Goal: Task Accomplishment & Management: Manage account settings

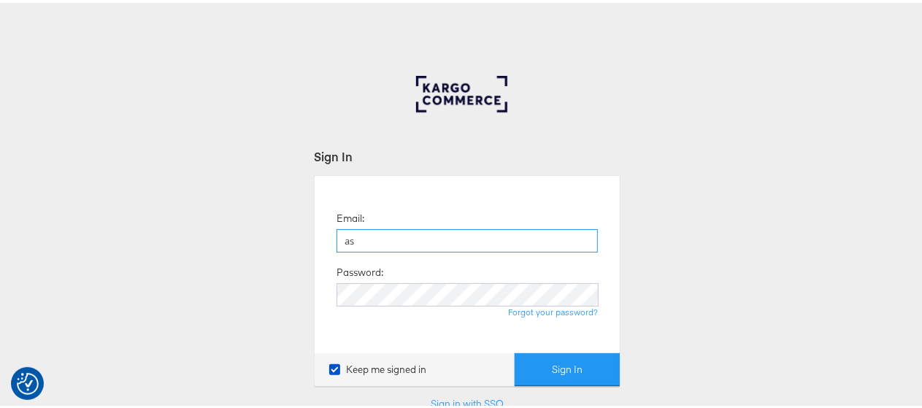
type input "[PERSON_NAME][EMAIL_ADDRESS][PERSON_NAME][DOMAIN_NAME]"
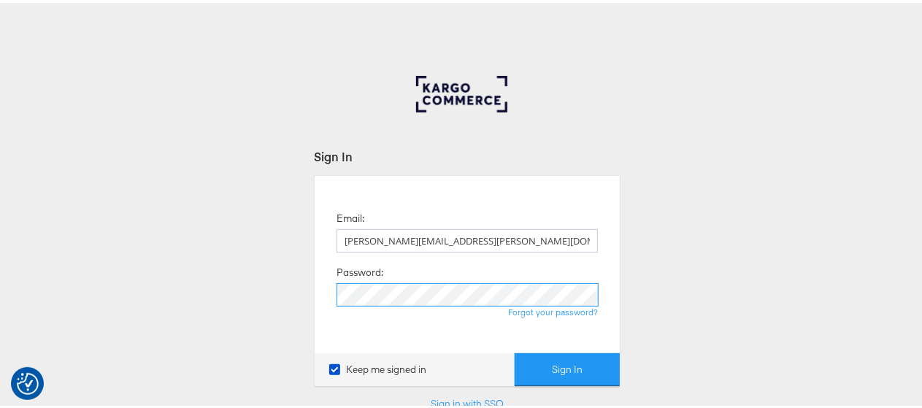
click at [514, 350] on button "Sign In" at bounding box center [566, 366] width 105 height 33
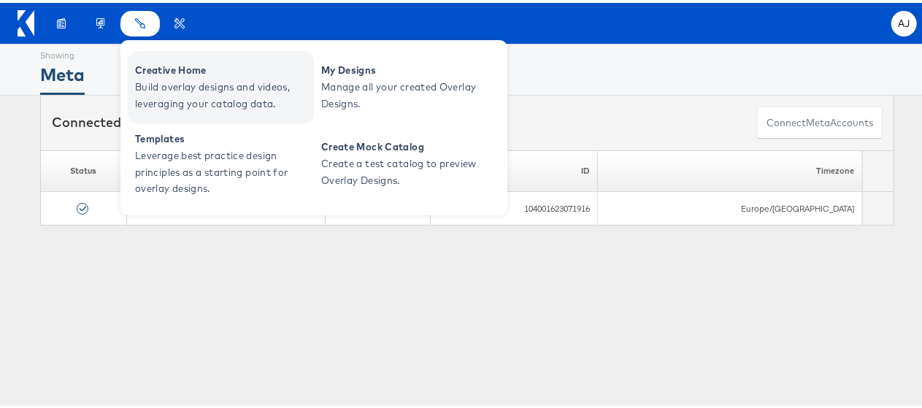
click at [166, 69] on span "Creative Home" at bounding box center [222, 67] width 175 height 17
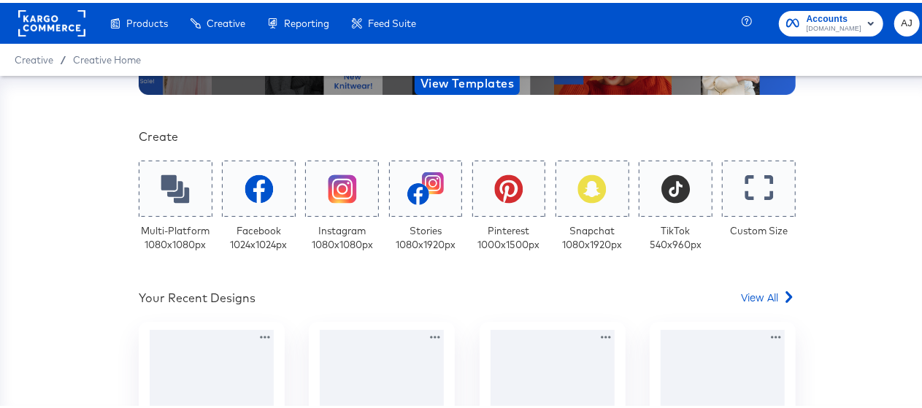
scroll to position [226, 0]
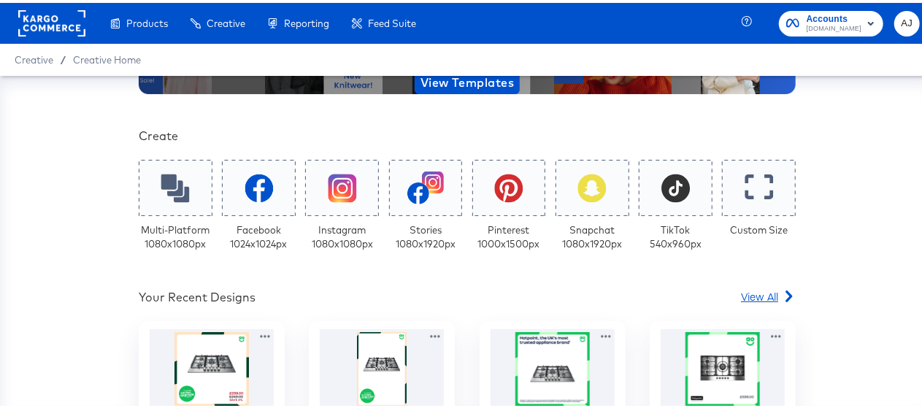
click at [755, 297] on span "View All" at bounding box center [759, 293] width 37 height 15
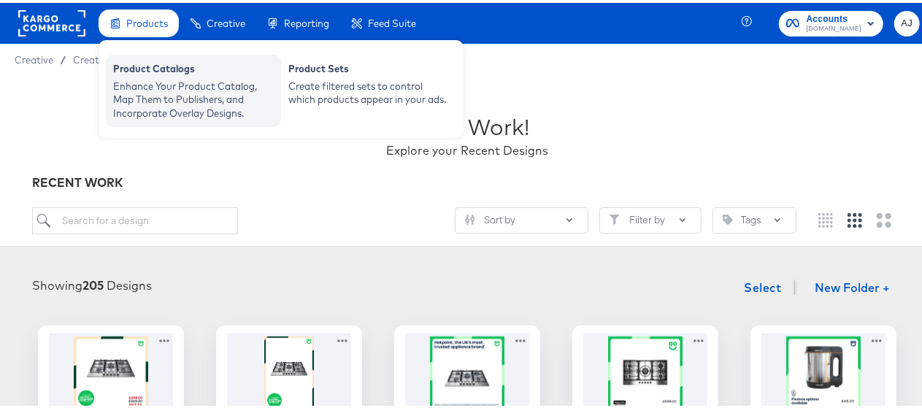
click at [140, 72] on div "Product Catalogs" at bounding box center [193, 68] width 161 height 18
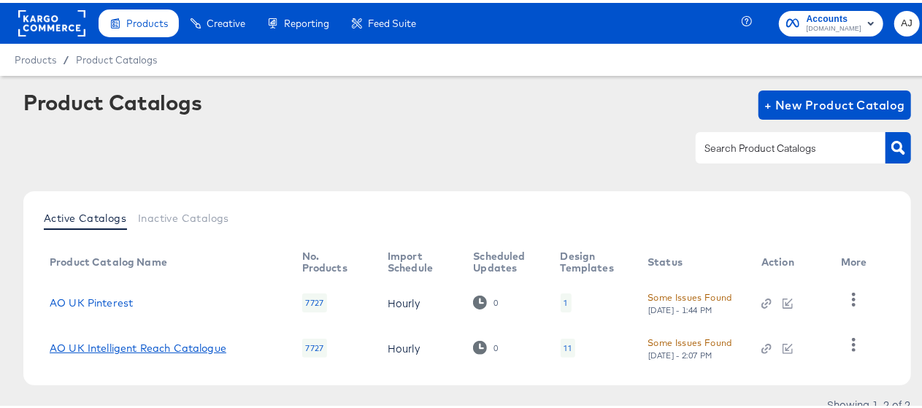
click at [155, 342] on link "AO UK Intelligent Reach Catalogue" at bounding box center [138, 345] width 177 height 12
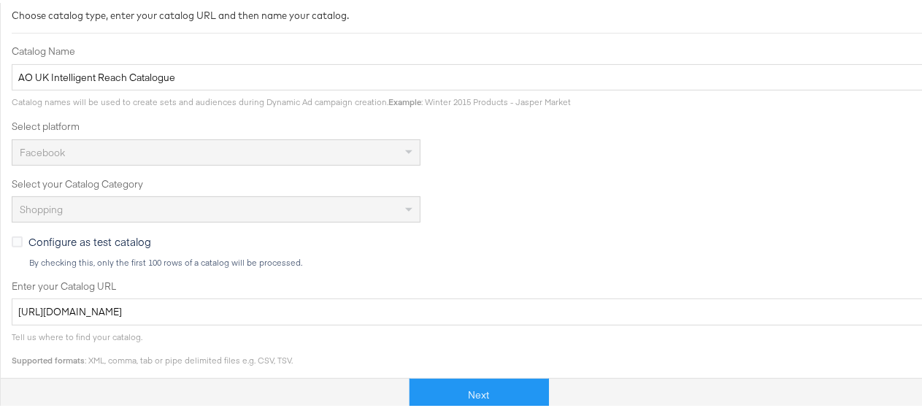
scroll to position [234, 0]
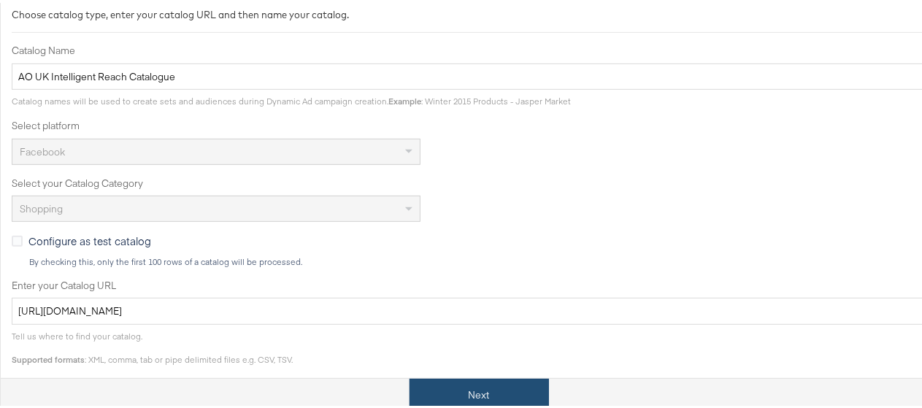
click at [461, 378] on button "Next" at bounding box center [478, 392] width 139 height 33
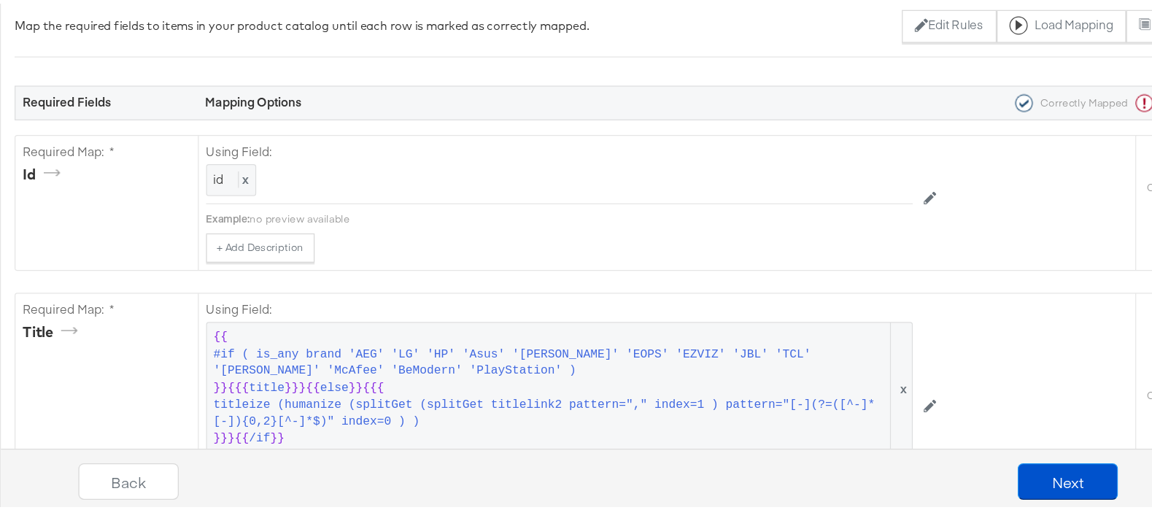
scroll to position [0, 0]
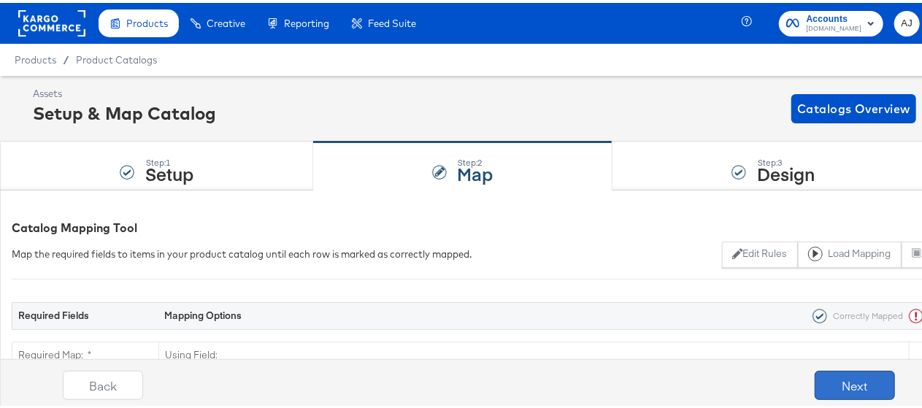
click at [842, 389] on button "Next" at bounding box center [854, 382] width 80 height 29
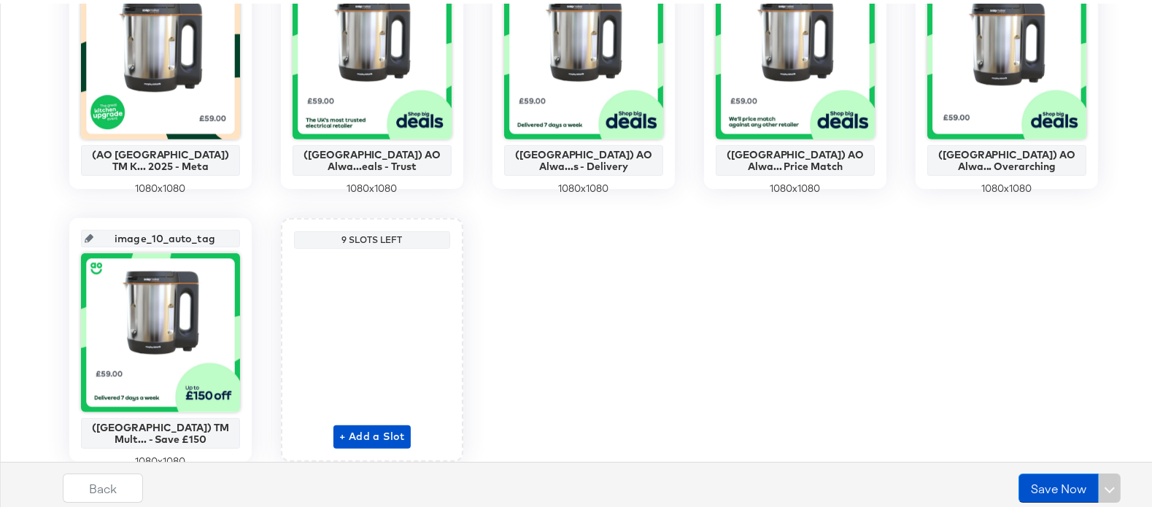
scroll to position [690, 0]
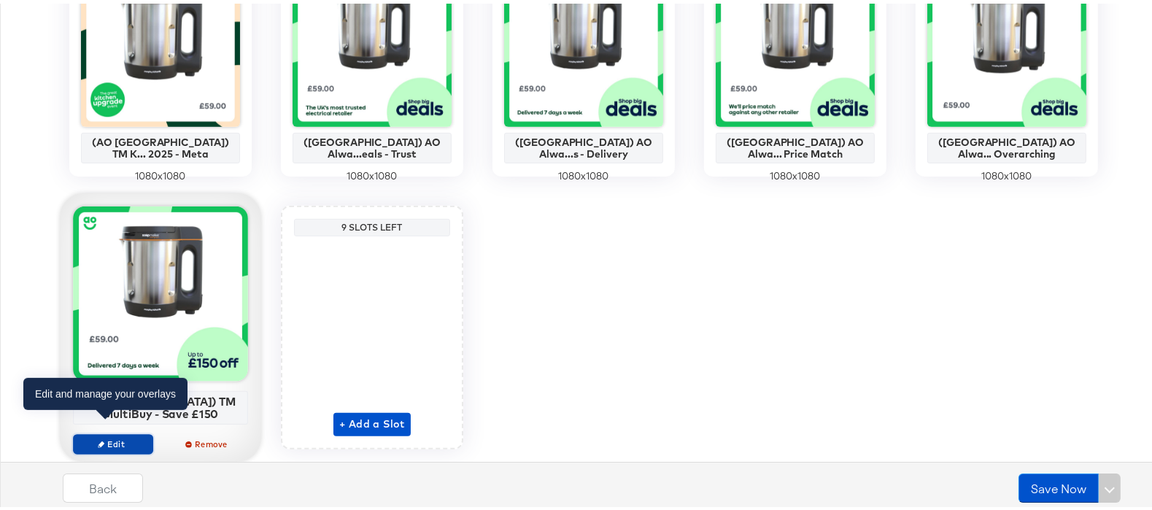
click at [131, 407] on span "Edit" at bounding box center [113, 440] width 67 height 11
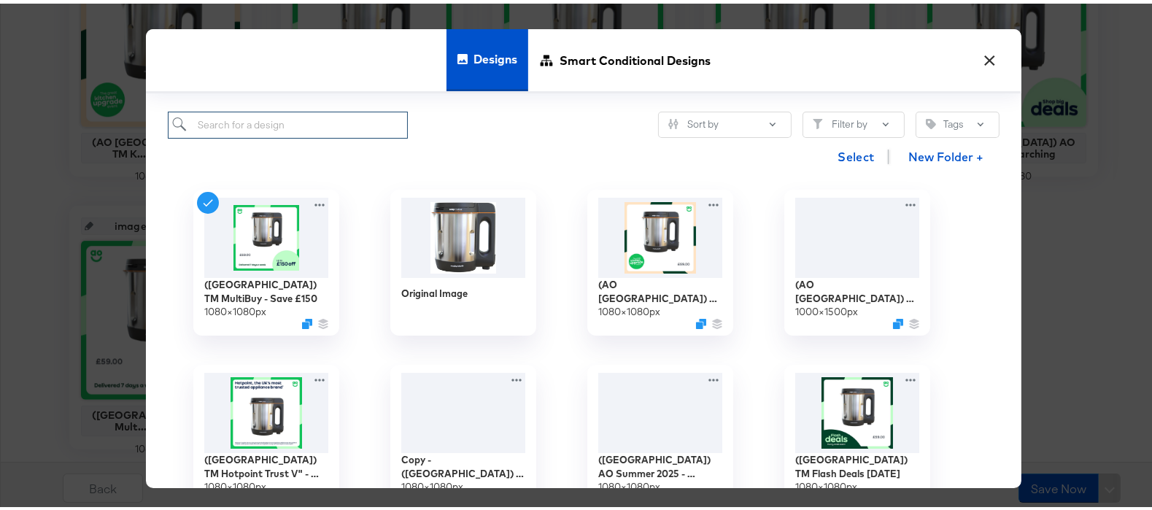
click at [311, 125] on input "search" at bounding box center [288, 121] width 240 height 27
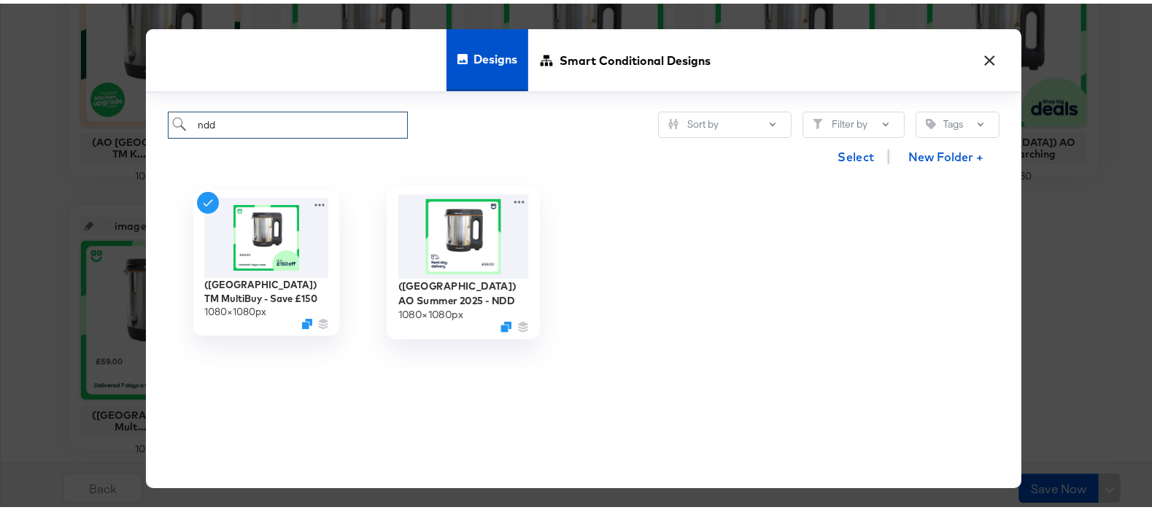
type input "ndd"
click at [437, 224] on img at bounding box center [463, 233] width 131 height 84
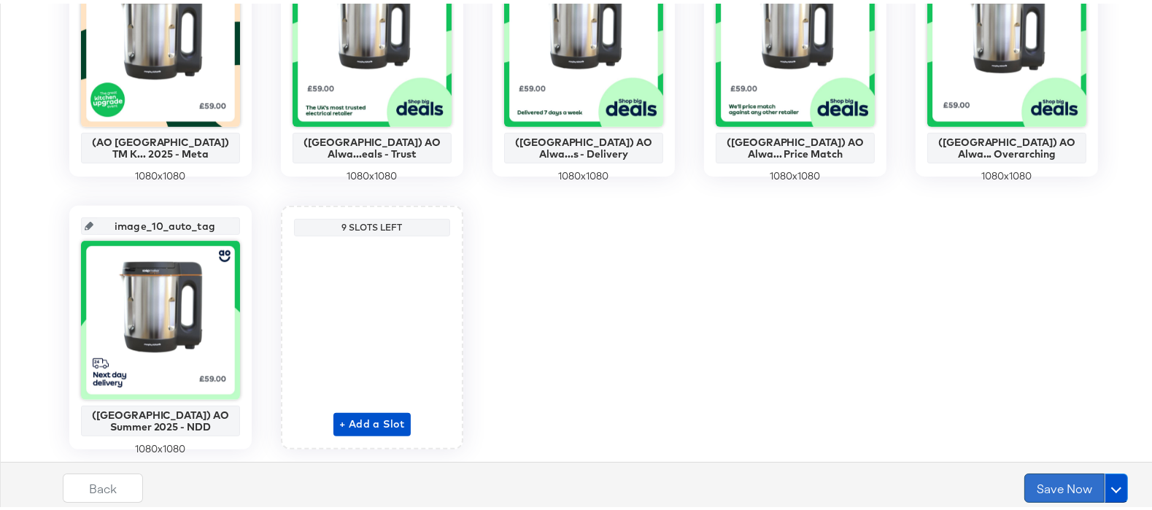
click at [933, 407] on button "Save Now" at bounding box center [1065, 484] width 80 height 29
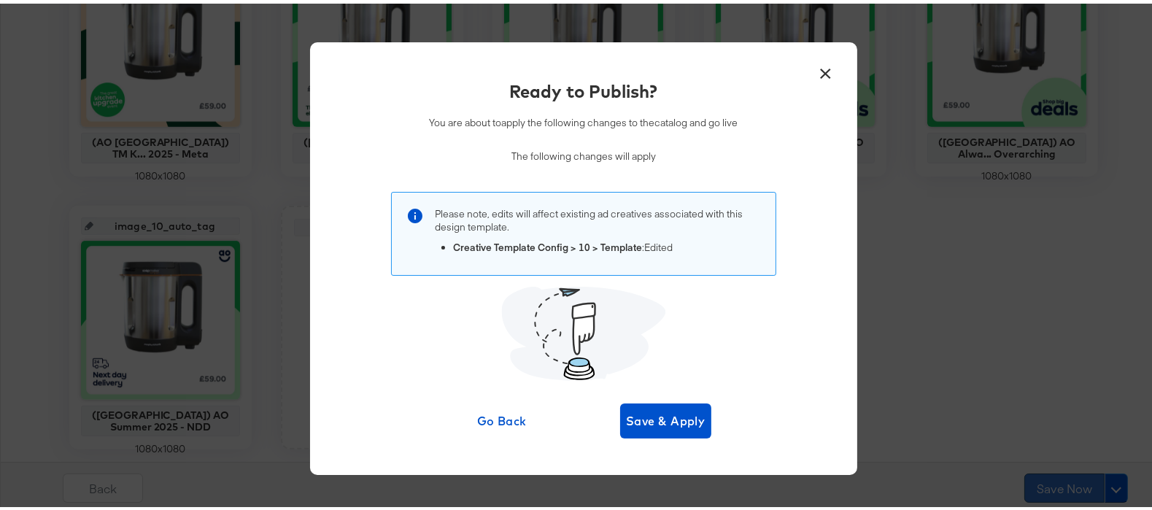
scroll to position [0, 0]
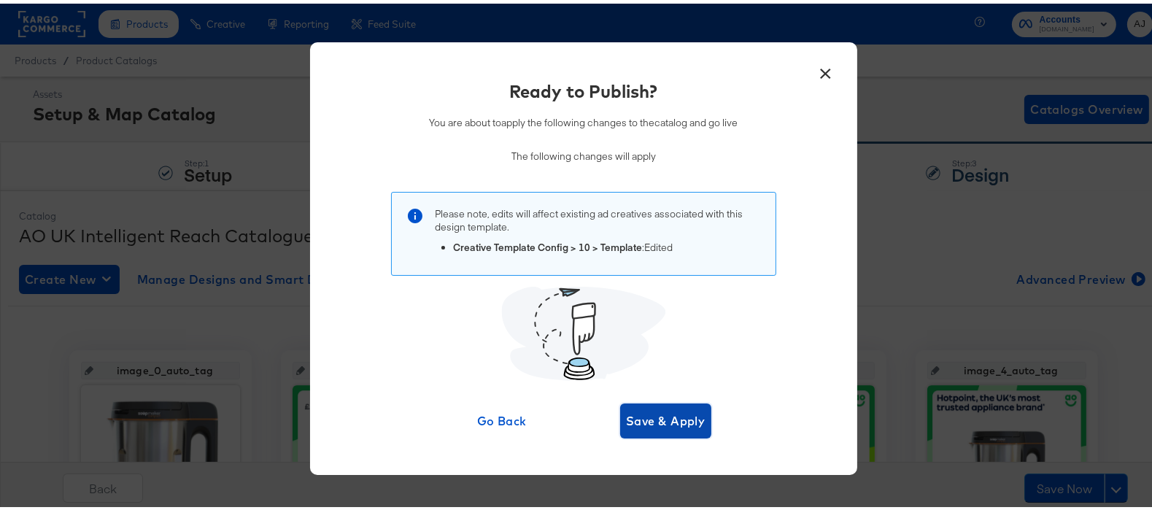
click at [654, 407] on span "Save & Apply" at bounding box center [666, 417] width 80 height 20
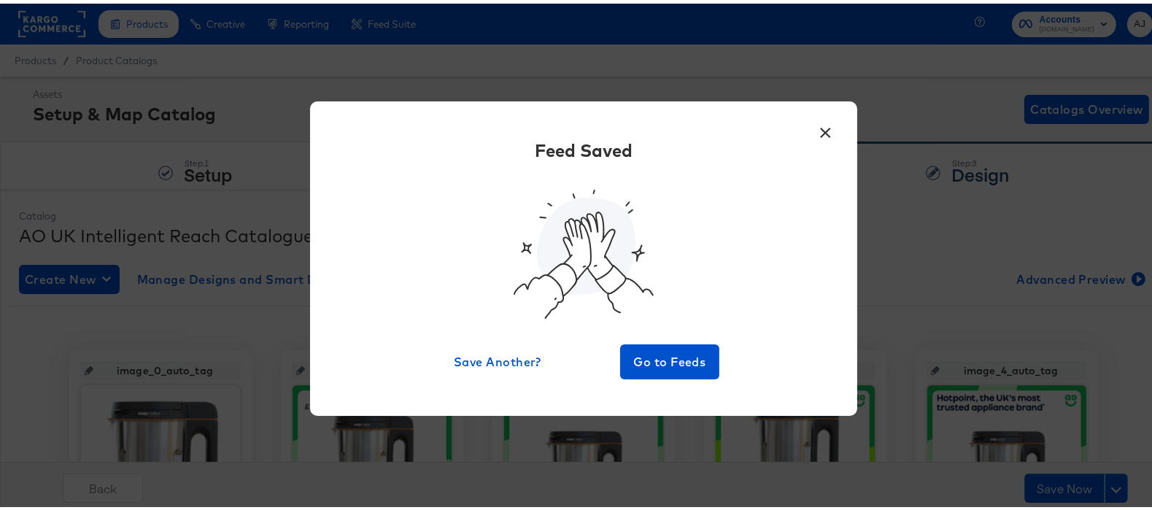
click at [815, 136] on button "×" at bounding box center [826, 125] width 26 height 26
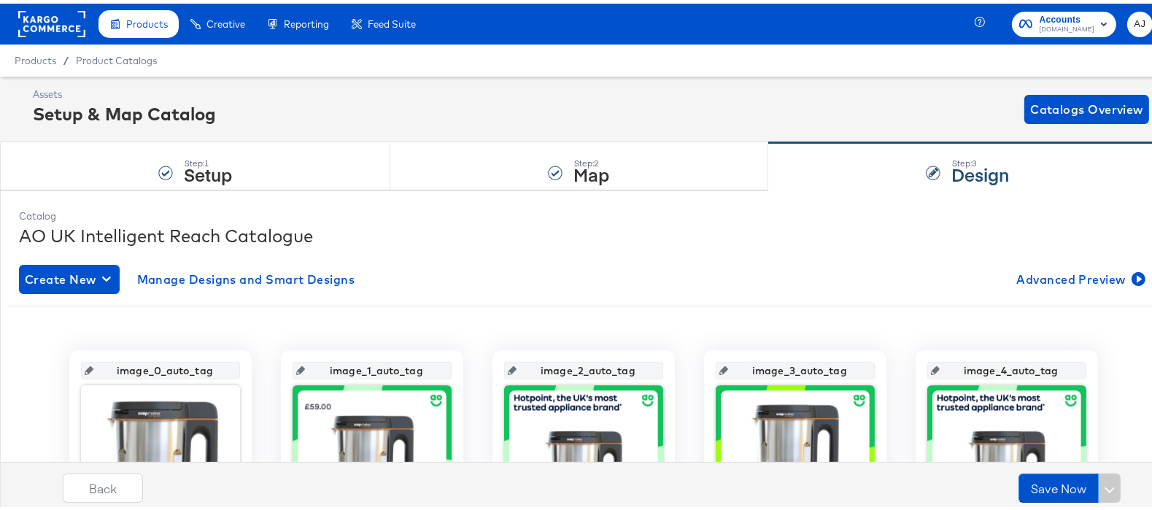
click at [33, 23] on rect at bounding box center [51, 20] width 67 height 26
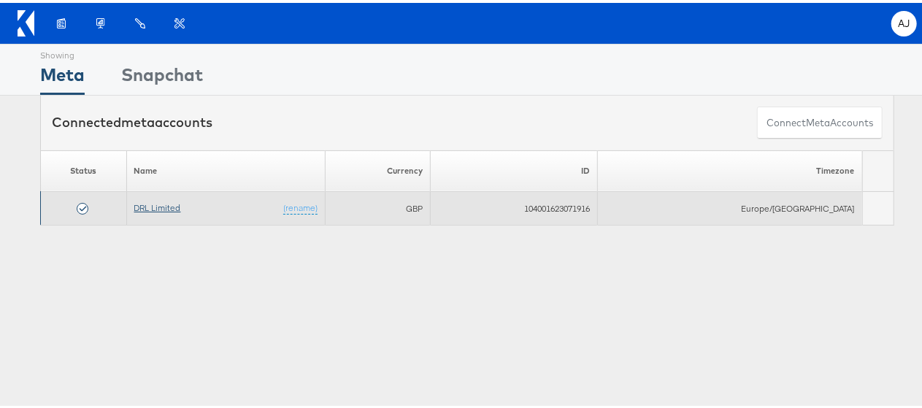
click at [169, 201] on link "DRL Limited" at bounding box center [157, 204] width 47 height 11
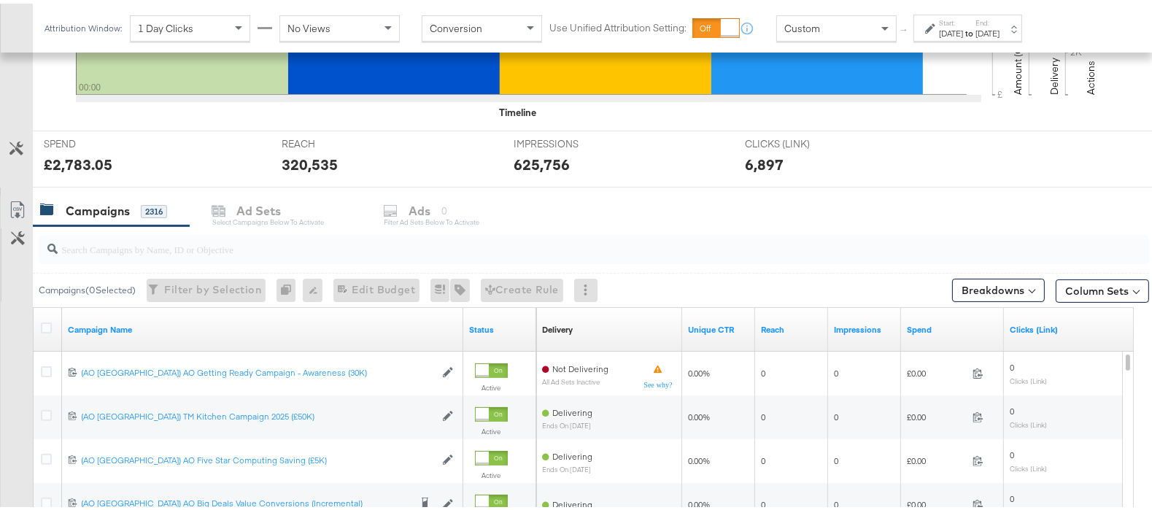
scroll to position [479, 0]
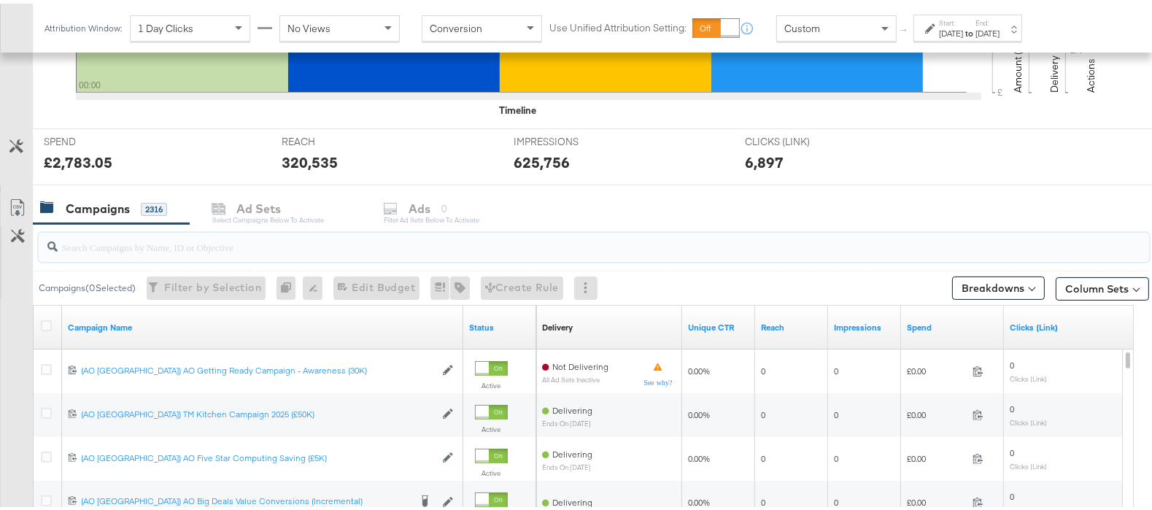
click at [163, 241] on input "search" at bounding box center [554, 237] width 992 height 28
paste input "(AO UK) UK Prospecting DPA V6 (Value Conversions)"
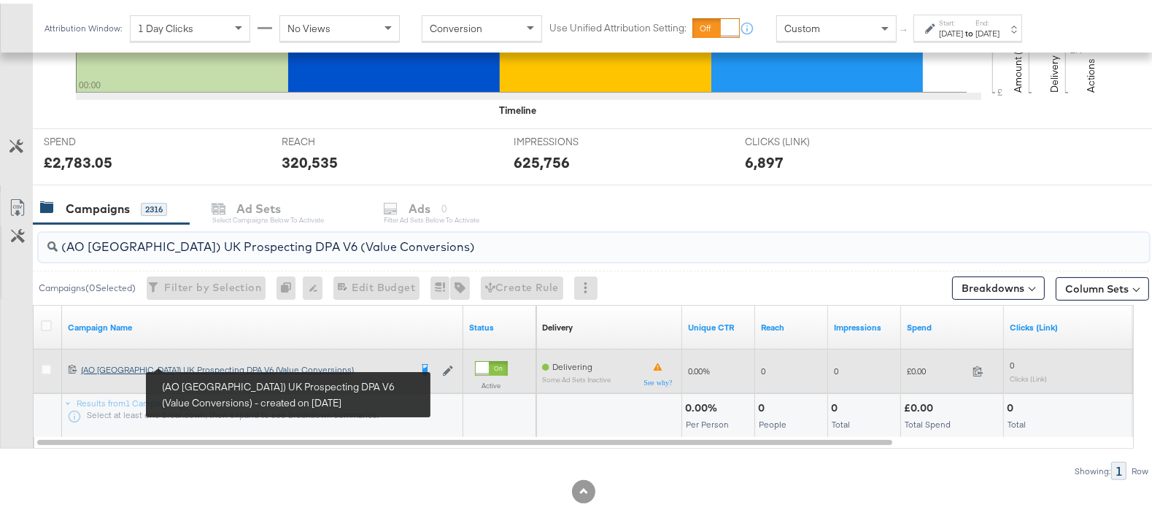
type input "(AO UK) UK Prospecting DPA V6 (Value Conversions)"
click at [201, 362] on div "(AO UK) UK Prospecting DPA V6 (Value Conversions) (AO UK) UK Prospecting DPA V6…" at bounding box center [245, 367] width 328 height 12
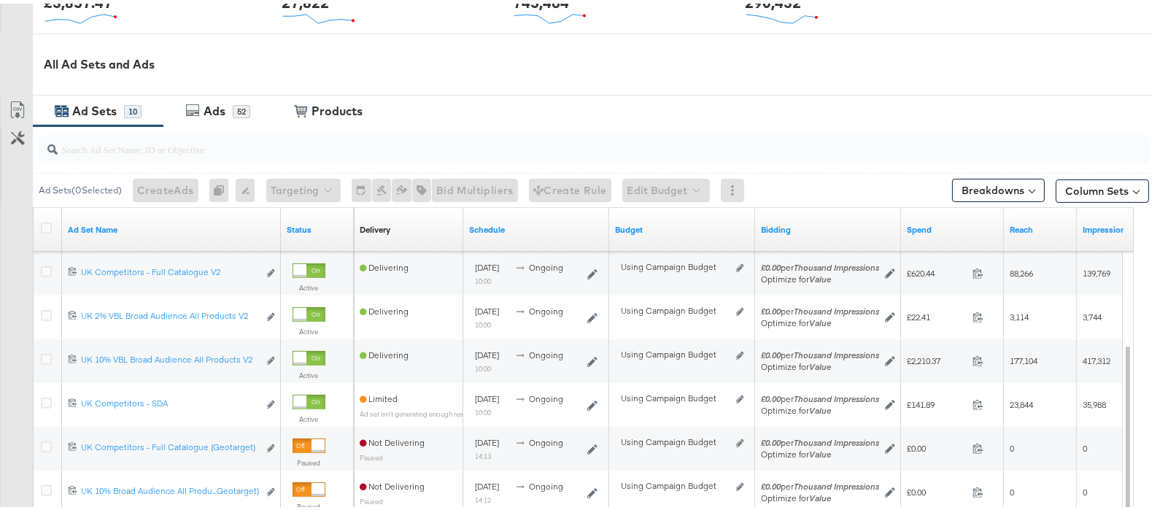
scroll to position [787, 0]
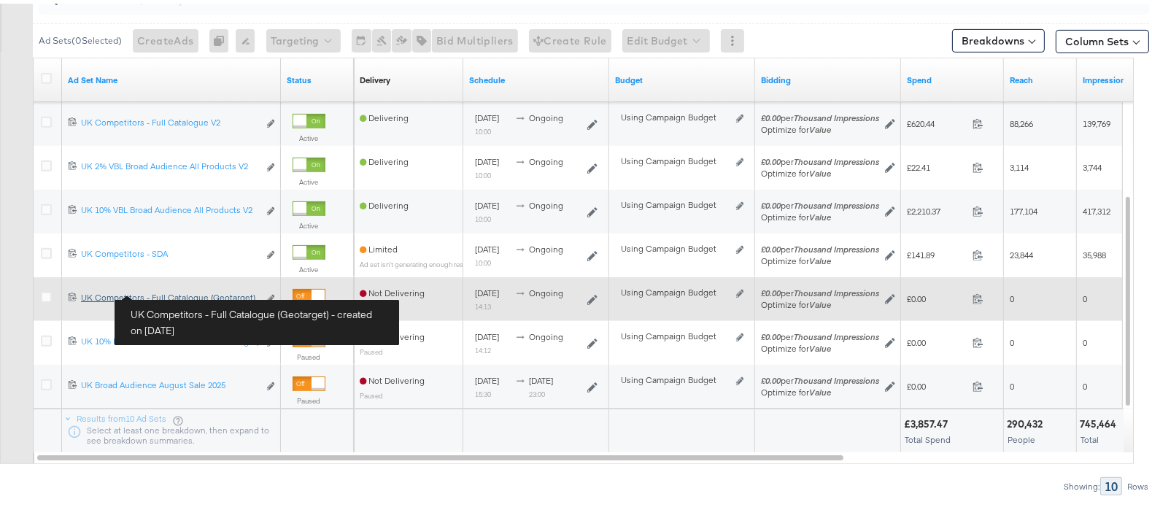
click at [158, 288] on div "UK Competitors - Full Catalogue (Geotarget) UK Competitors - Full Catalogue (Ge…" at bounding box center [169, 294] width 177 height 12
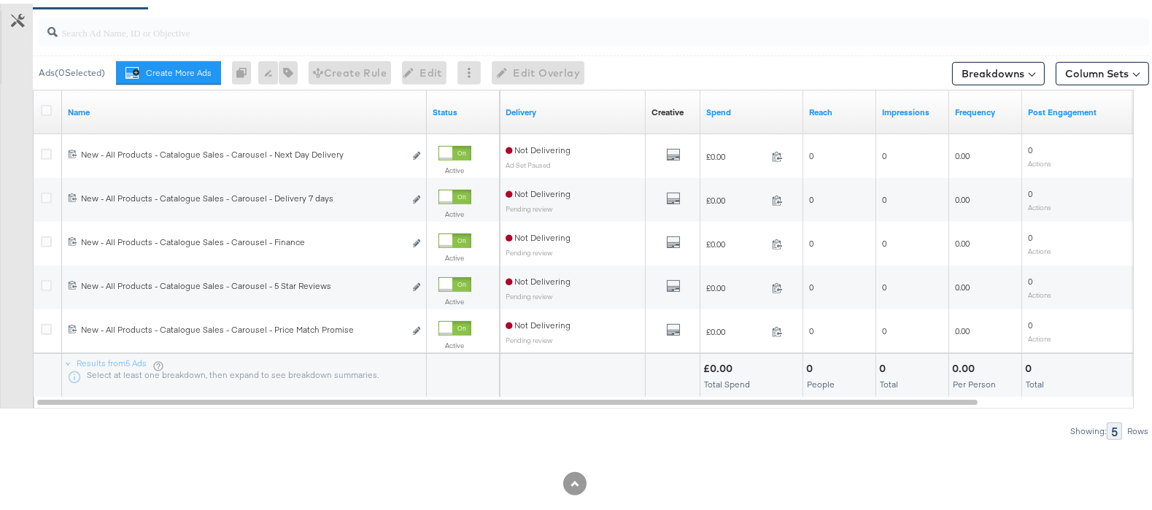
scroll to position [850, 0]
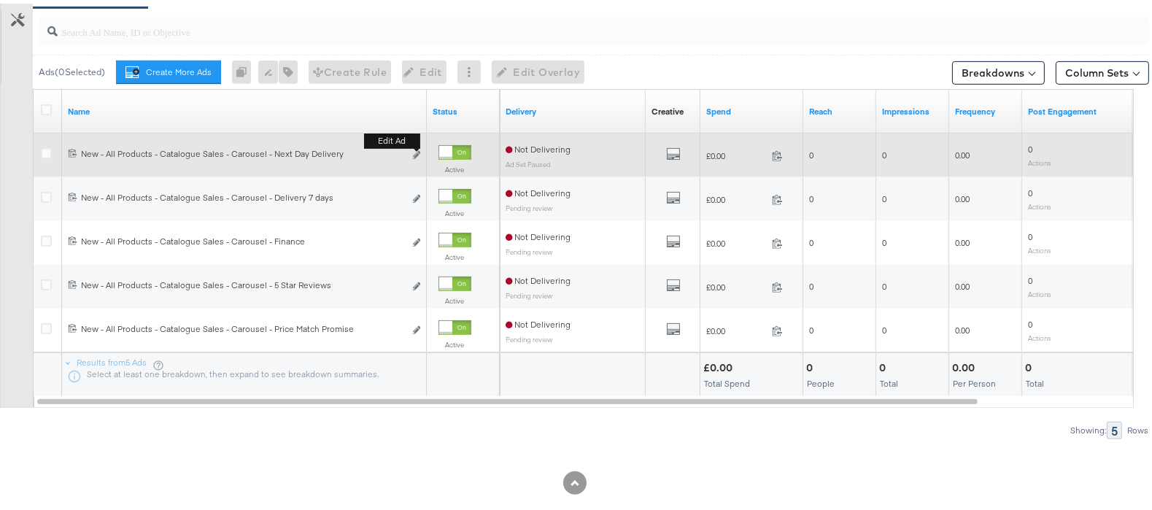
click at [416, 160] on button "Edit ad" at bounding box center [416, 151] width 9 height 15
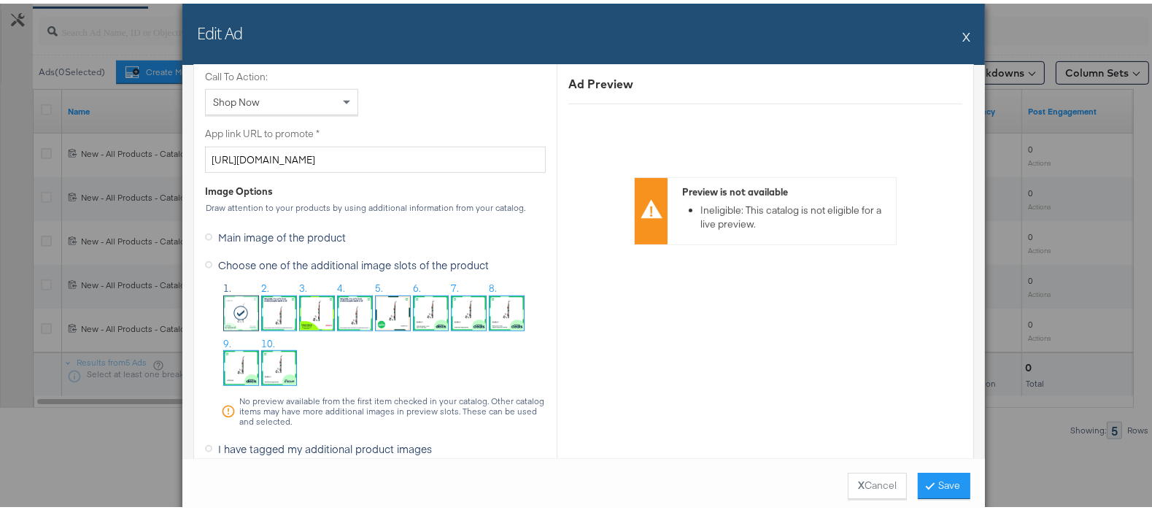
scroll to position [1118, 0]
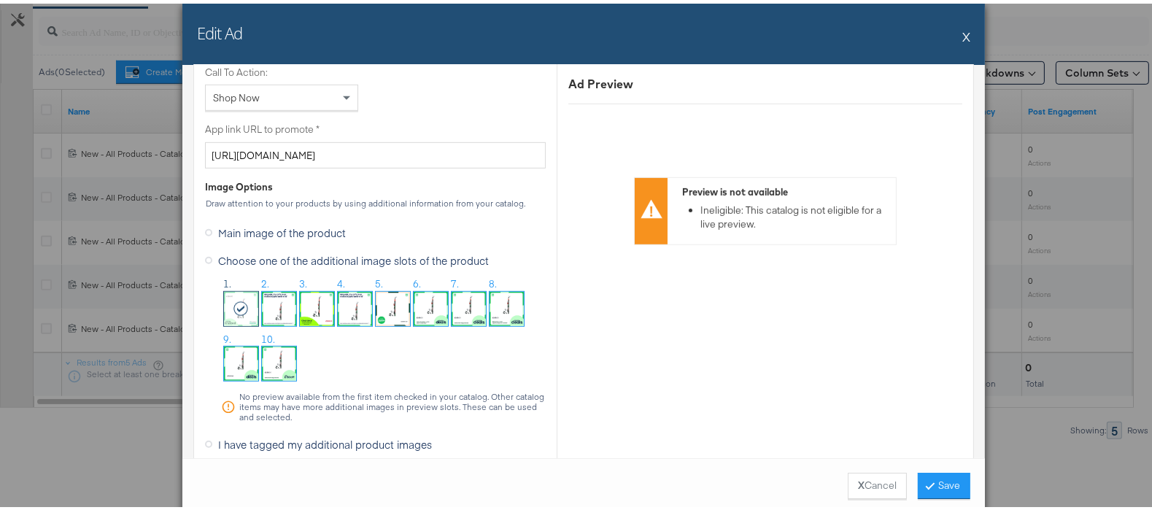
click at [270, 363] on img at bounding box center [279, 360] width 34 height 34
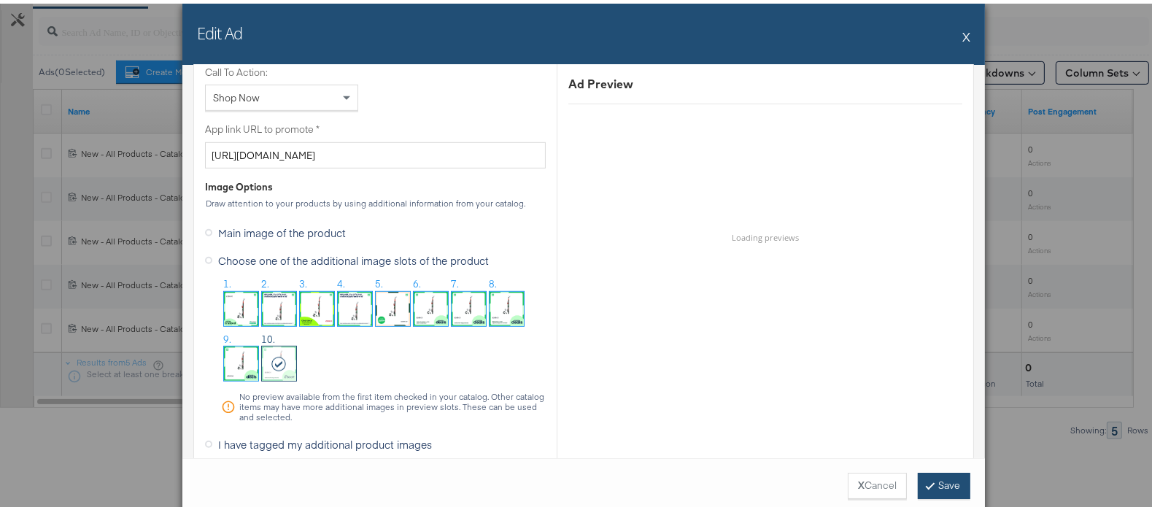
click at [926, 472] on button "Save" at bounding box center [944, 482] width 53 height 26
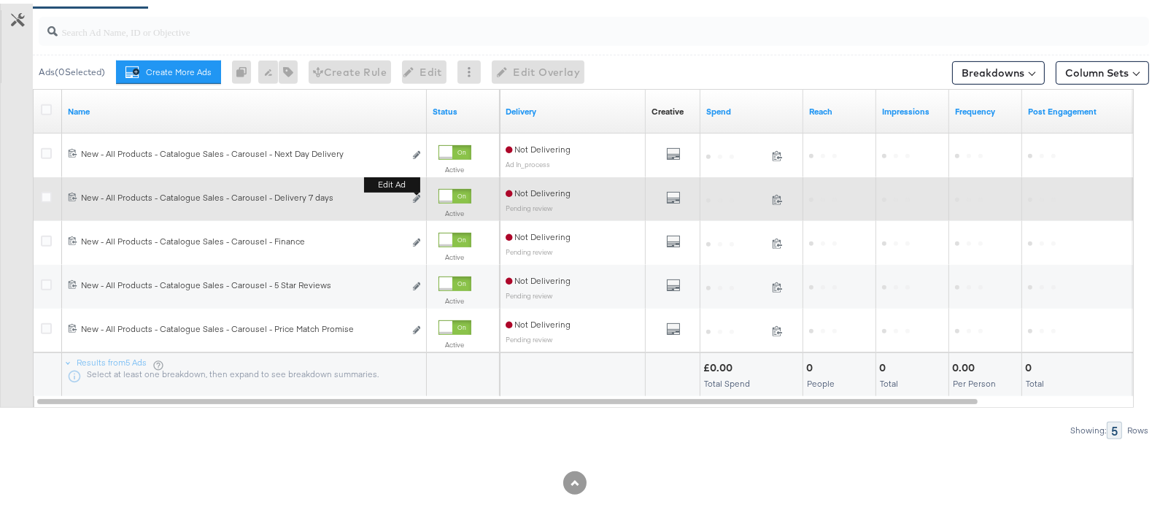
click at [416, 204] on button "Edit ad" at bounding box center [416, 195] width 9 height 15
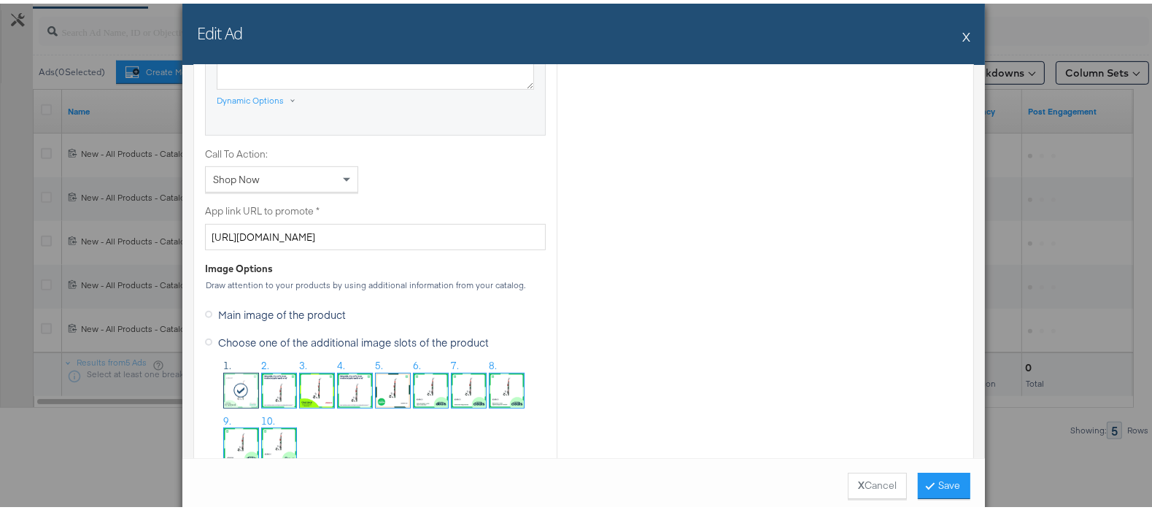
scroll to position [1160, 0]
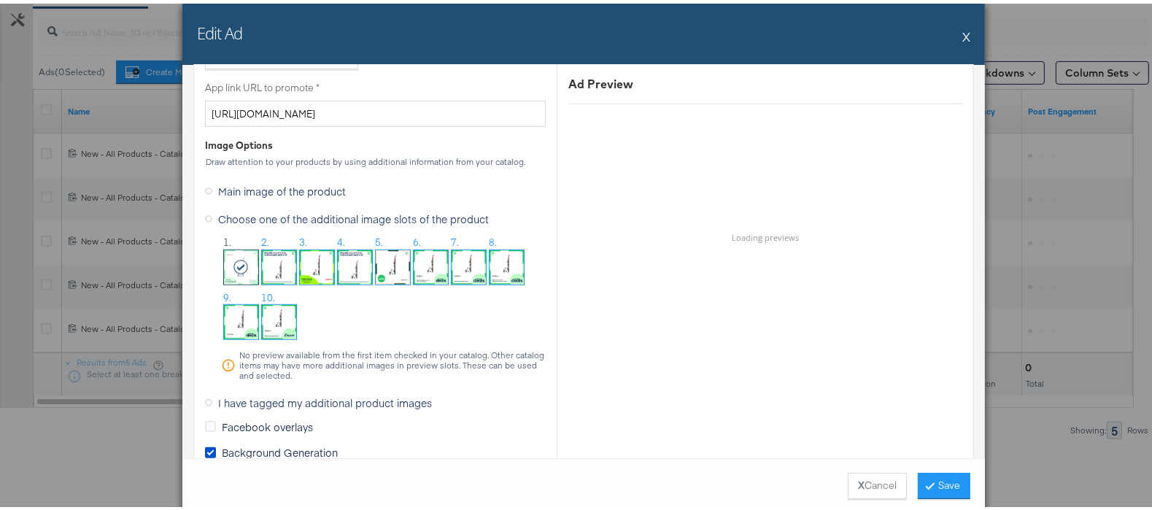
click at [278, 320] on img at bounding box center [279, 318] width 34 height 34
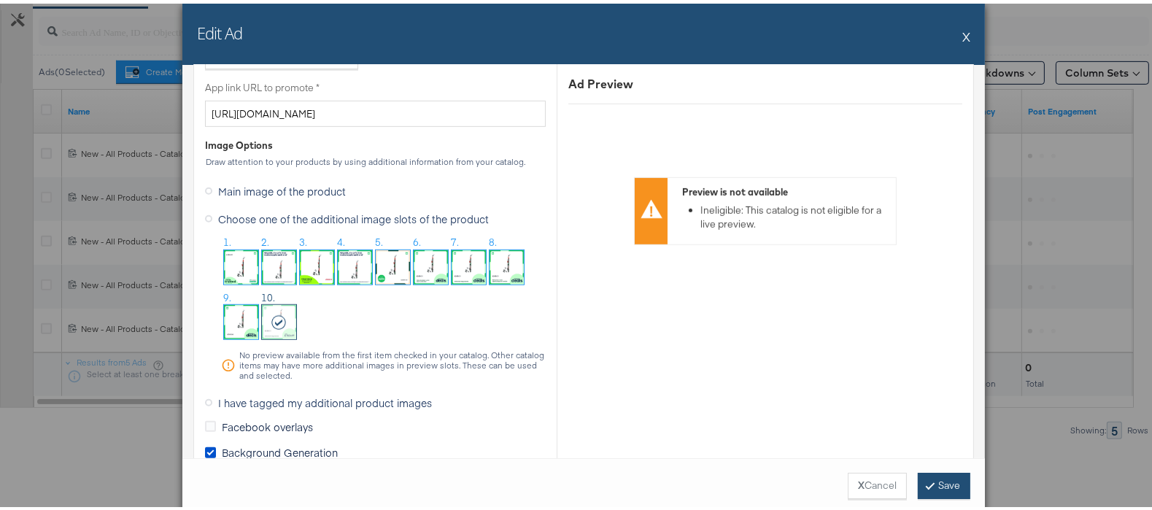
click at [936, 483] on button "Save" at bounding box center [944, 482] width 53 height 26
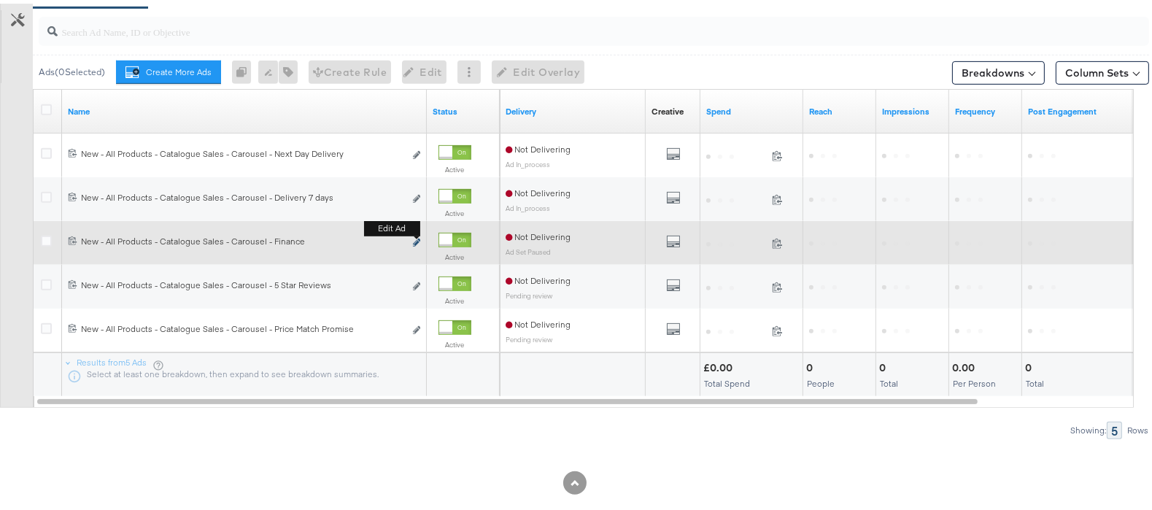
click at [416, 242] on icon "link" at bounding box center [416, 239] width 7 height 8
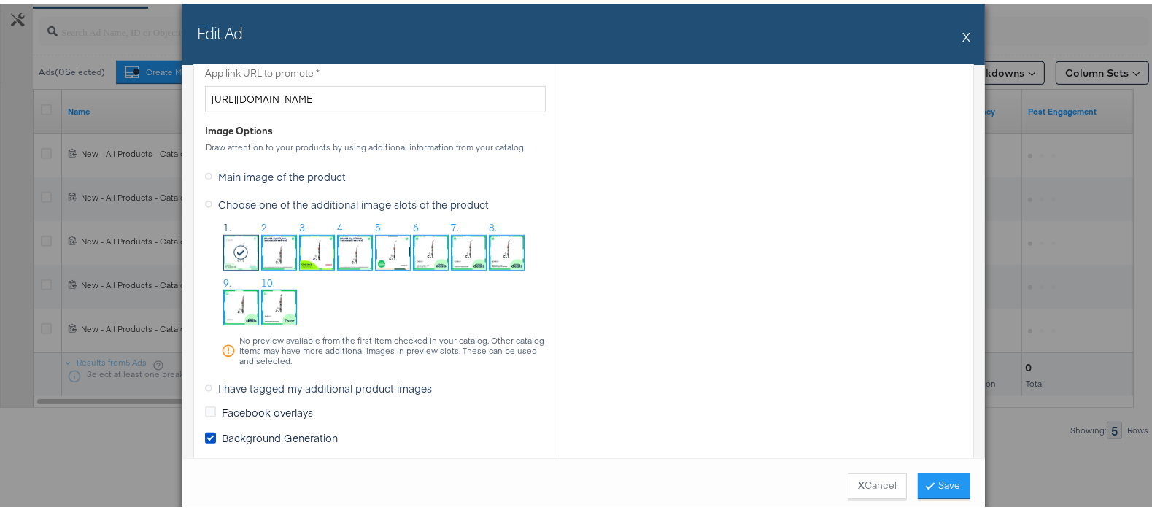
scroll to position [1198, 0]
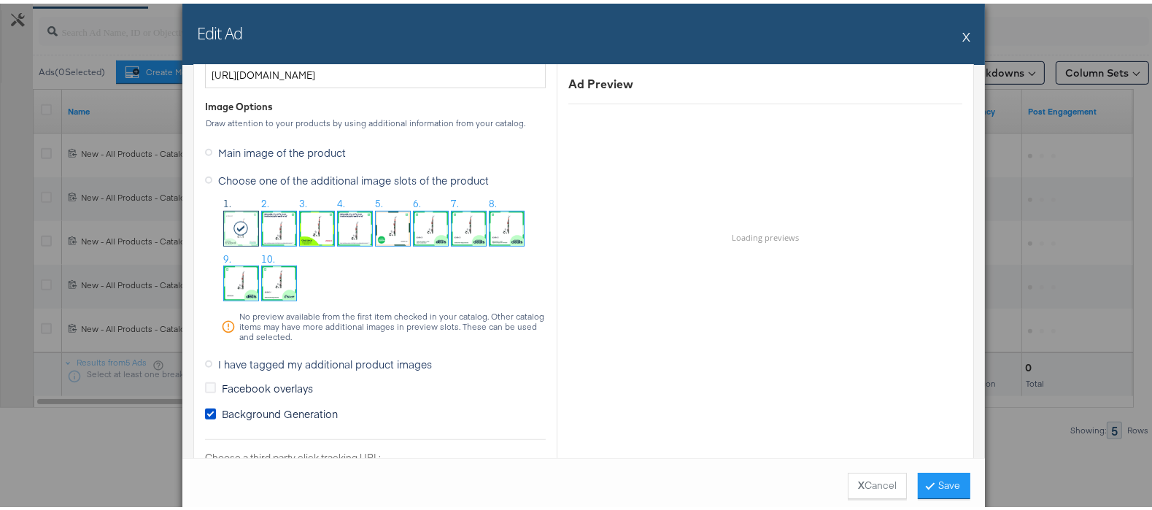
click at [272, 271] on img at bounding box center [279, 280] width 34 height 34
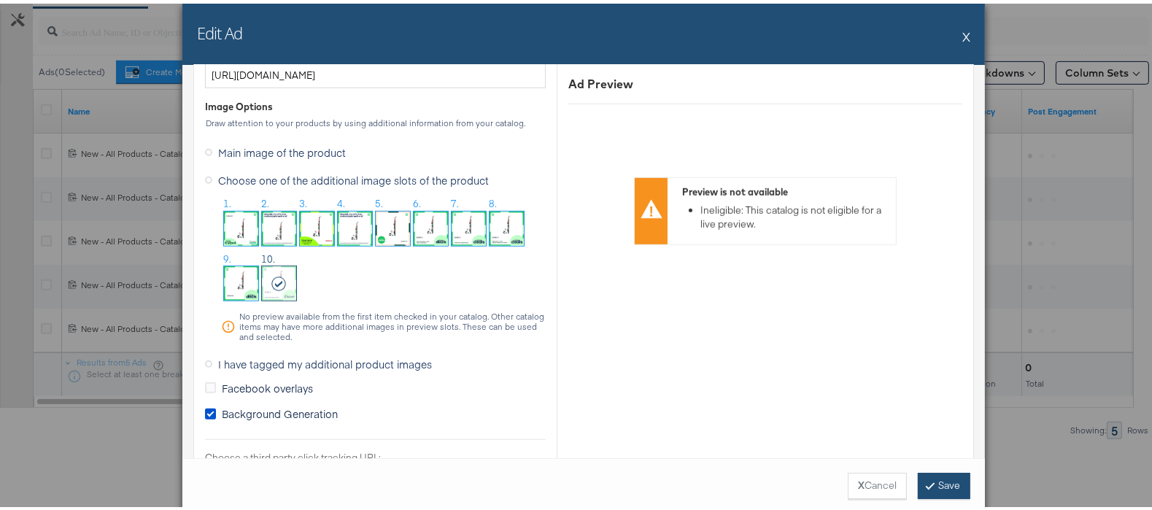
click at [927, 485] on button "Save" at bounding box center [944, 482] width 53 height 26
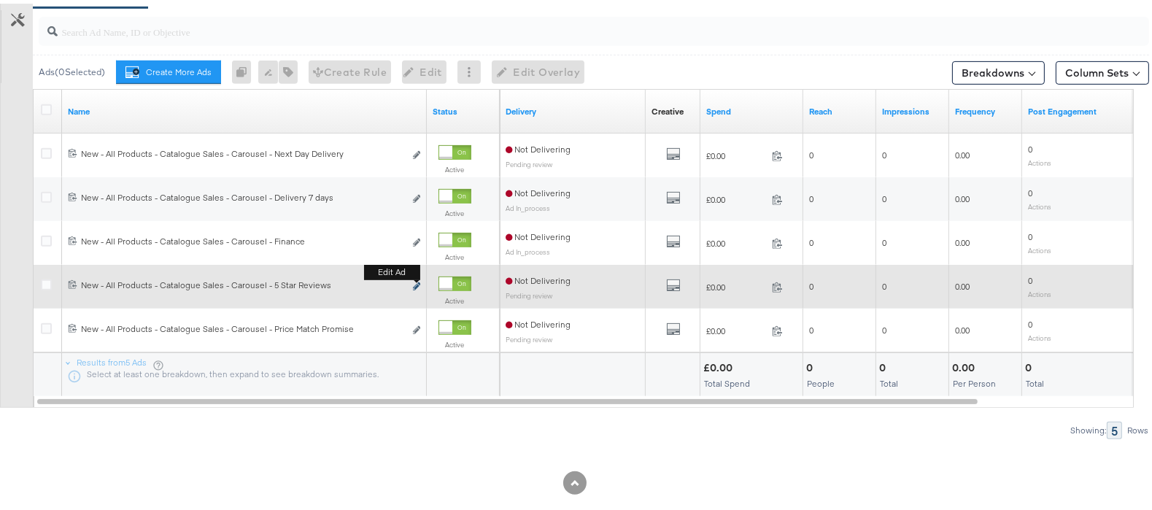
click at [414, 287] on icon "link" at bounding box center [416, 283] width 7 height 8
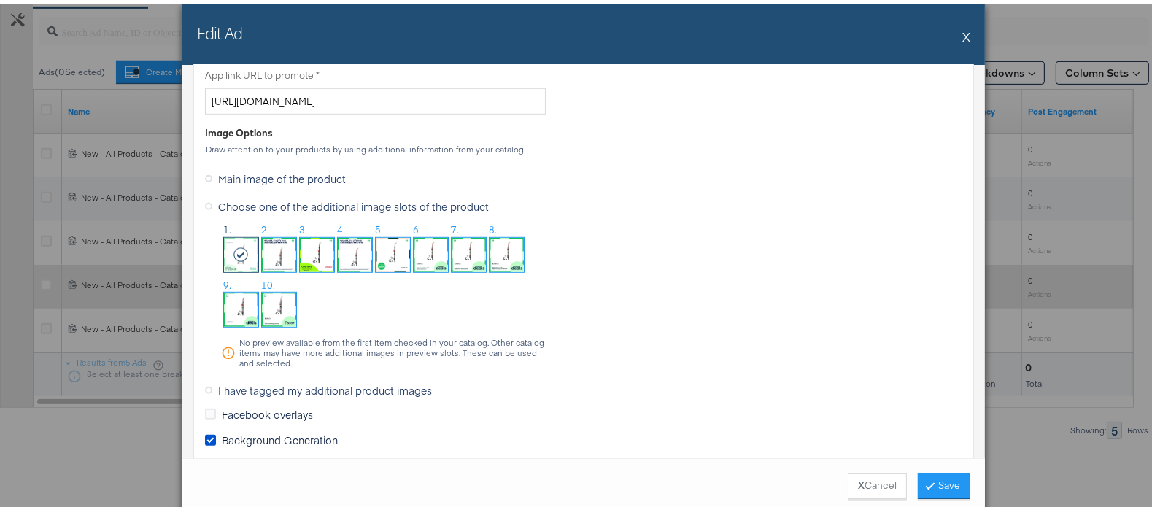
scroll to position [1220, 0]
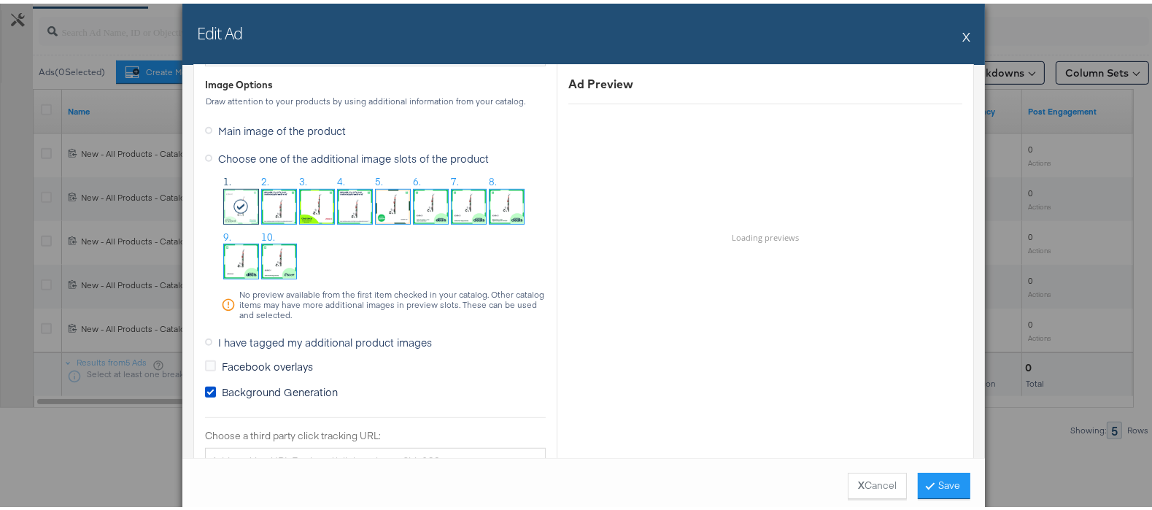
click at [285, 266] on img at bounding box center [279, 258] width 34 height 34
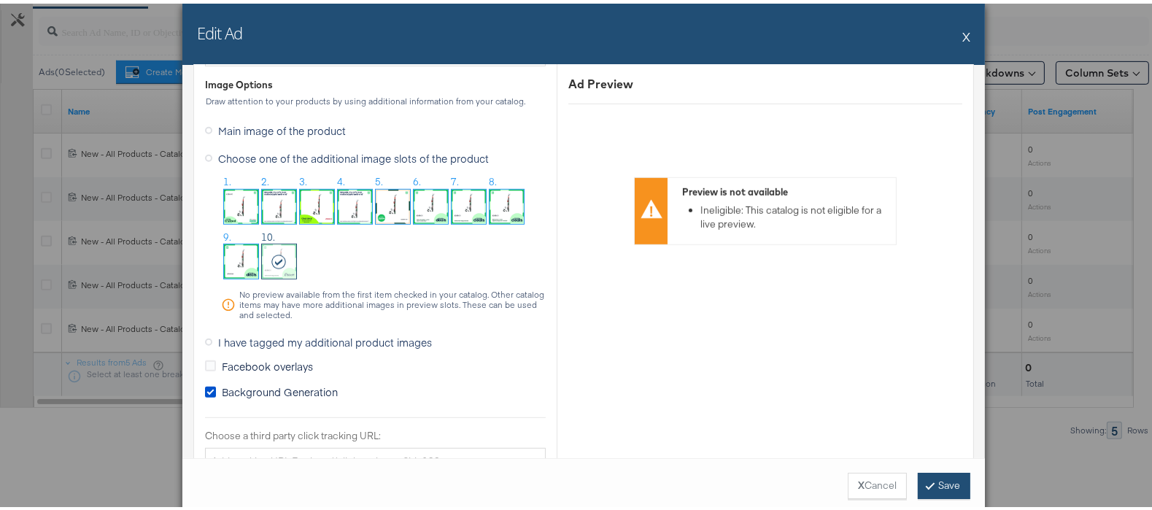
click at [930, 485] on button "Save" at bounding box center [944, 482] width 53 height 26
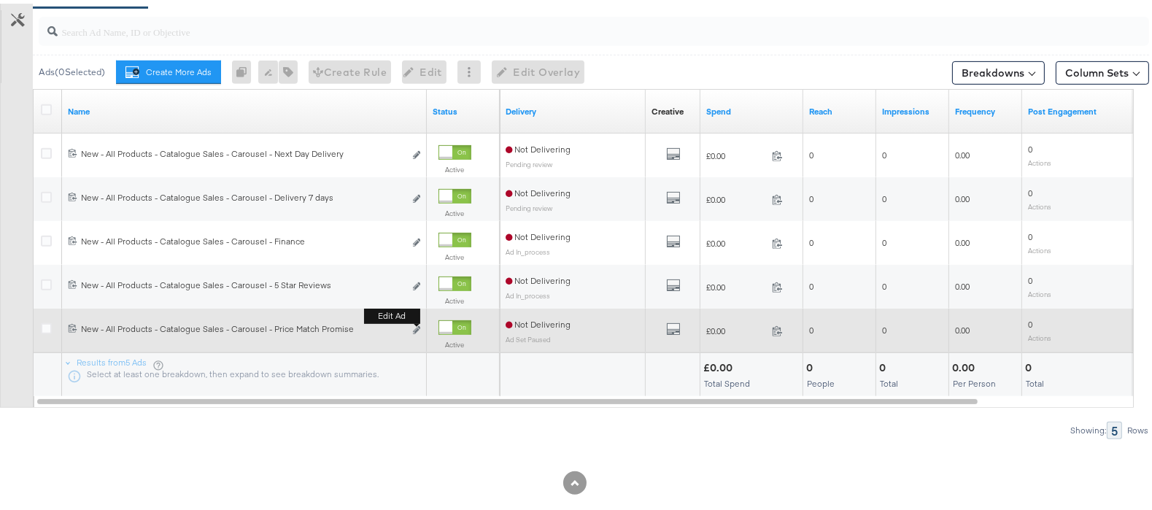
click at [412, 331] on div "Edit ad" at bounding box center [412, 327] width 17 height 15
click at [416, 330] on icon "link" at bounding box center [416, 327] width 7 height 8
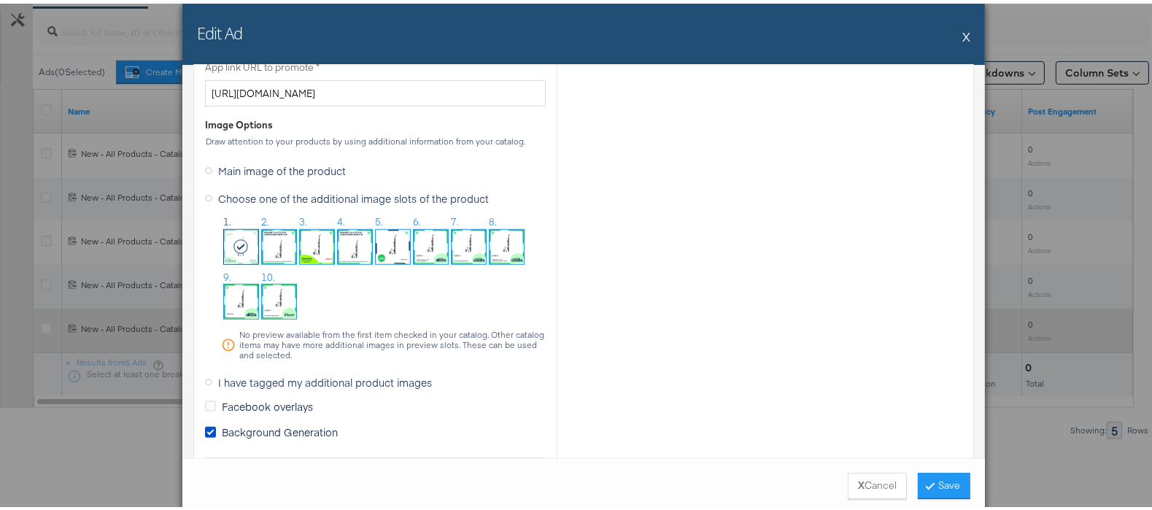
scroll to position [1183, 0]
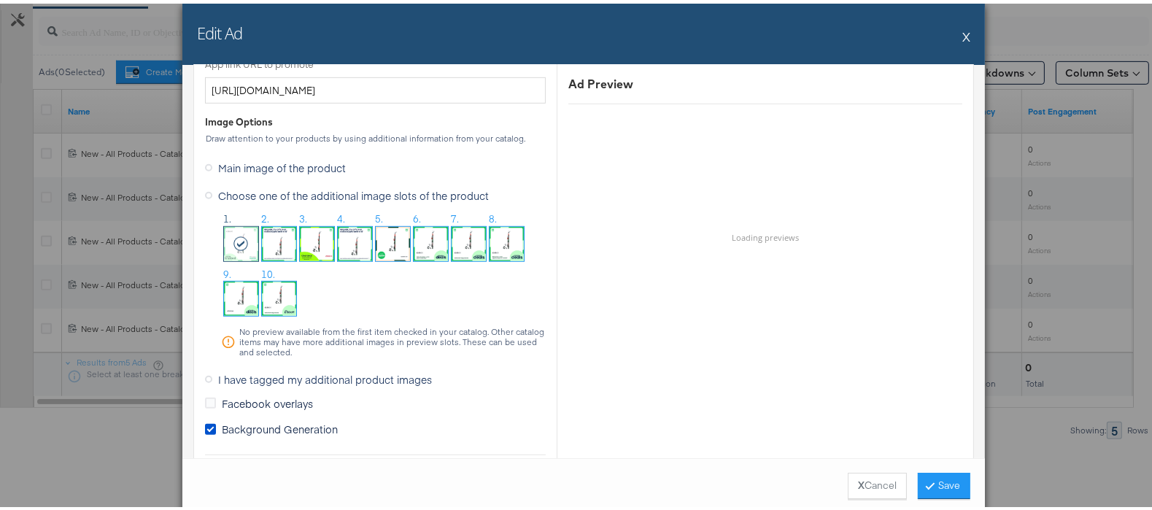
click at [277, 301] on img at bounding box center [279, 295] width 34 height 34
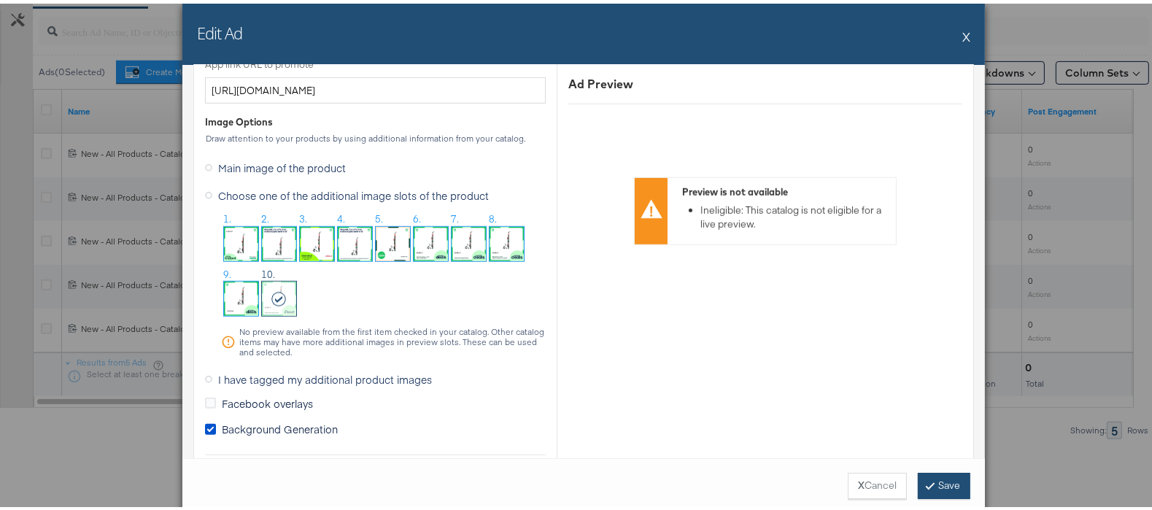
click at [936, 482] on button "Save" at bounding box center [944, 482] width 53 height 26
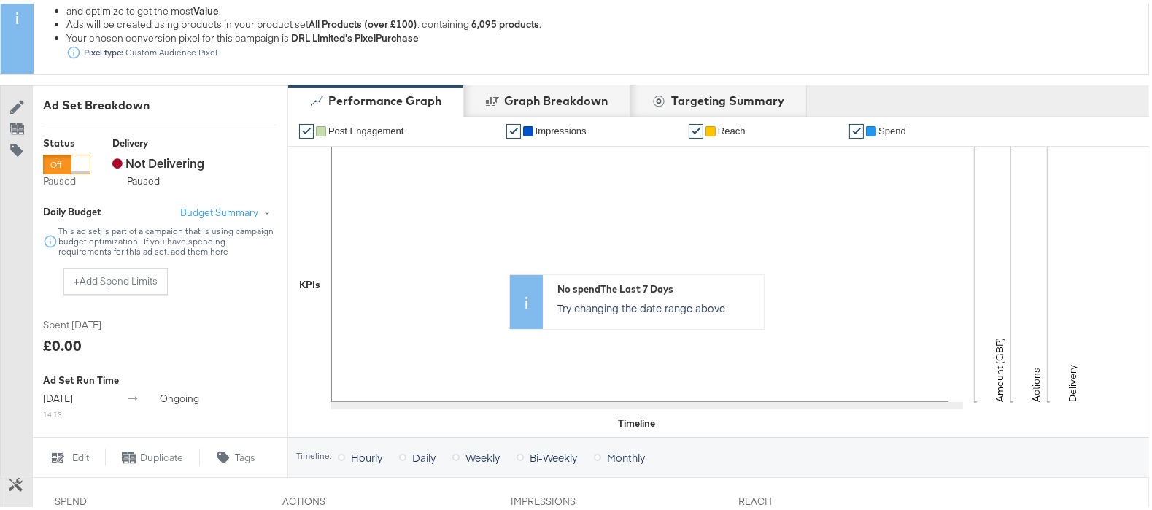
scroll to position [0, 0]
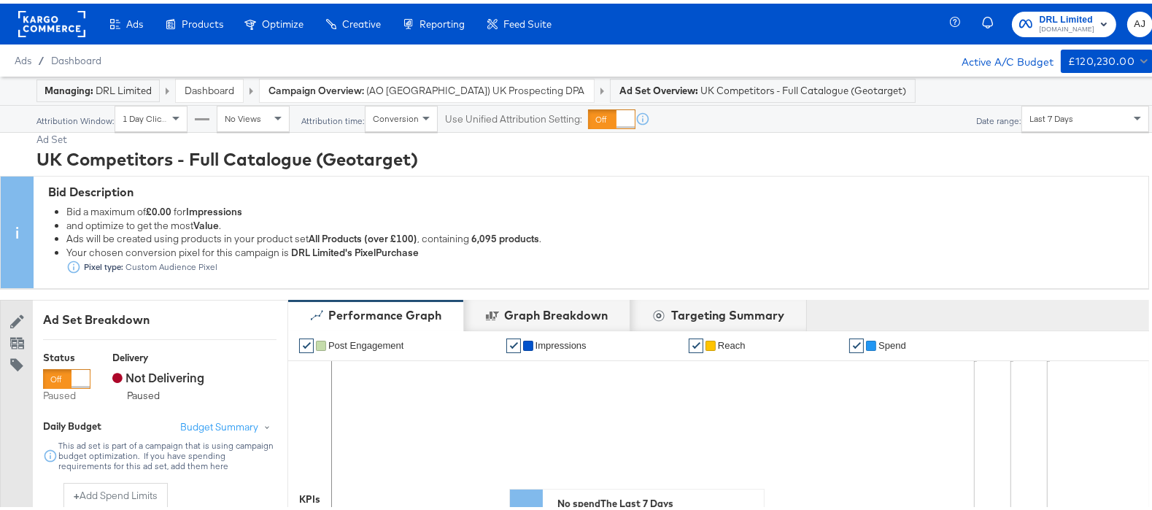
click at [474, 86] on span "(AO UK) UK Prospecting DPA V6 (Value Conversions)" at bounding box center [475, 87] width 219 height 14
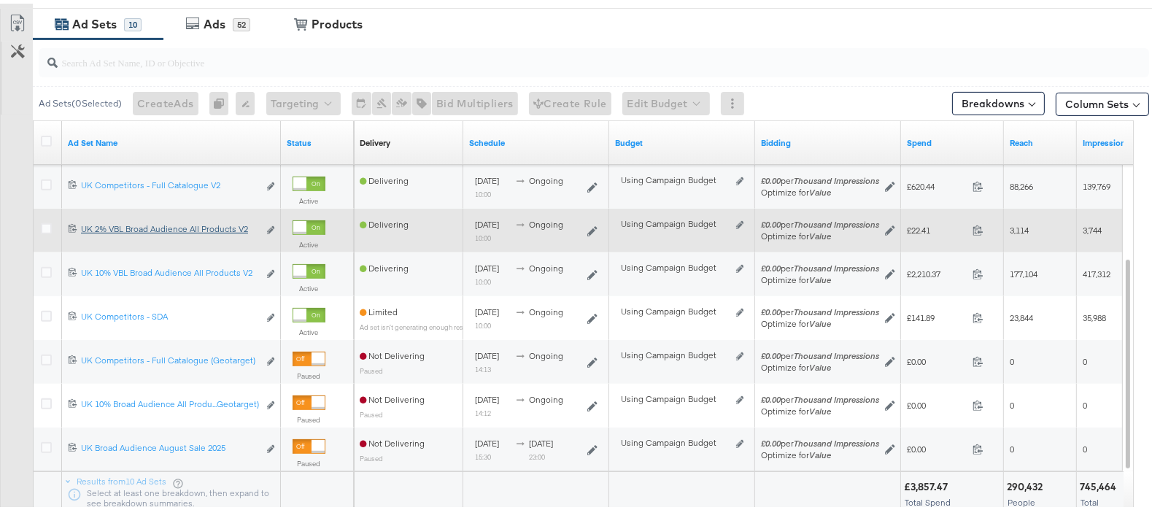
scroll to position [809, 0]
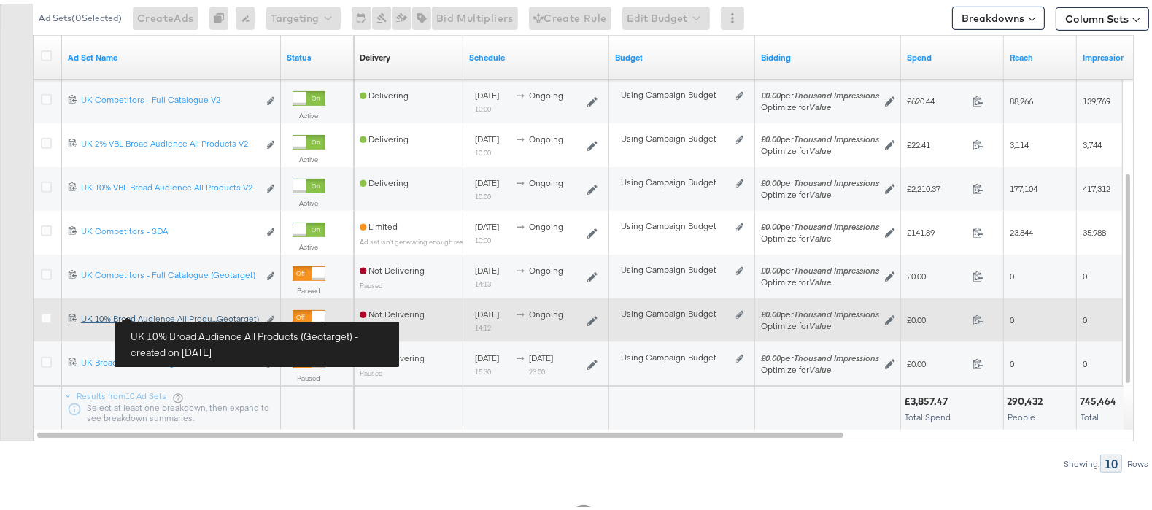
click at [153, 315] on div "UK 10% Broad Audience All Products (Geotarget) UK 10% Broad Audience All Produ.…" at bounding box center [169, 315] width 177 height 12
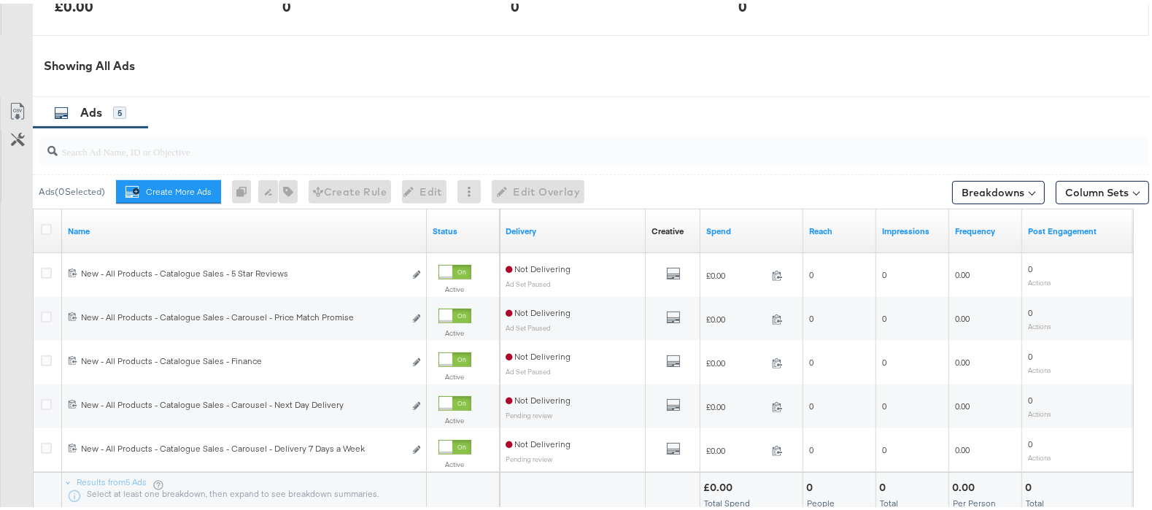
scroll to position [777, 0]
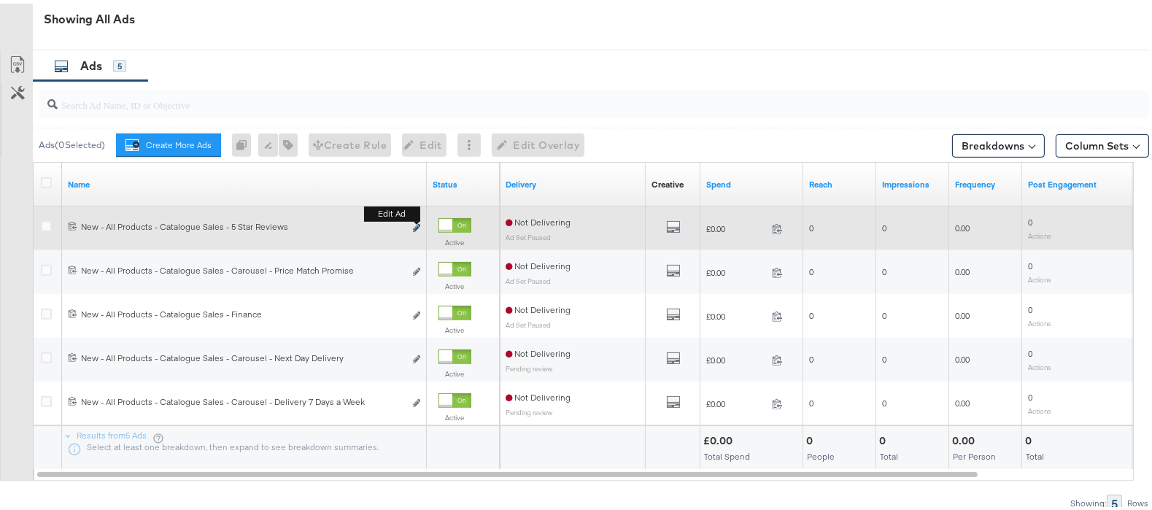
click at [412, 229] on button "Edit ad" at bounding box center [416, 224] width 9 height 15
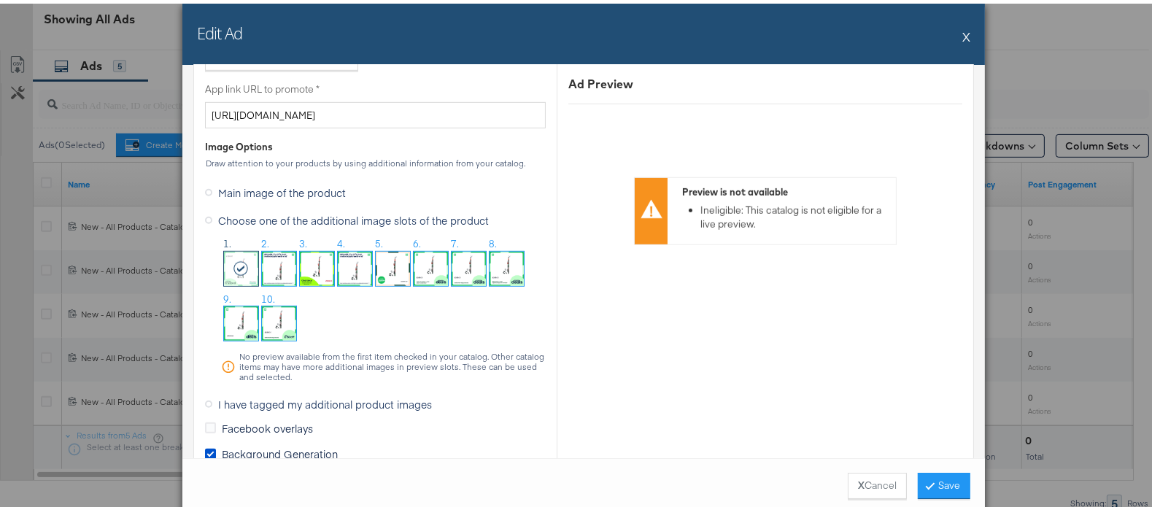
scroll to position [1160, 0]
click at [278, 314] on img at bounding box center [279, 318] width 34 height 34
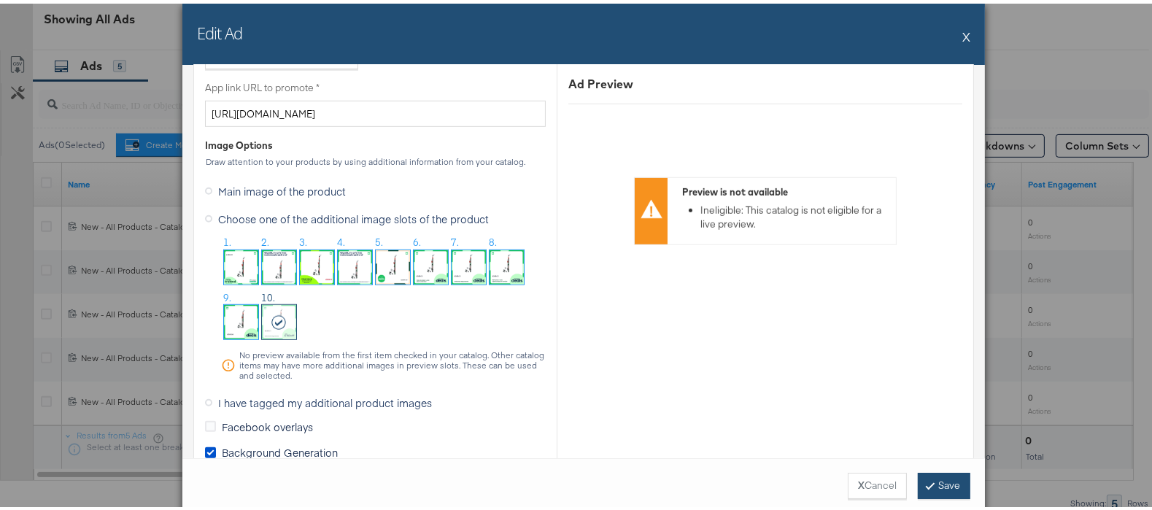
click at [948, 481] on button "Save" at bounding box center [944, 482] width 53 height 26
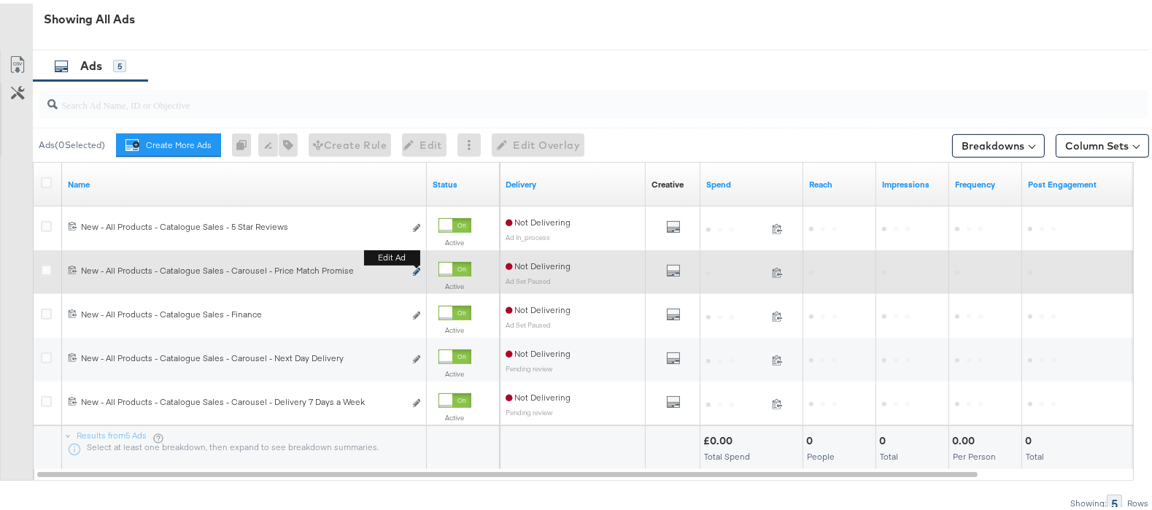
click at [416, 269] on button "Edit ad" at bounding box center [416, 268] width 9 height 15
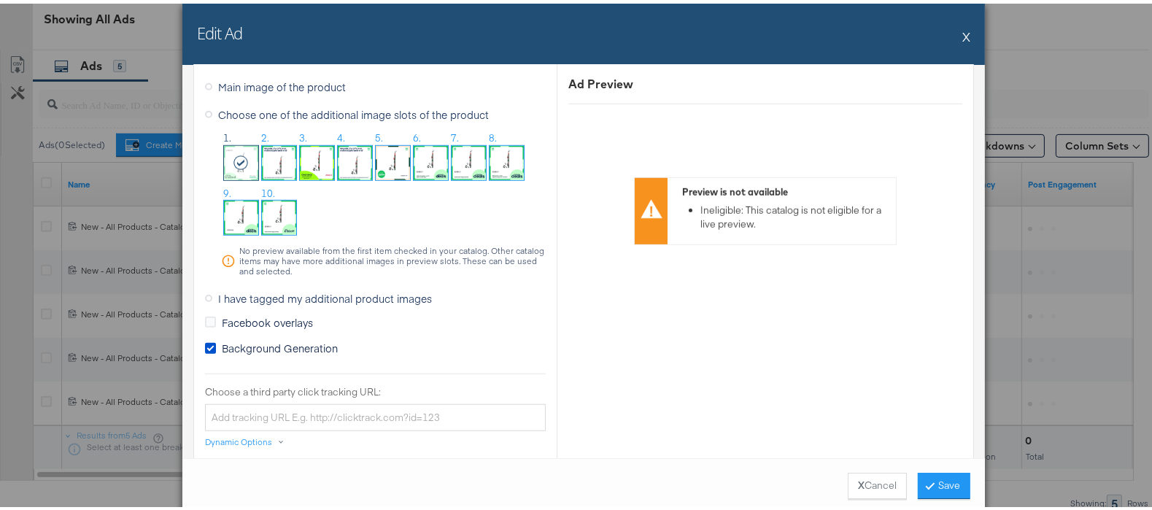
scroll to position [1214, 0]
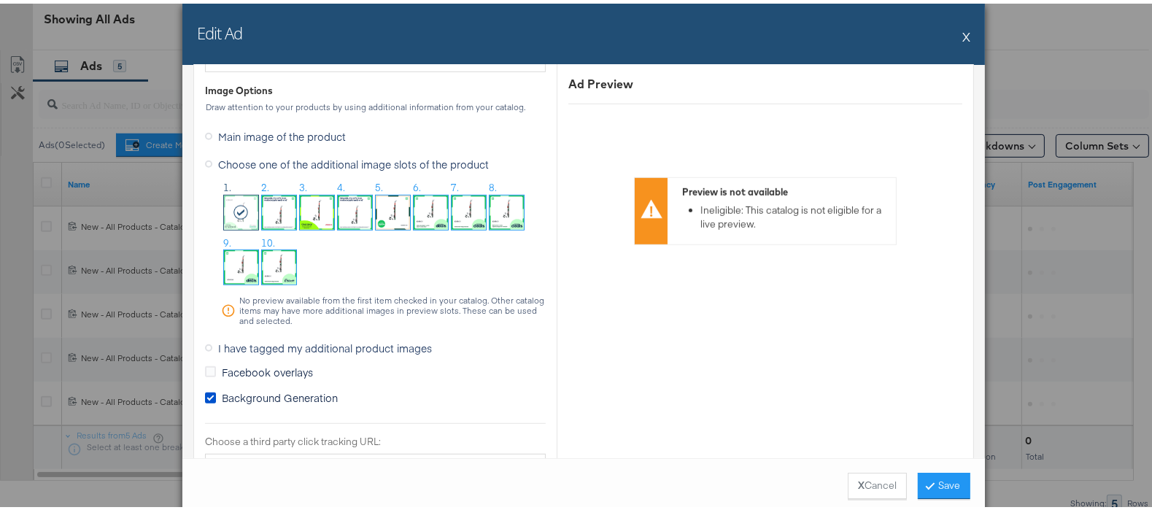
click at [266, 253] on img at bounding box center [279, 264] width 34 height 34
click at [920, 487] on button "Save" at bounding box center [944, 482] width 53 height 26
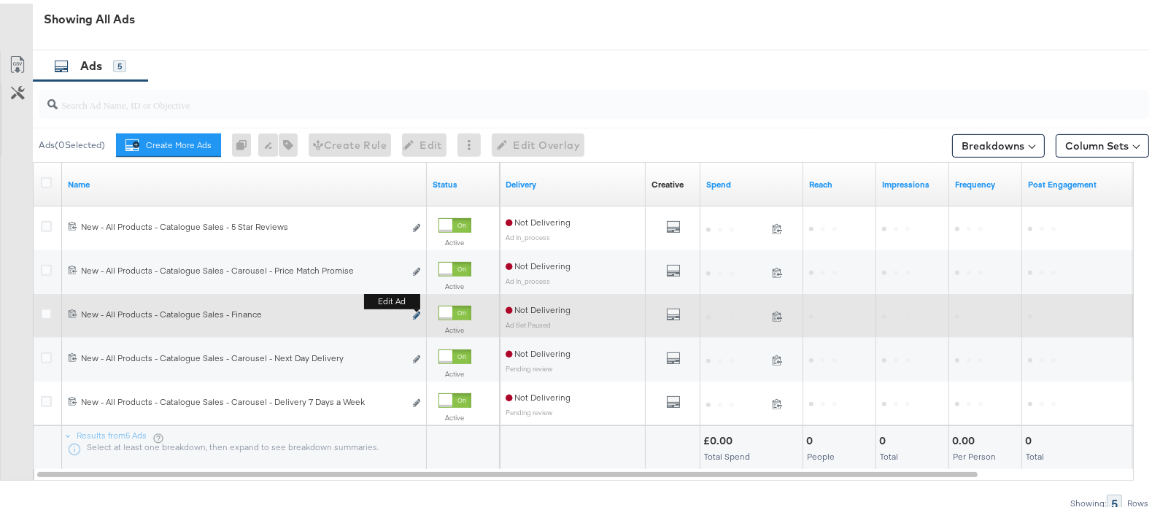
click at [417, 316] on icon "link" at bounding box center [416, 312] width 7 height 8
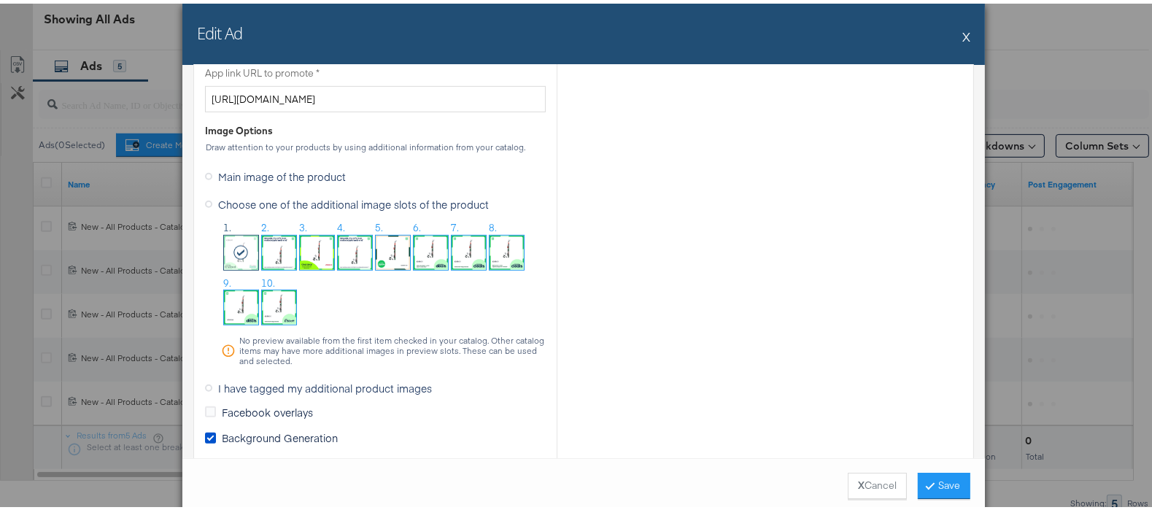
scroll to position [1176, 0]
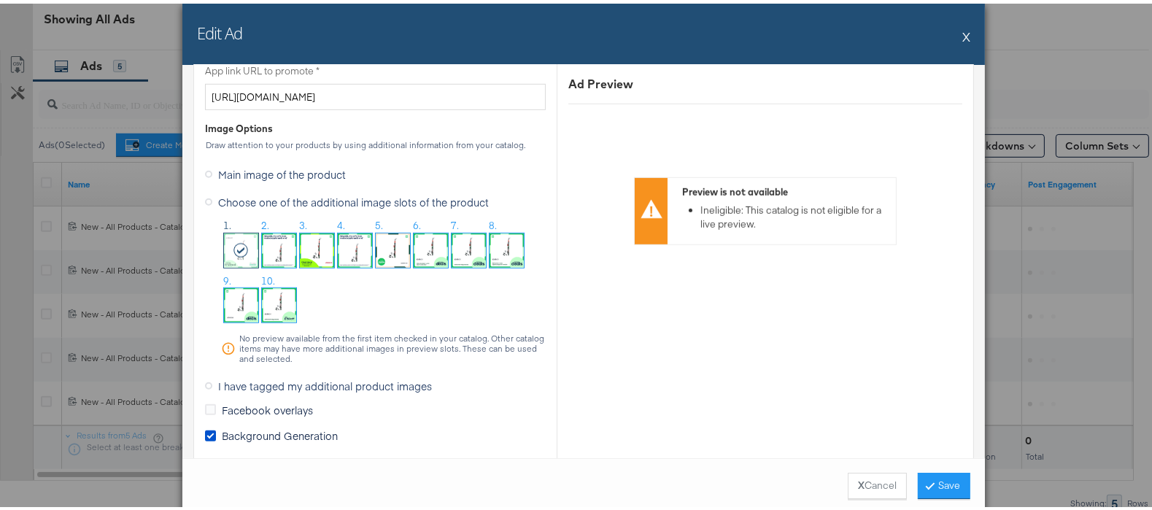
click at [266, 299] on img at bounding box center [279, 302] width 34 height 34
click at [933, 476] on button "Save" at bounding box center [944, 482] width 53 height 26
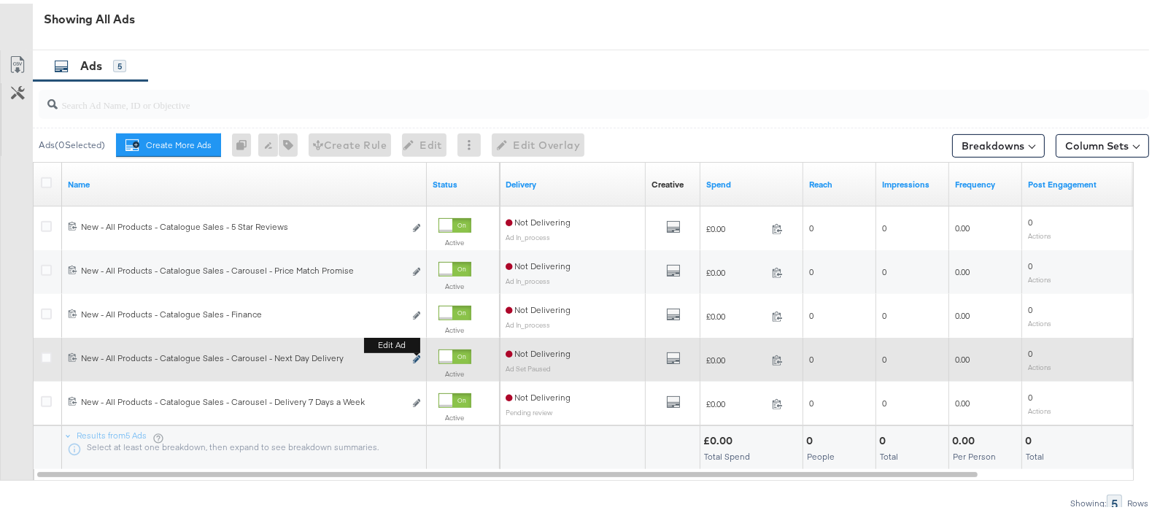
click at [416, 360] on icon "link" at bounding box center [416, 356] width 7 height 8
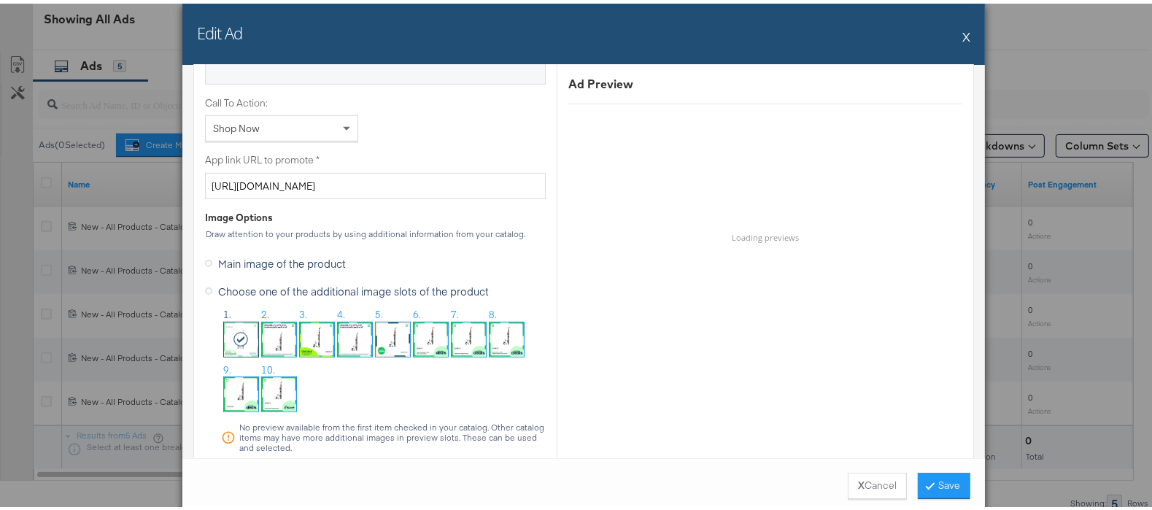
scroll to position [1091, 0]
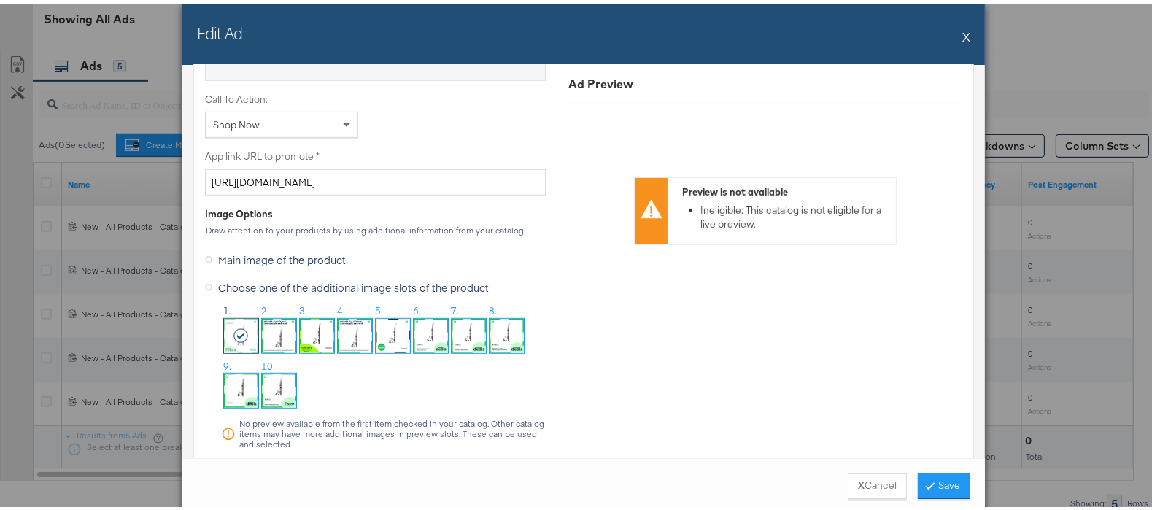
click at [271, 392] on img at bounding box center [279, 387] width 34 height 34
click at [928, 486] on button "Save" at bounding box center [944, 482] width 53 height 26
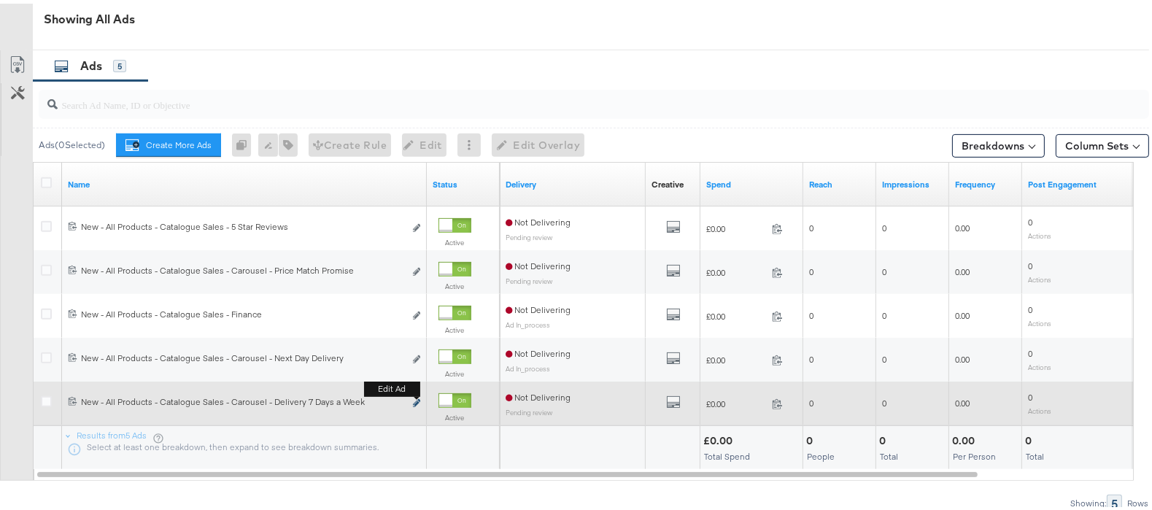
click at [414, 404] on icon "link" at bounding box center [416, 400] width 7 height 8
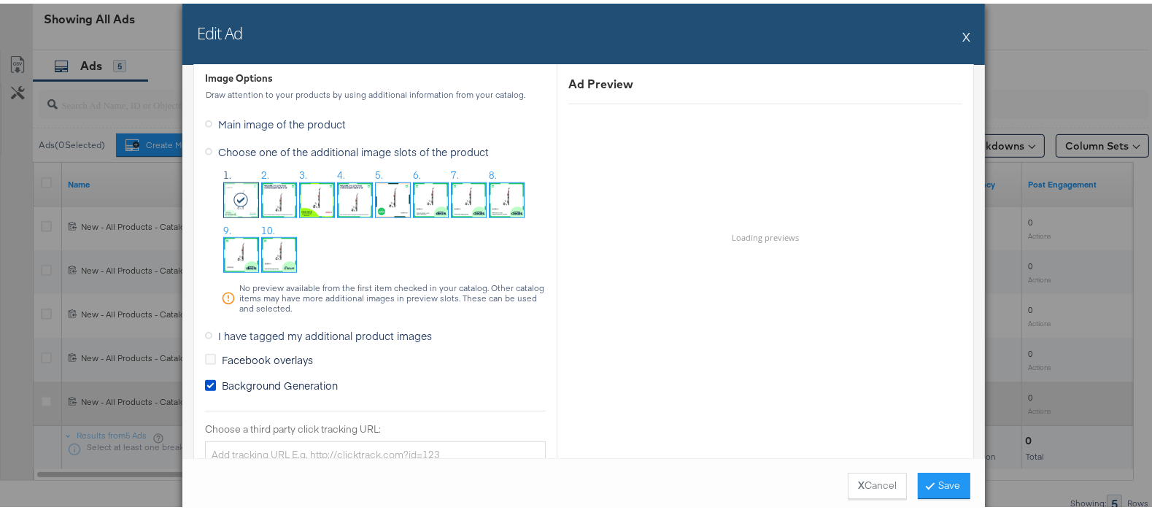
scroll to position [1227, 0]
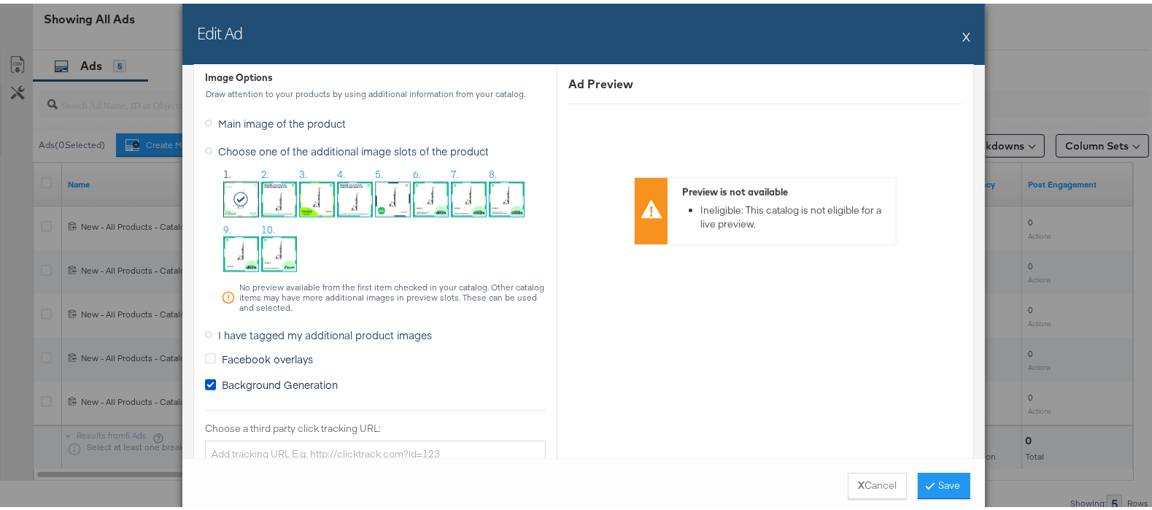
click at [269, 242] on img at bounding box center [279, 251] width 34 height 34
click at [938, 481] on button "Save" at bounding box center [944, 482] width 53 height 26
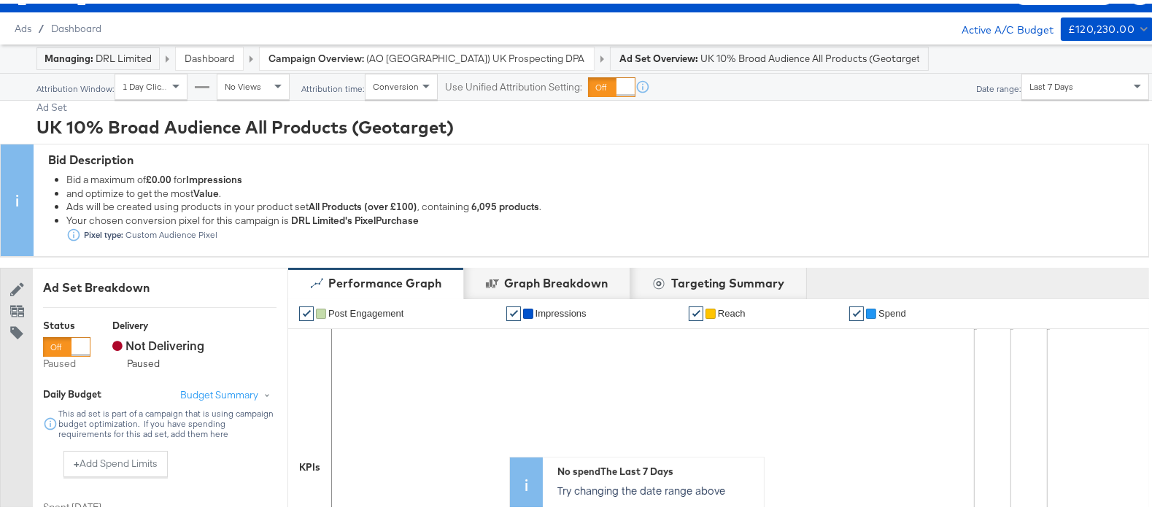
scroll to position [0, 0]
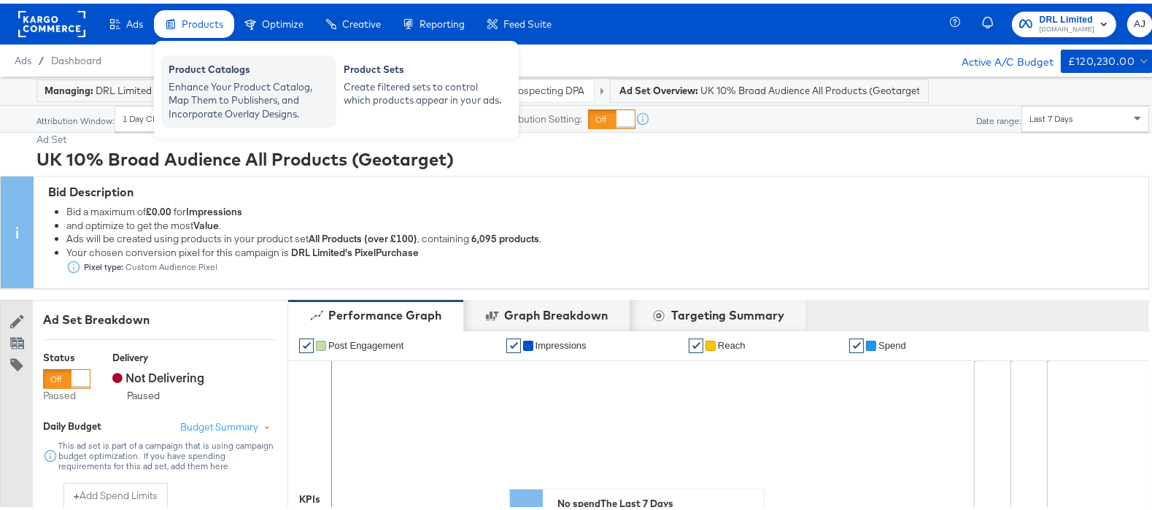
click at [201, 63] on div "Product Catalogs" at bounding box center [249, 68] width 161 height 18
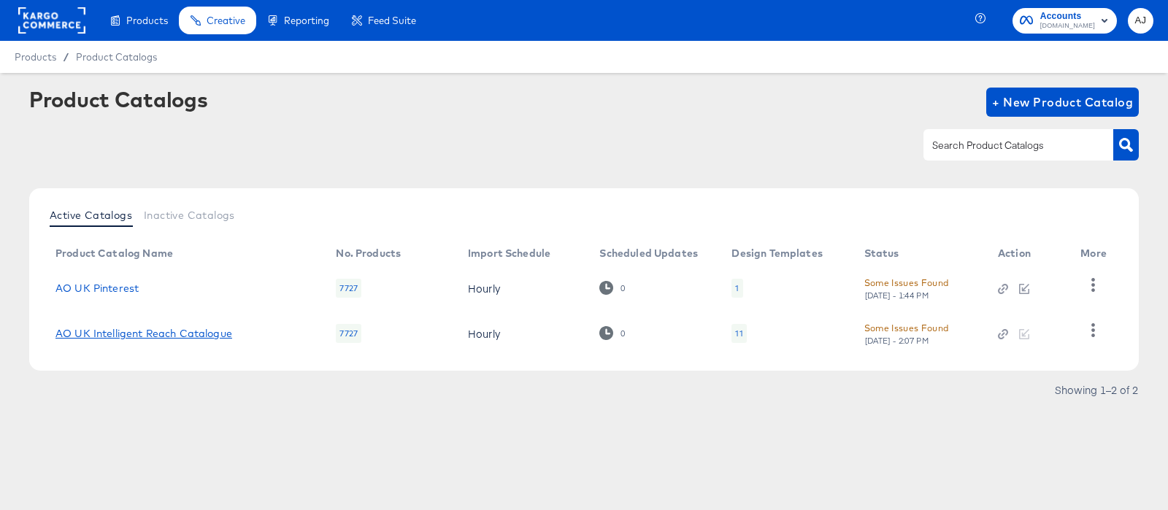
click at [188, 328] on link "AO UK Intelligent Reach Catalogue" at bounding box center [143, 334] width 177 height 12
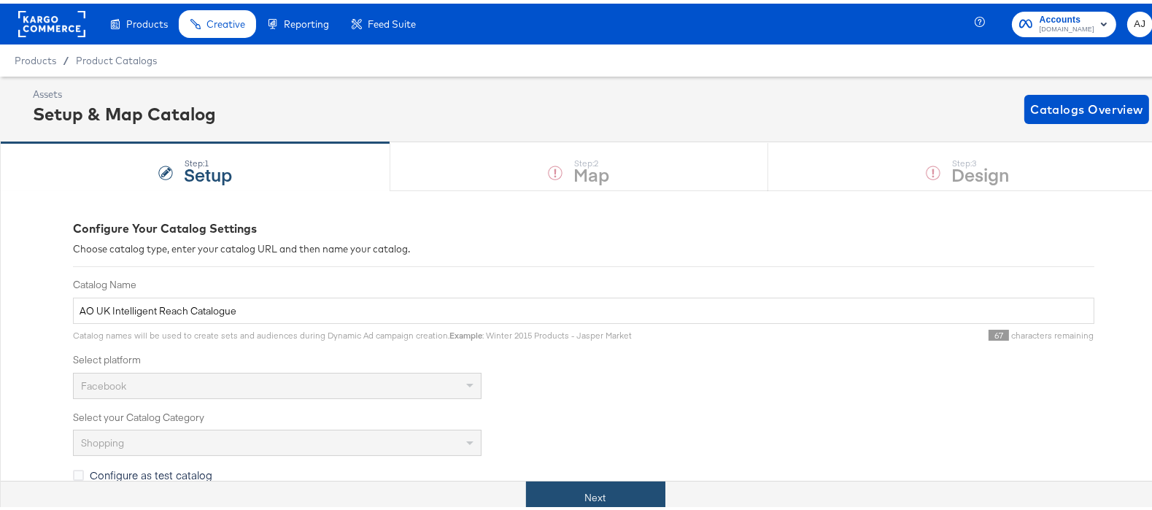
click at [590, 504] on button "Next" at bounding box center [595, 494] width 139 height 33
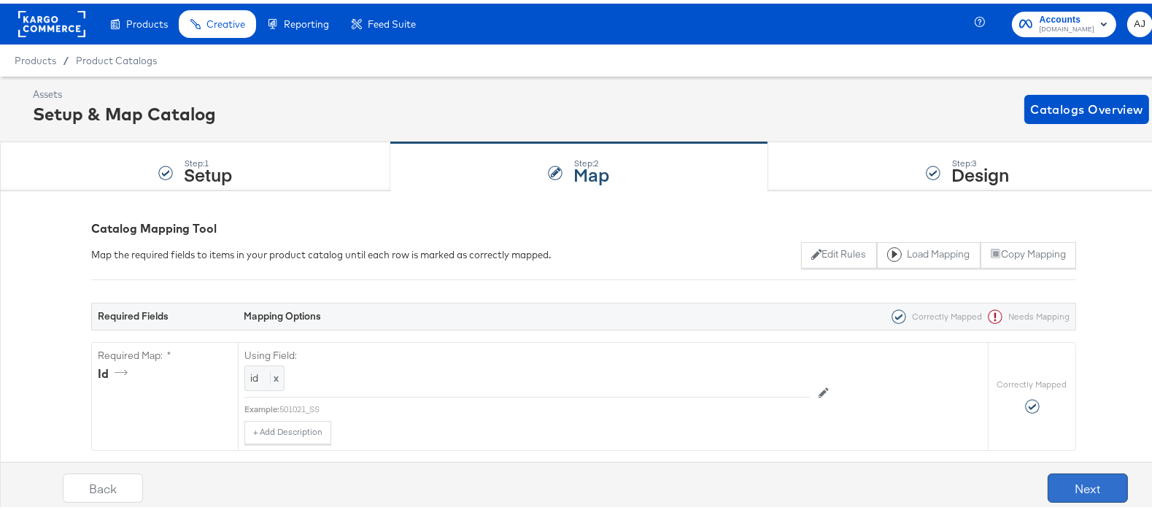
click at [1084, 487] on button "Next" at bounding box center [1088, 484] width 80 height 29
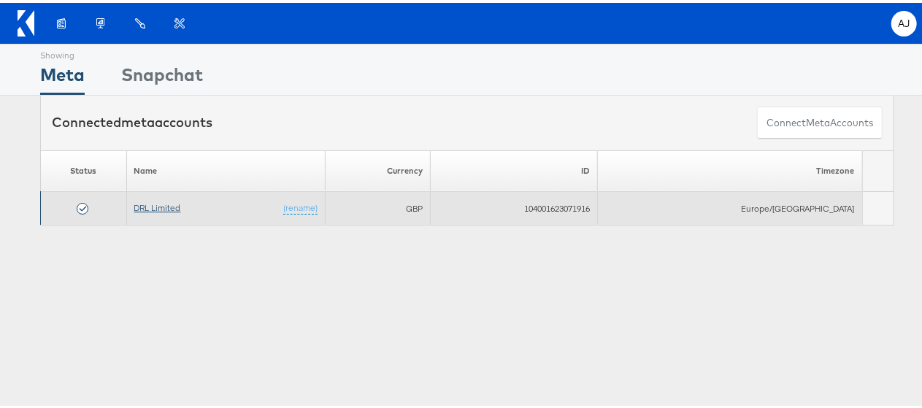
click at [154, 205] on link "DRL Limited" at bounding box center [157, 204] width 47 height 11
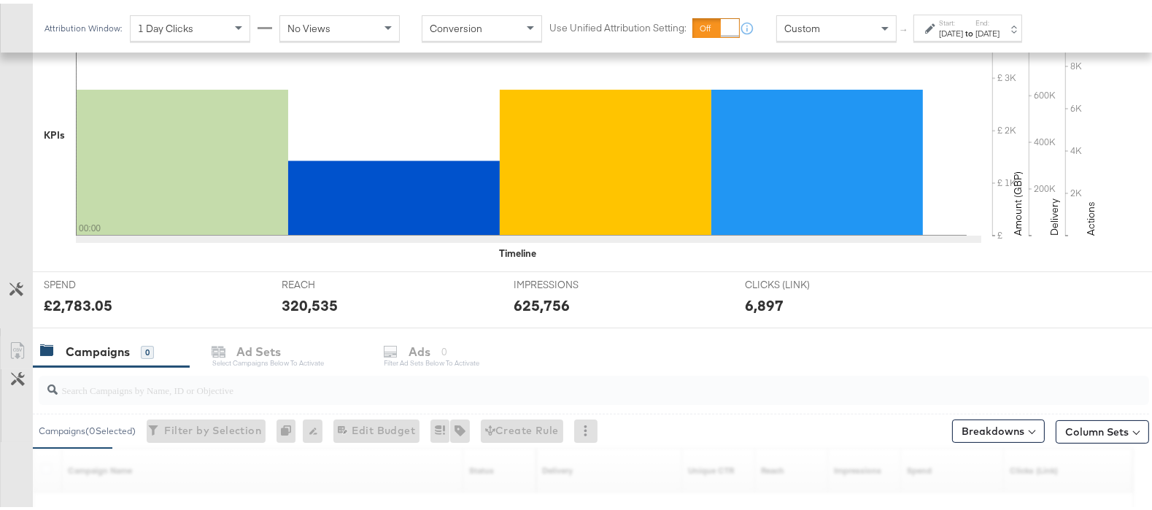
scroll to position [453, 0]
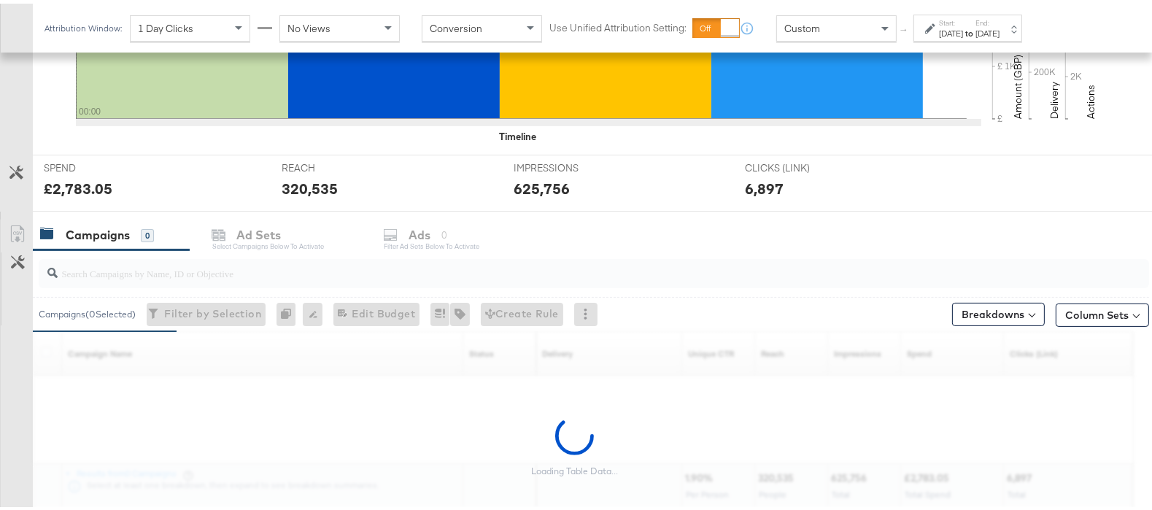
click at [186, 263] on input "search" at bounding box center [554, 264] width 992 height 28
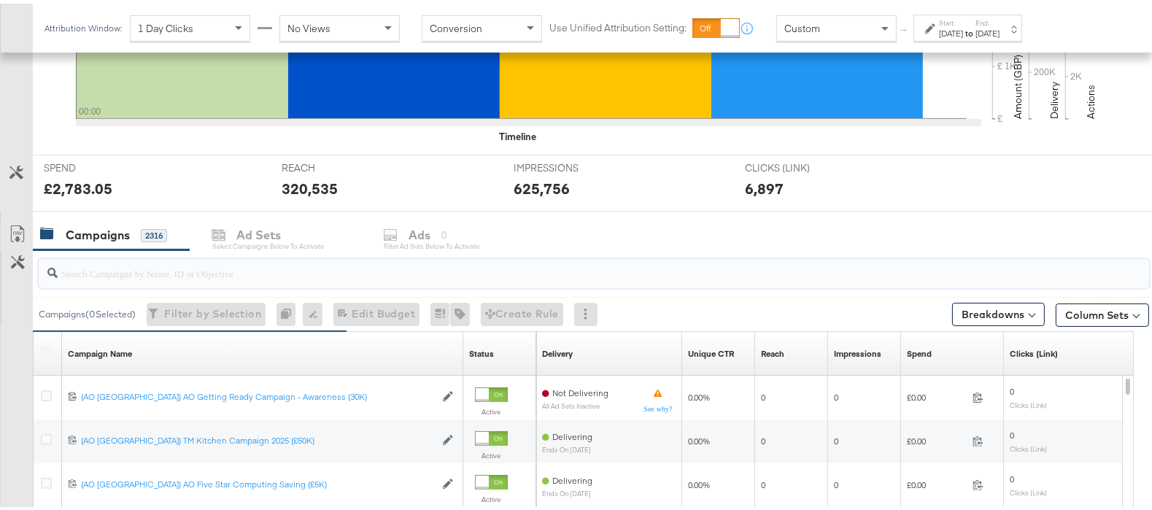
paste input "(AO [GEOGRAPHIC_DATA]) [GEOGRAPHIC_DATA] Viewed A Product Retargeting (Combined…"
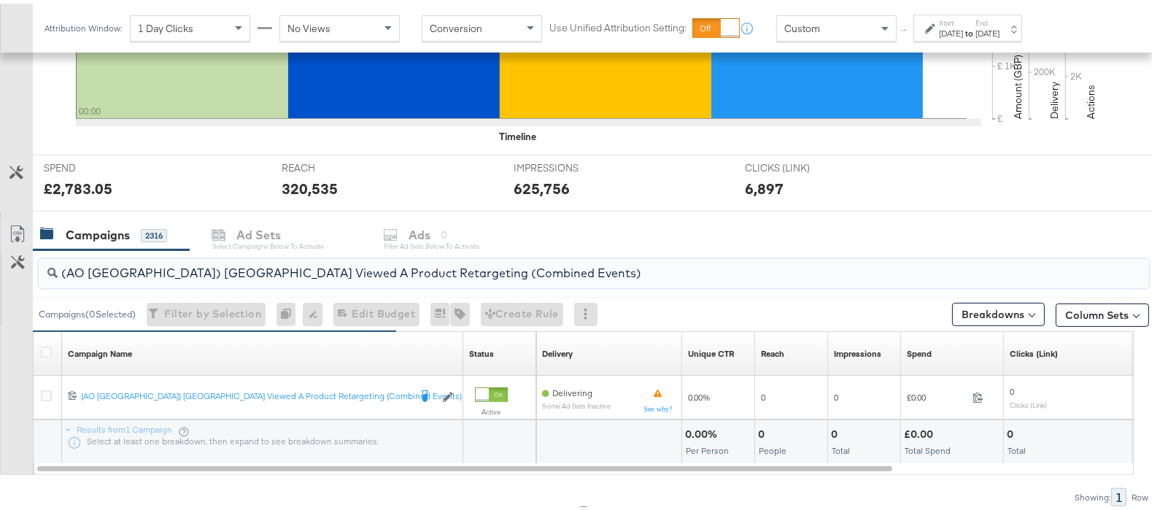
scroll to position [508, 0]
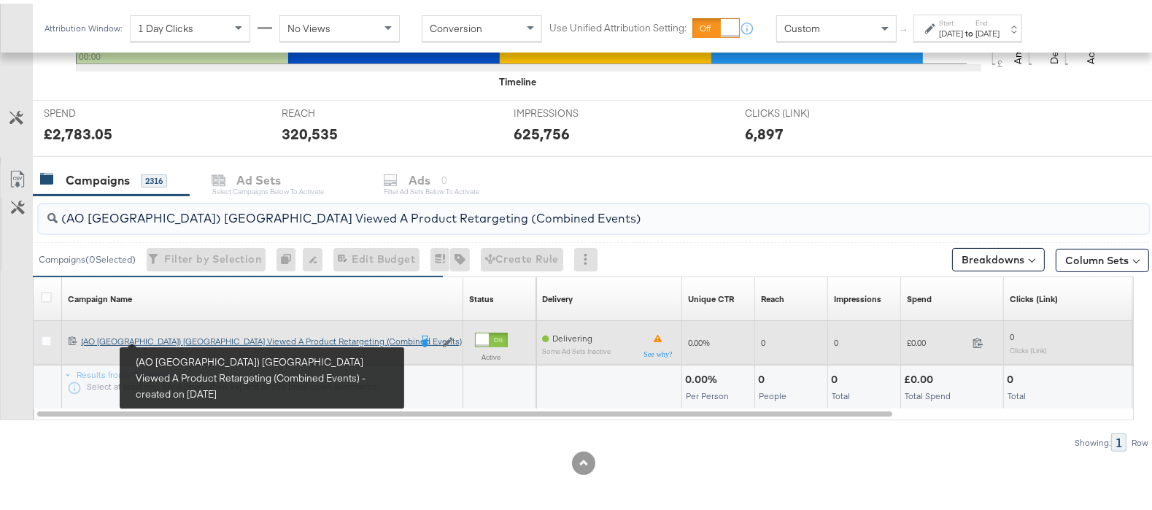
type input "(AO [GEOGRAPHIC_DATA]) [GEOGRAPHIC_DATA] Viewed A Product Retargeting (Combined…"
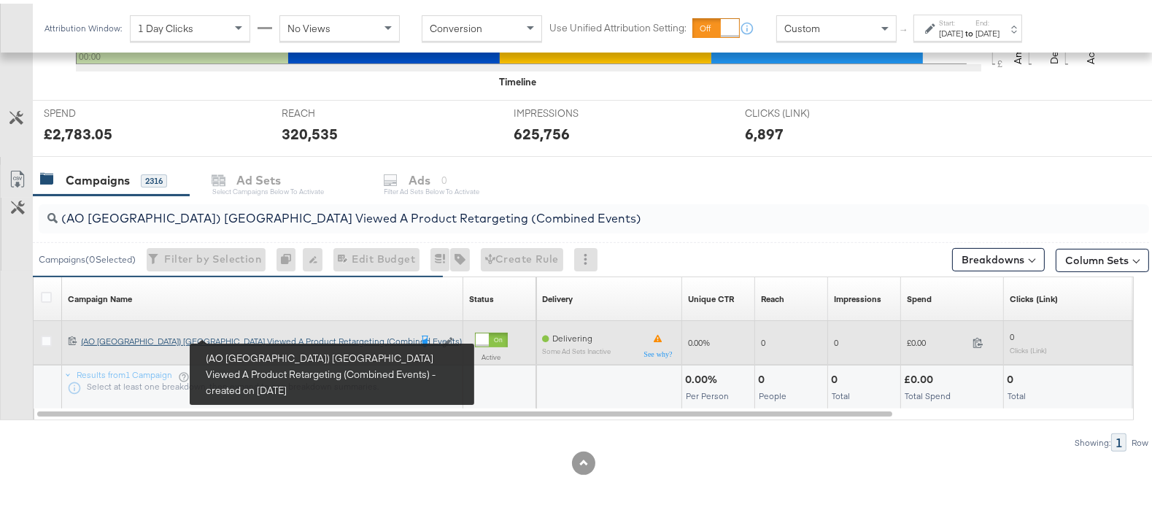
click at [174, 337] on div "([GEOGRAPHIC_DATA] [GEOGRAPHIC_DATA]) [GEOGRAPHIC_DATA] Viewed A Product Retarg…" at bounding box center [245, 338] width 328 height 12
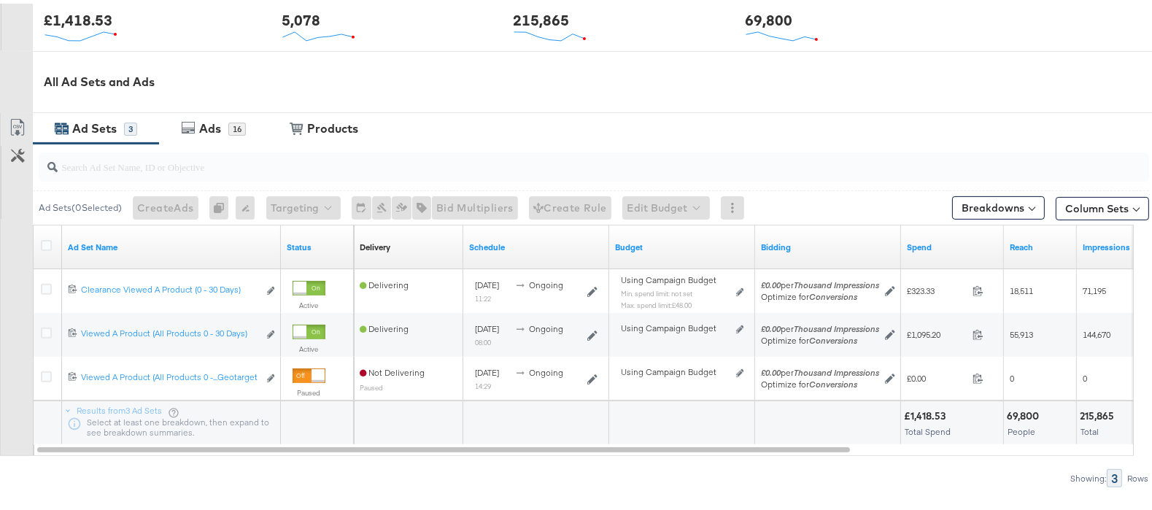
scroll to position [631, 0]
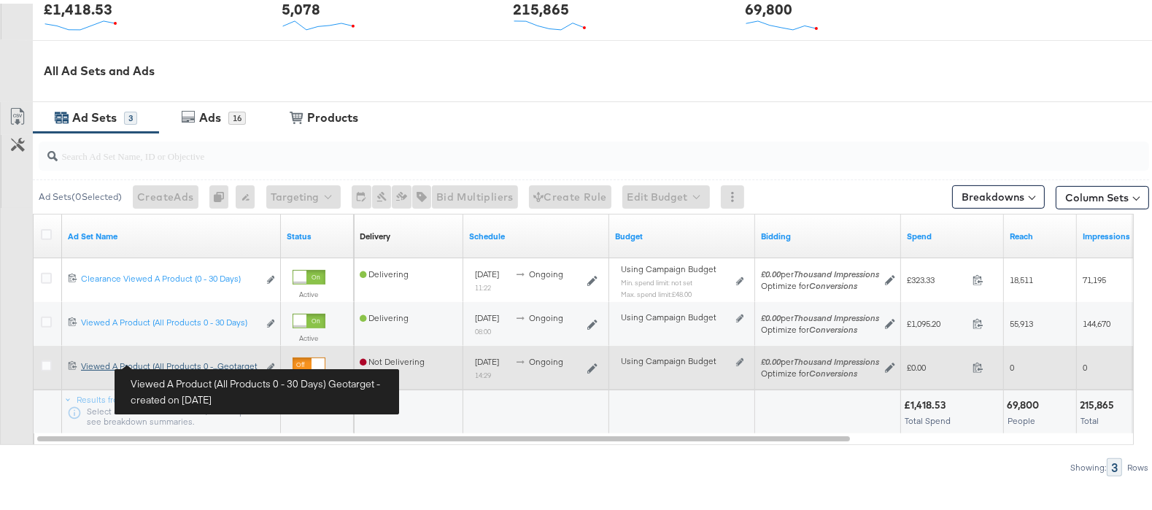
click at [209, 363] on div "Viewed A Product (All Products 0 - 30 Days) Geotarget Viewed A Product (All Pro…" at bounding box center [169, 363] width 177 height 12
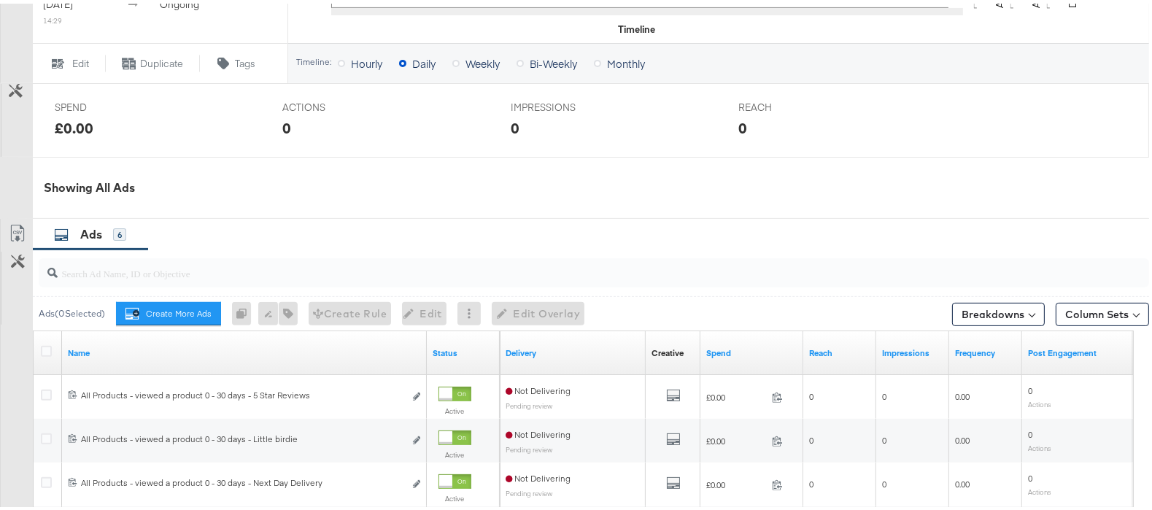
scroll to position [804, 0]
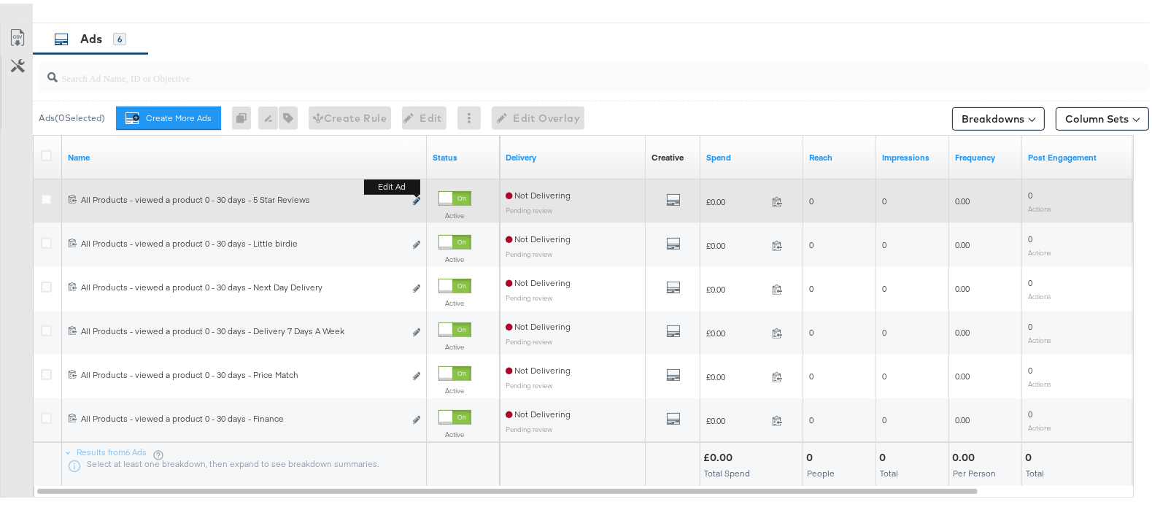
click at [415, 201] on icon "link" at bounding box center [416, 197] width 7 height 8
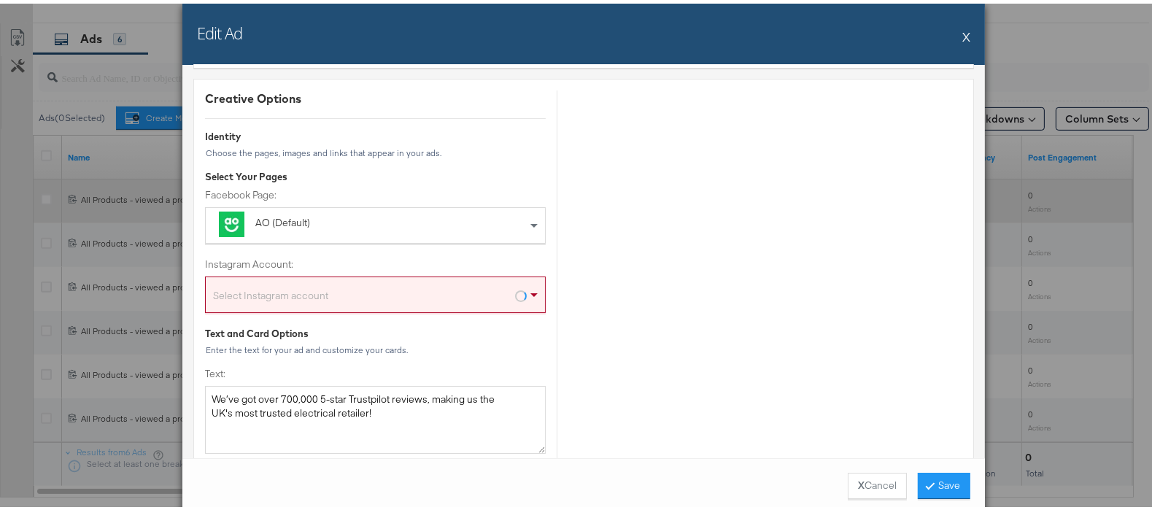
scroll to position [118, 0]
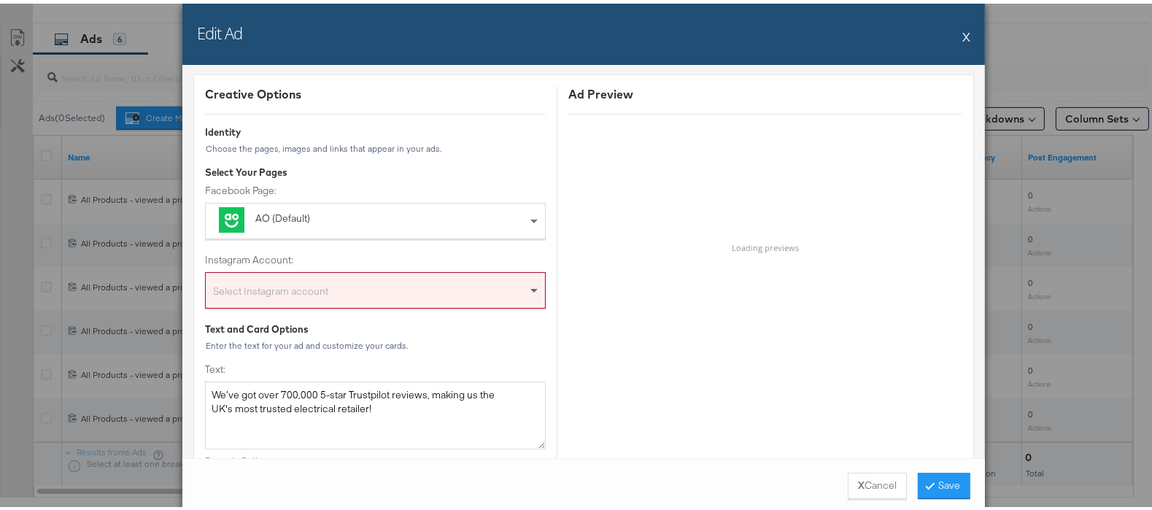
click at [527, 279] on span at bounding box center [536, 286] width 18 height 35
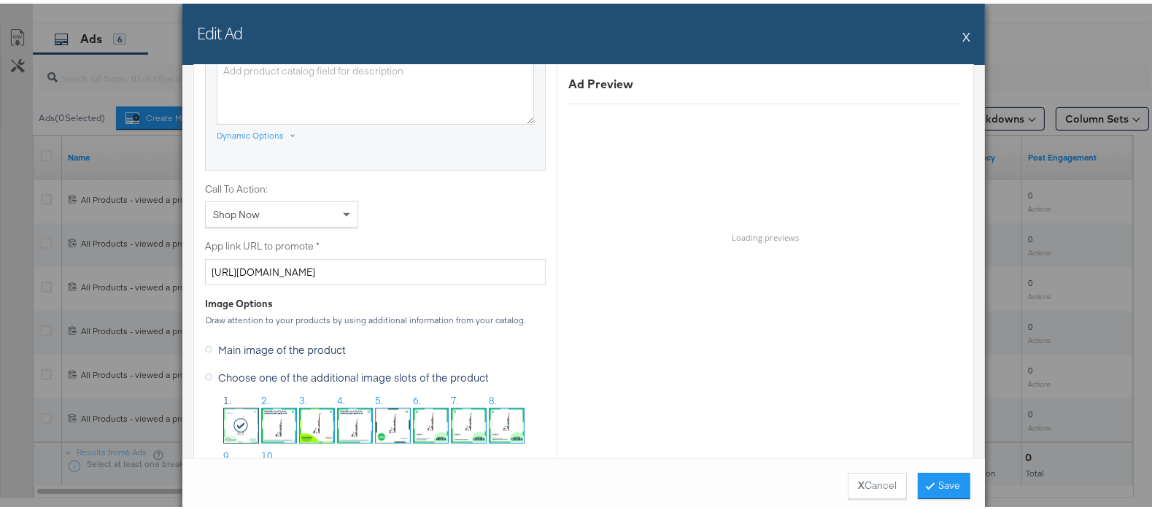
scroll to position [1143, 0]
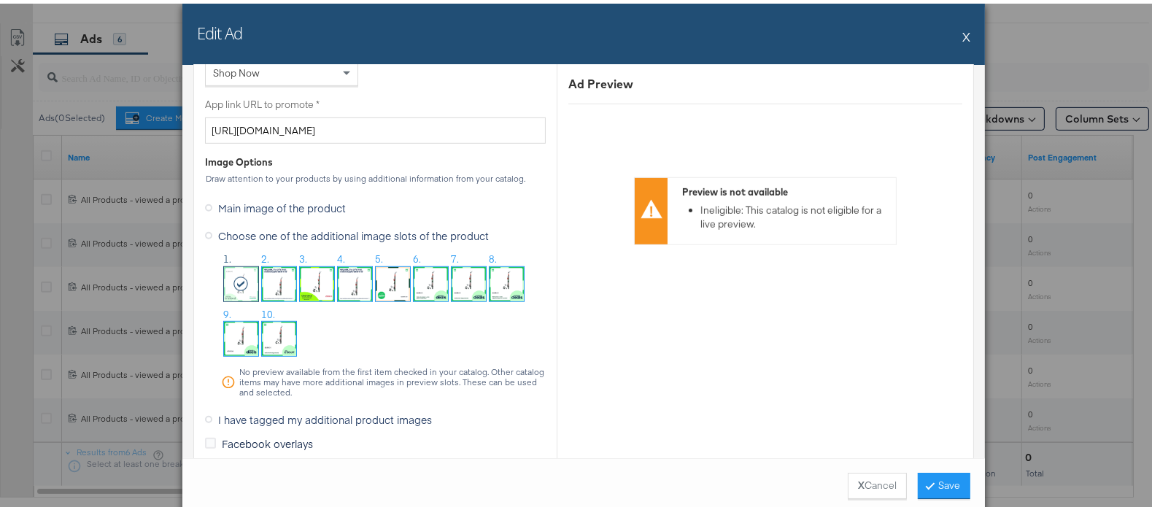
click at [274, 337] on img at bounding box center [279, 335] width 34 height 34
click at [936, 477] on button "Save" at bounding box center [944, 482] width 53 height 26
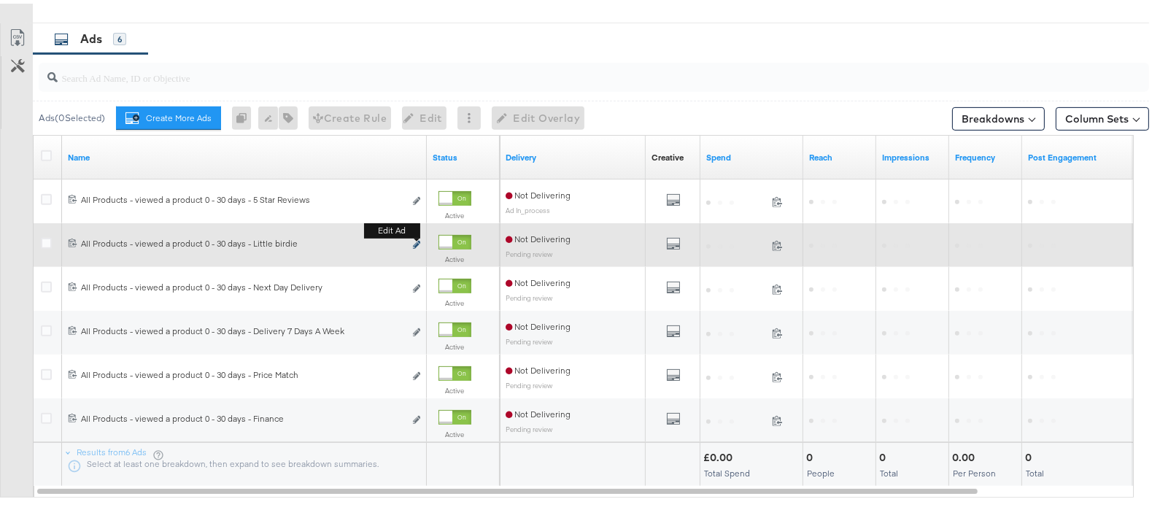
click at [415, 245] on icon "link" at bounding box center [416, 241] width 7 height 8
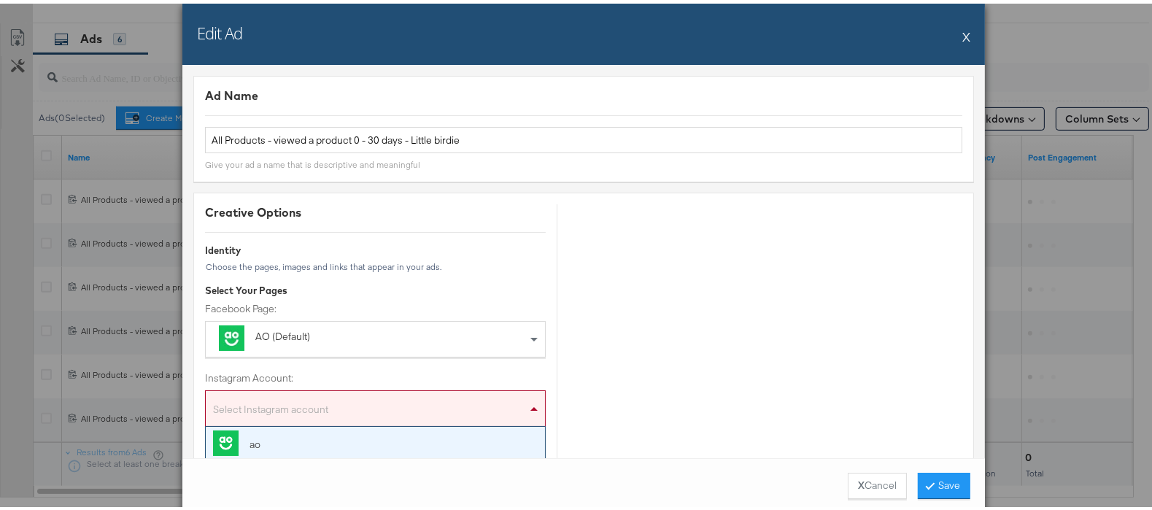
click at [450, 417] on div "Select Instagram account" at bounding box center [375, 407] width 339 height 29
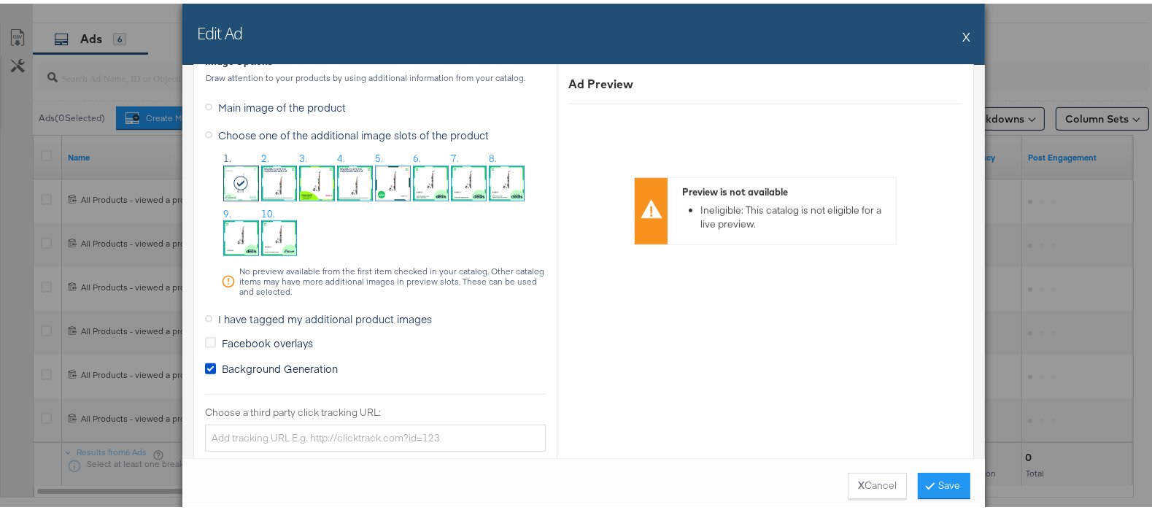
scroll to position [1245, 0]
click at [271, 229] on img at bounding box center [279, 233] width 34 height 34
click at [934, 487] on button "Save" at bounding box center [944, 482] width 53 height 26
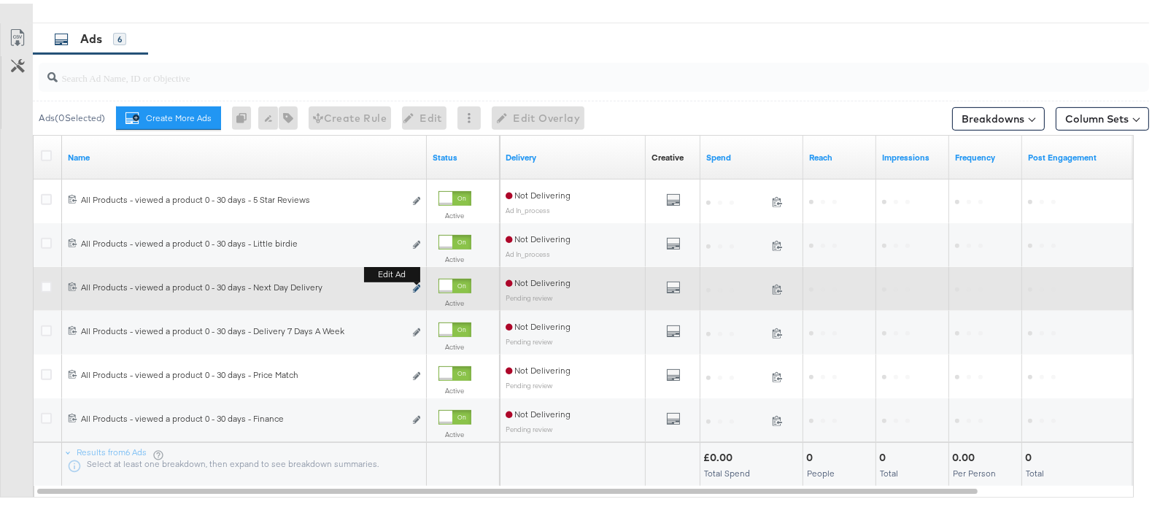
click at [420, 288] on icon "link" at bounding box center [416, 285] width 7 height 8
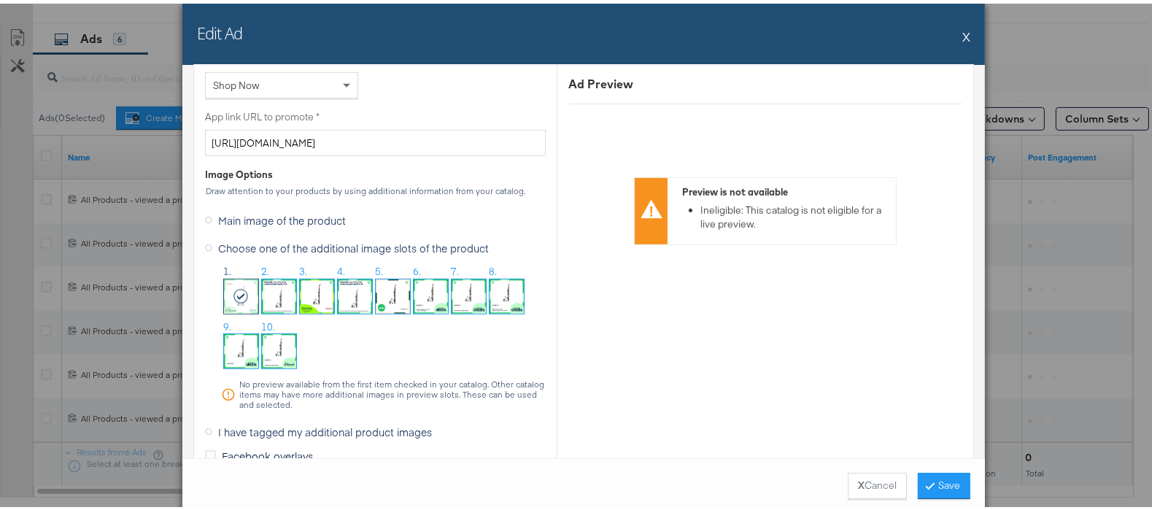
scroll to position [1130, 0]
click at [274, 352] on img at bounding box center [279, 348] width 34 height 34
click at [928, 475] on button "Save" at bounding box center [944, 482] width 53 height 26
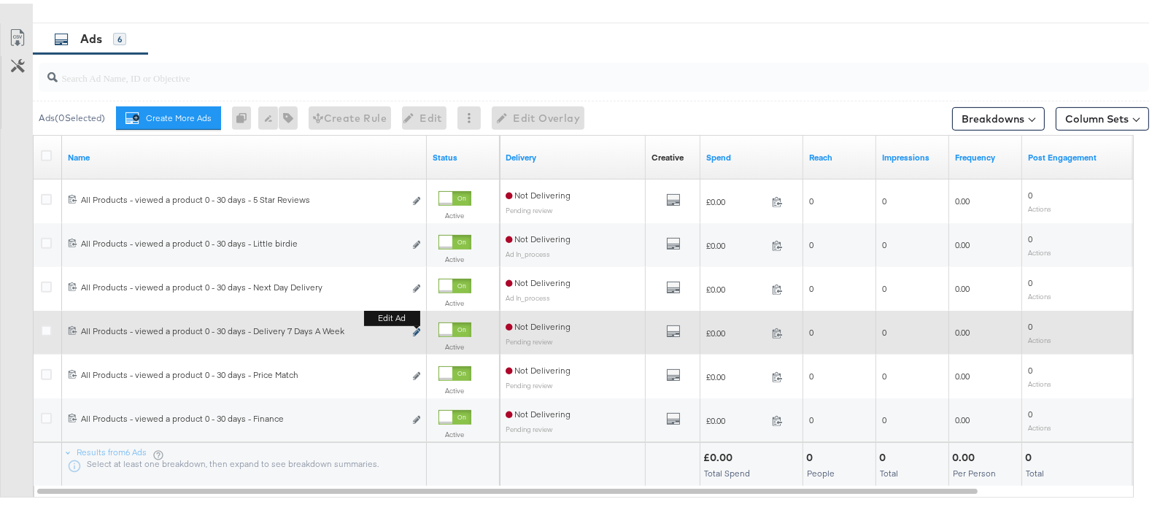
click at [417, 331] on icon "link" at bounding box center [416, 329] width 7 height 8
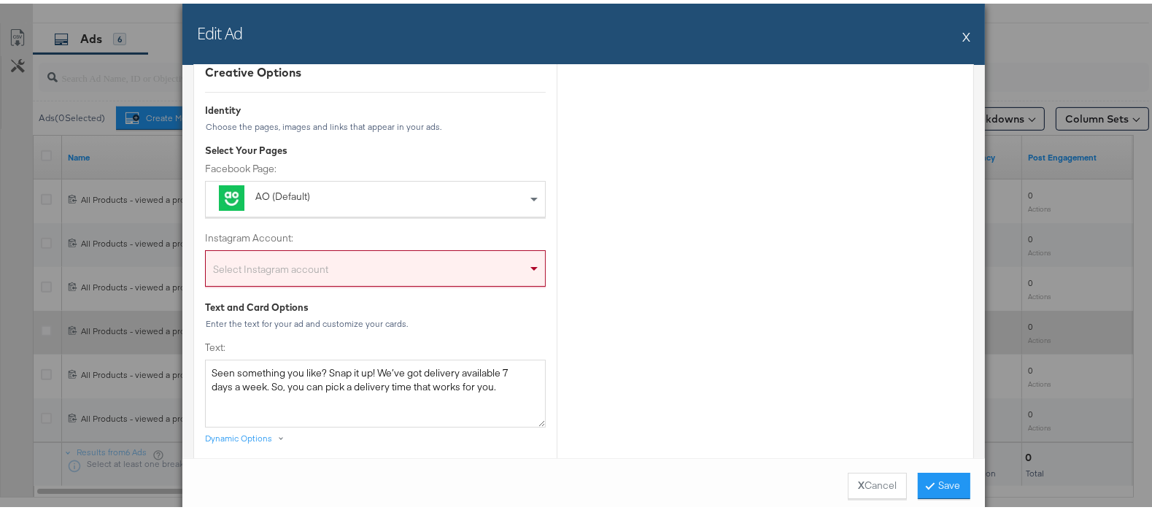
scroll to position [149, 0]
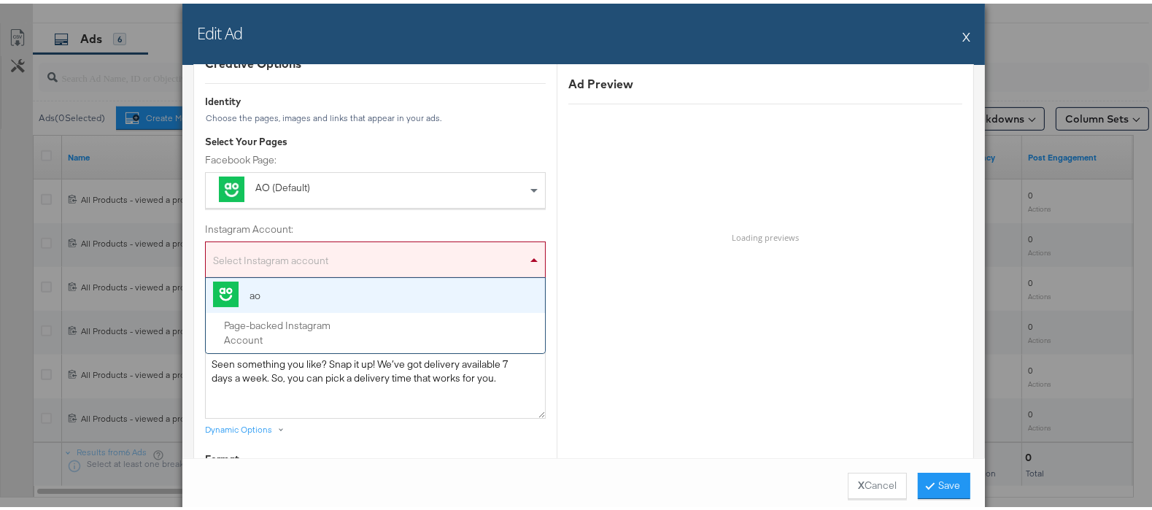
click at [527, 261] on span at bounding box center [536, 256] width 18 height 35
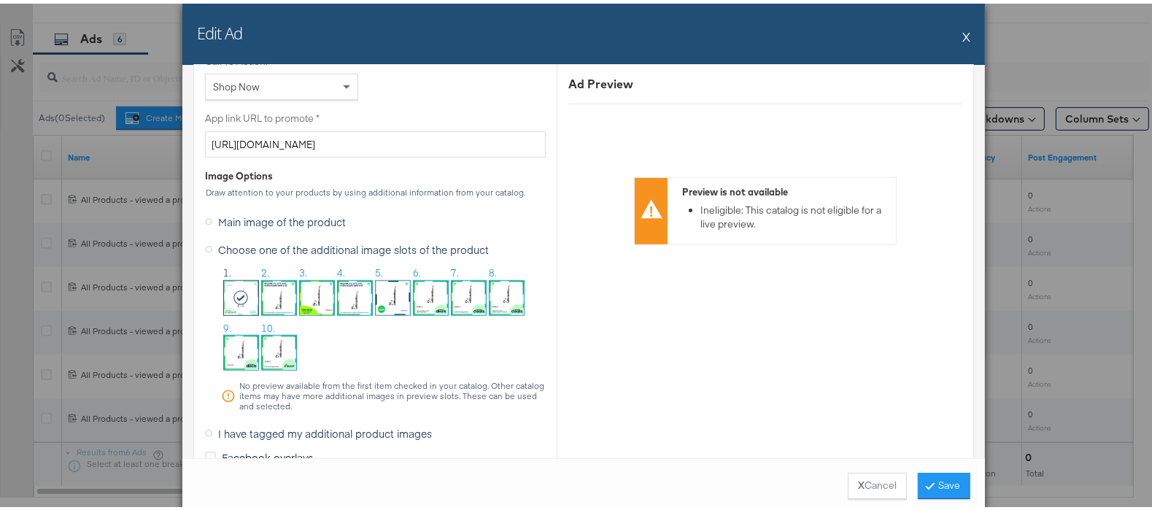
scroll to position [1130, 0]
click at [269, 352] on img at bounding box center [279, 348] width 34 height 34
click at [930, 478] on button "Save" at bounding box center [944, 482] width 53 height 26
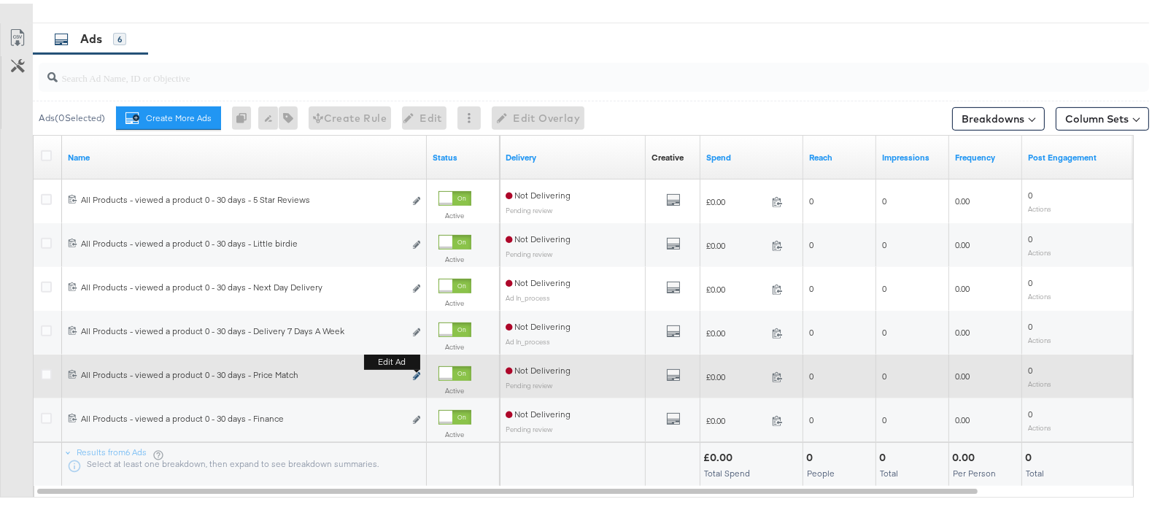
click at [414, 377] on icon "link" at bounding box center [416, 373] width 7 height 8
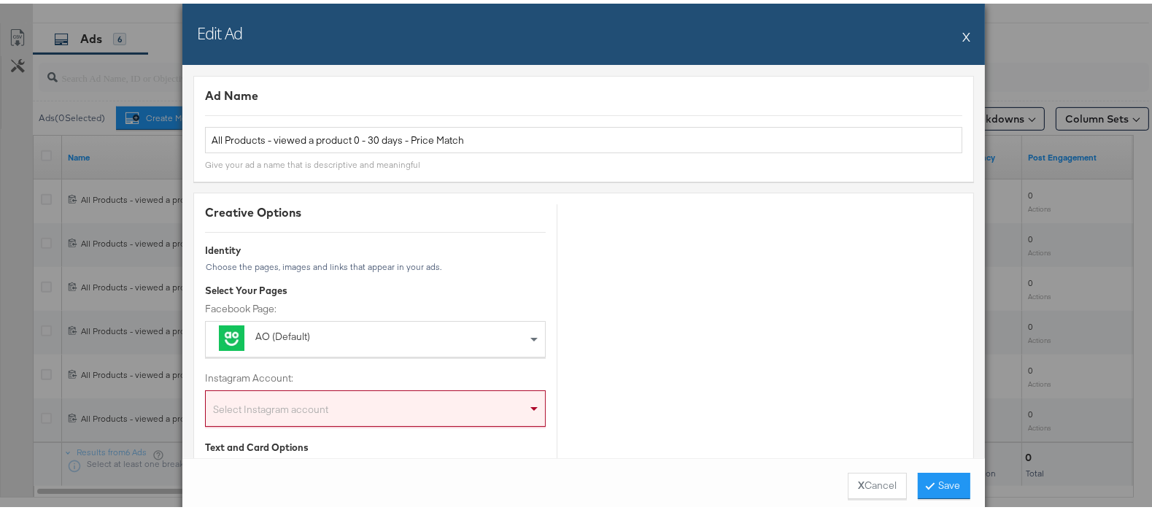
scroll to position [153, 0]
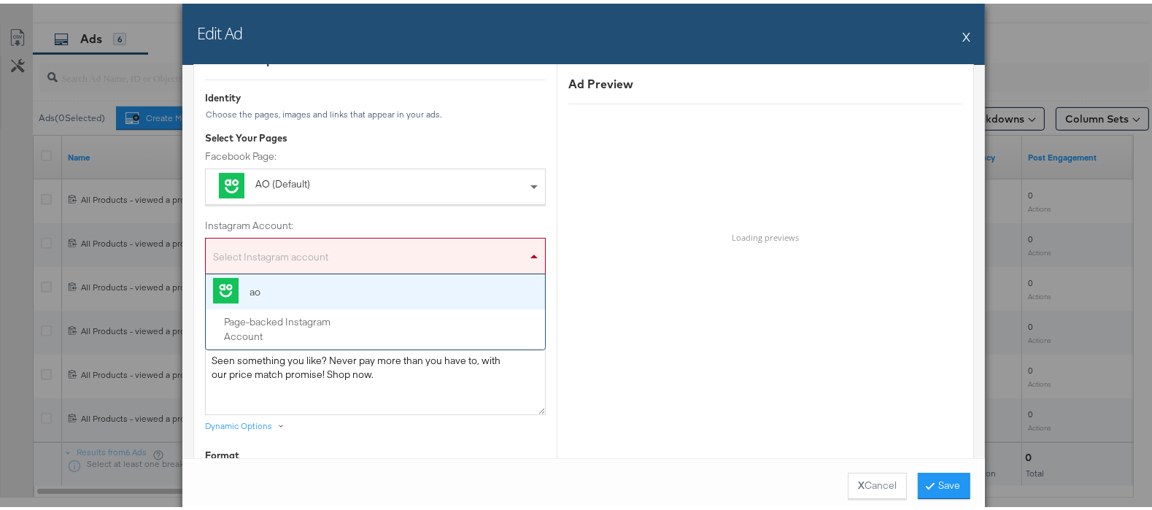
click at [527, 257] on span at bounding box center [536, 252] width 18 height 35
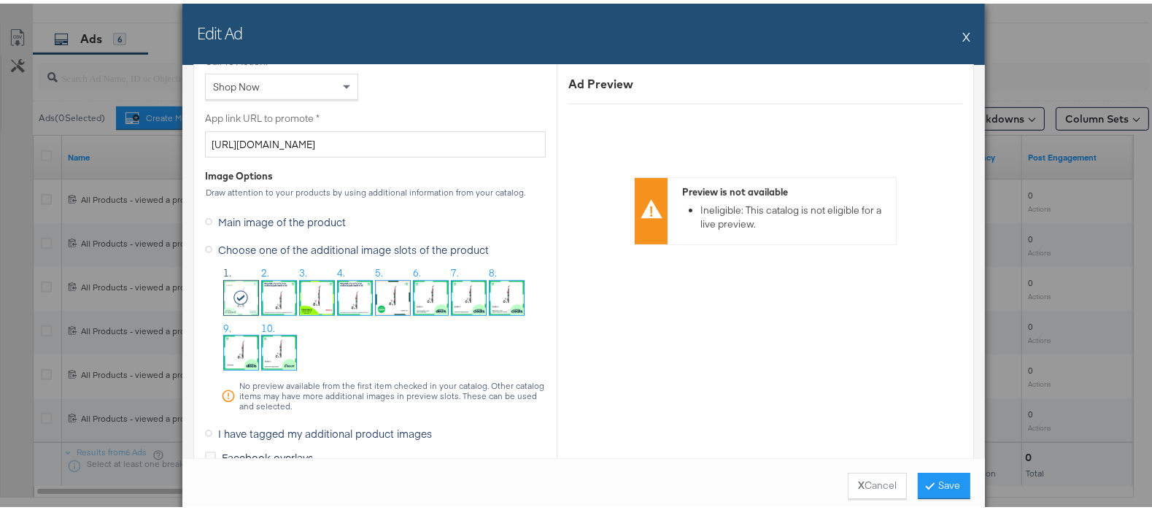
scroll to position [1130, 0]
click at [268, 342] on img at bounding box center [279, 348] width 34 height 34
click at [930, 487] on button "Save" at bounding box center [944, 482] width 53 height 26
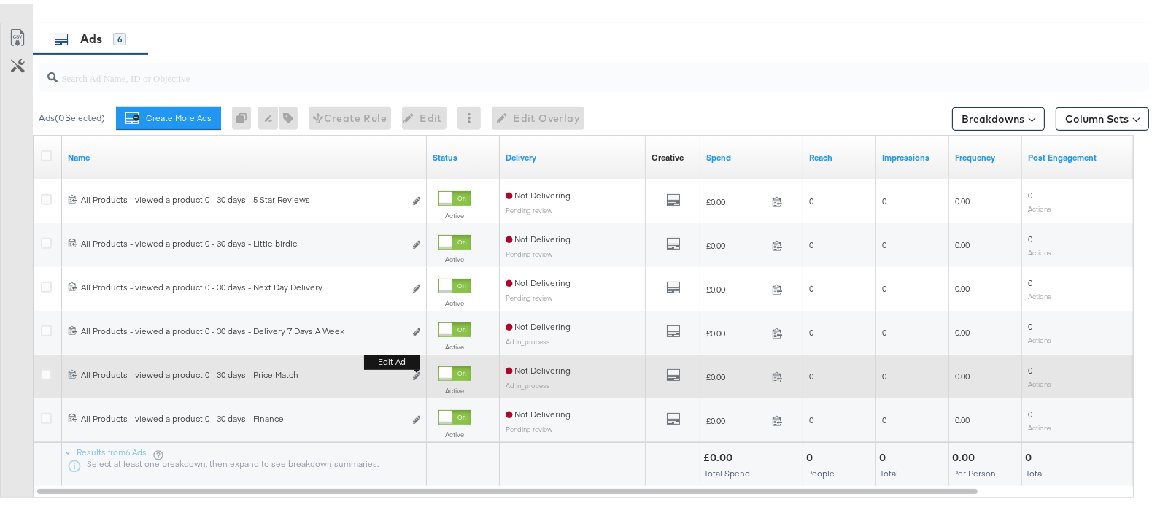
click at [414, 372] on button "Edit ad" at bounding box center [416, 373] width 9 height 15
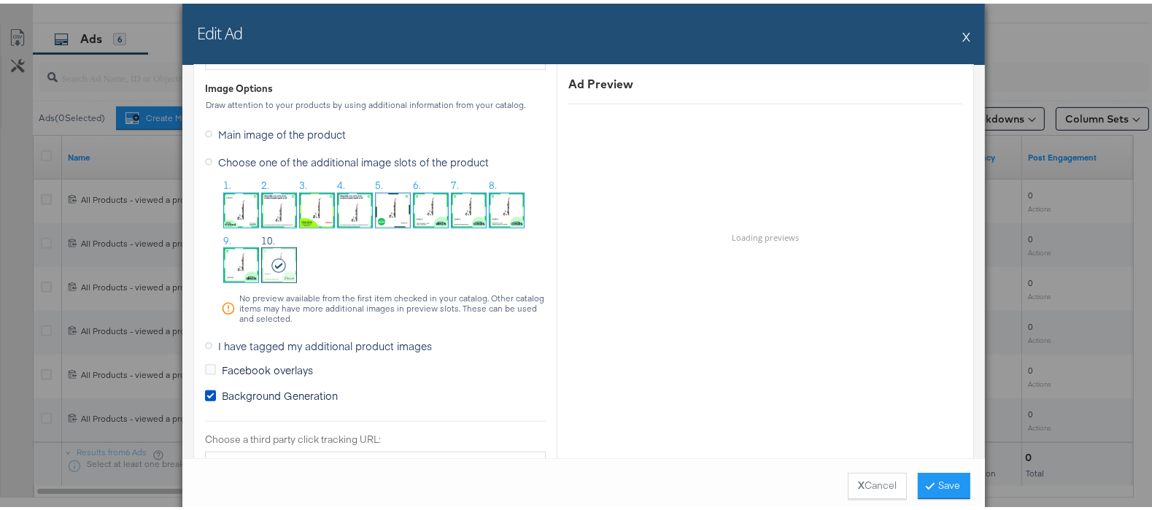
scroll to position [1262, 0]
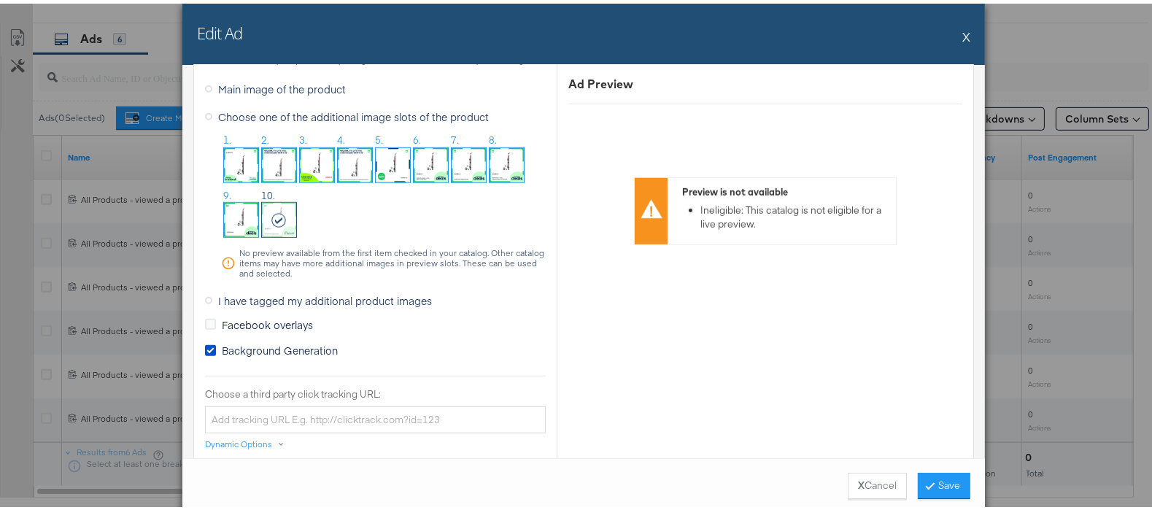
click at [963, 36] on button "X" at bounding box center [967, 32] width 8 height 29
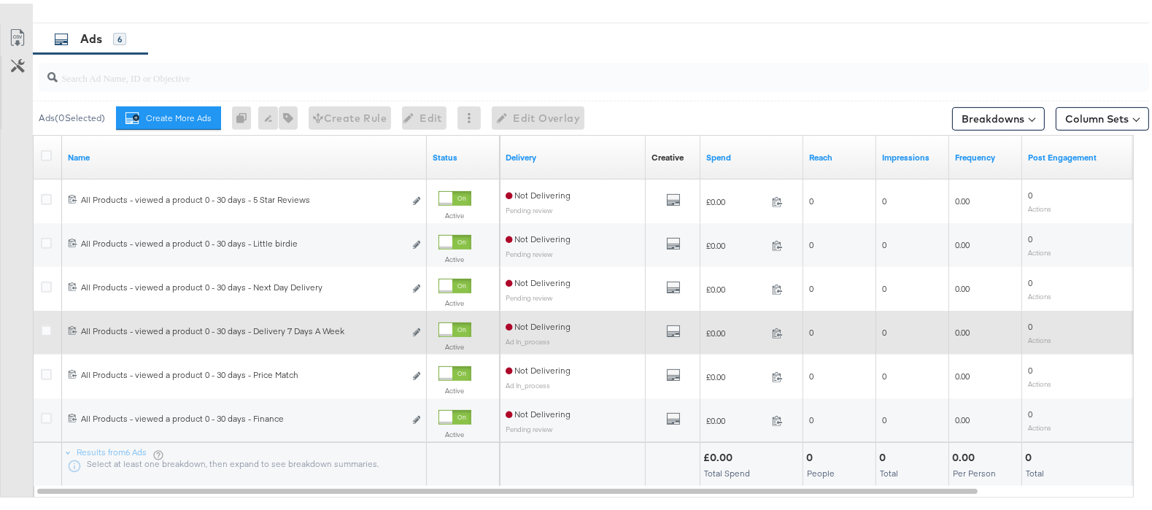
scroll to position [914, 0]
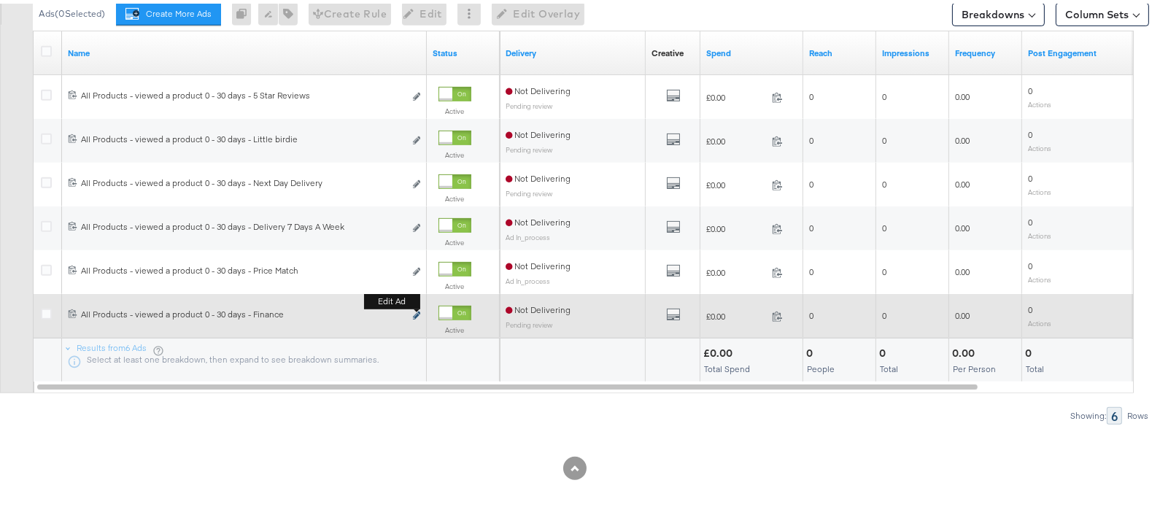
click at [416, 312] on icon "link" at bounding box center [416, 312] width 7 height 8
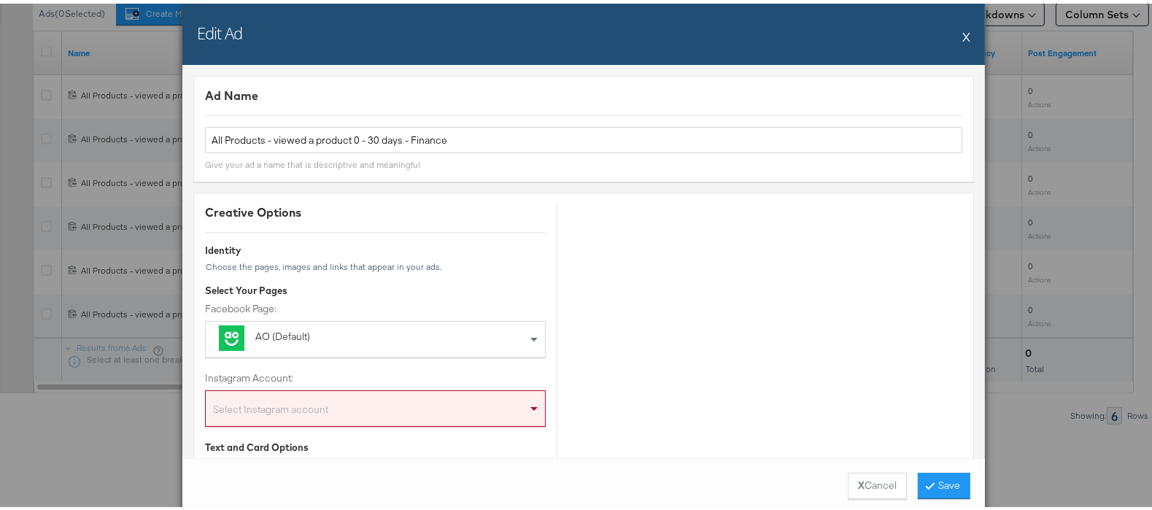
scroll to position [212, 0]
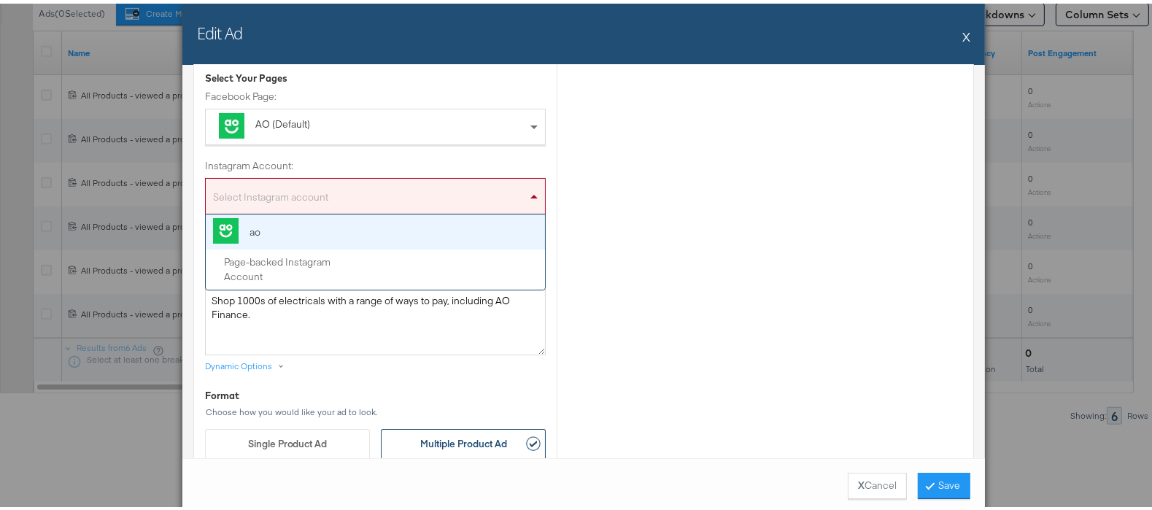
click at [511, 188] on div "Select Instagram account" at bounding box center [375, 195] width 339 height 29
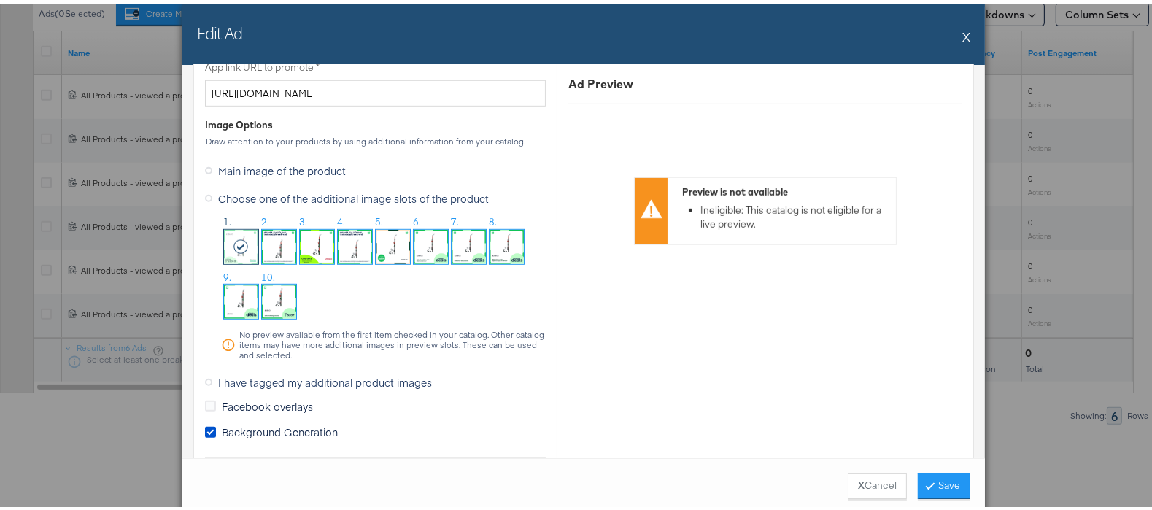
scroll to position [1181, 0]
click at [273, 293] on img at bounding box center [279, 296] width 34 height 34
click at [946, 487] on button "Save" at bounding box center [944, 482] width 53 height 26
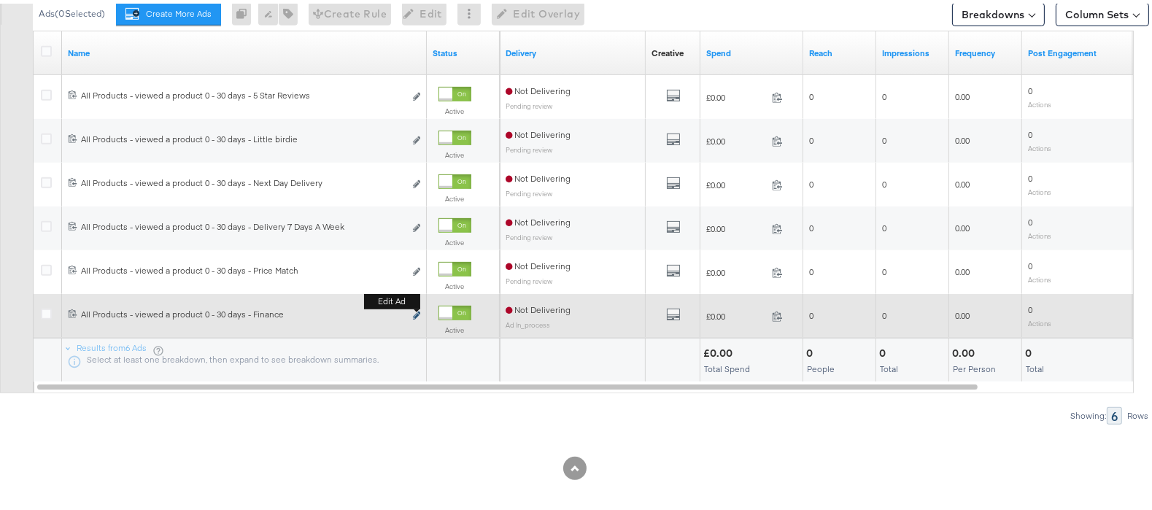
click at [420, 310] on icon "link" at bounding box center [416, 312] width 7 height 8
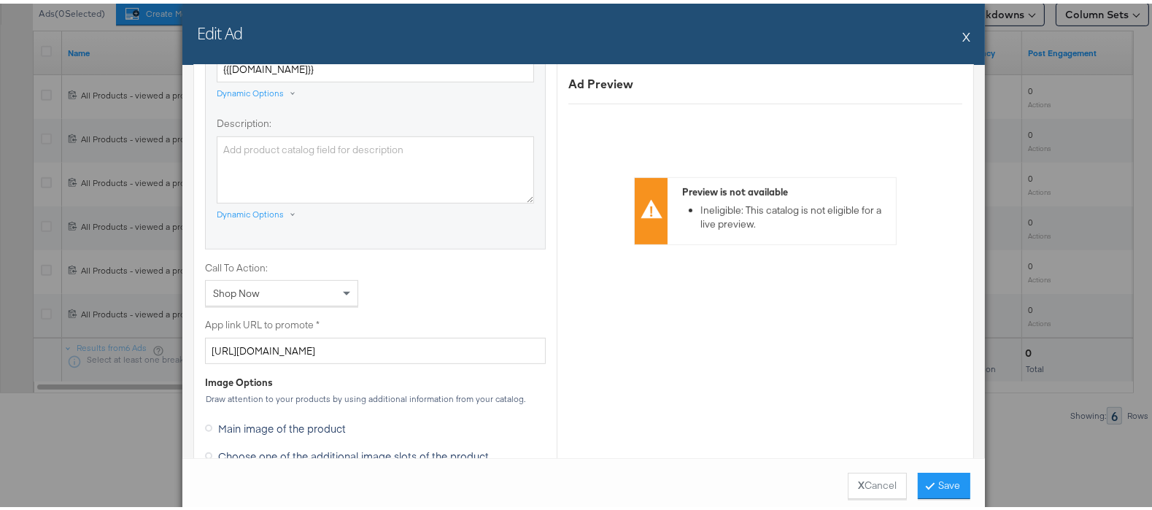
scroll to position [1063, 0]
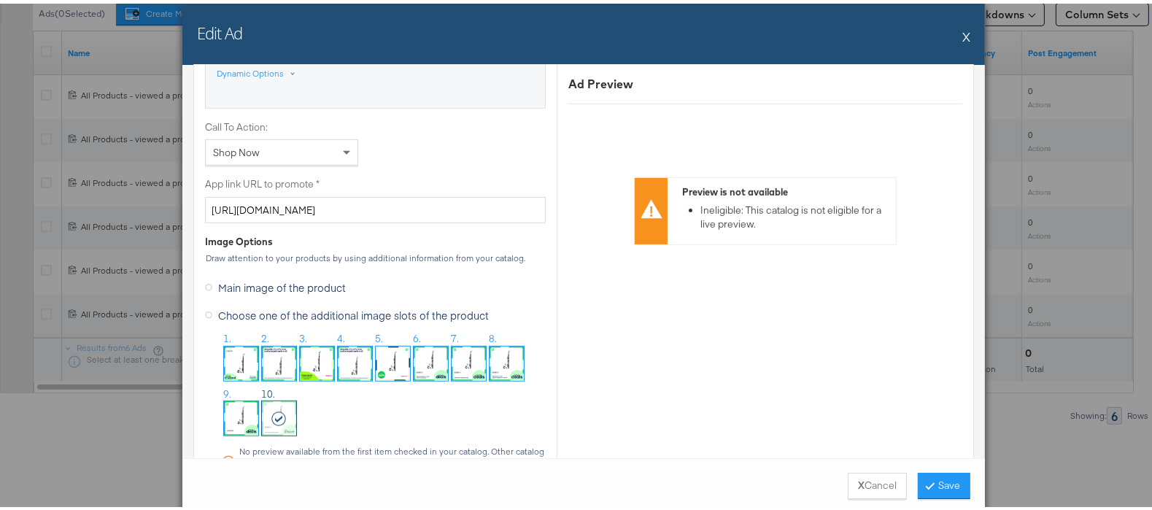
click at [963, 25] on button "X" at bounding box center [967, 32] width 8 height 29
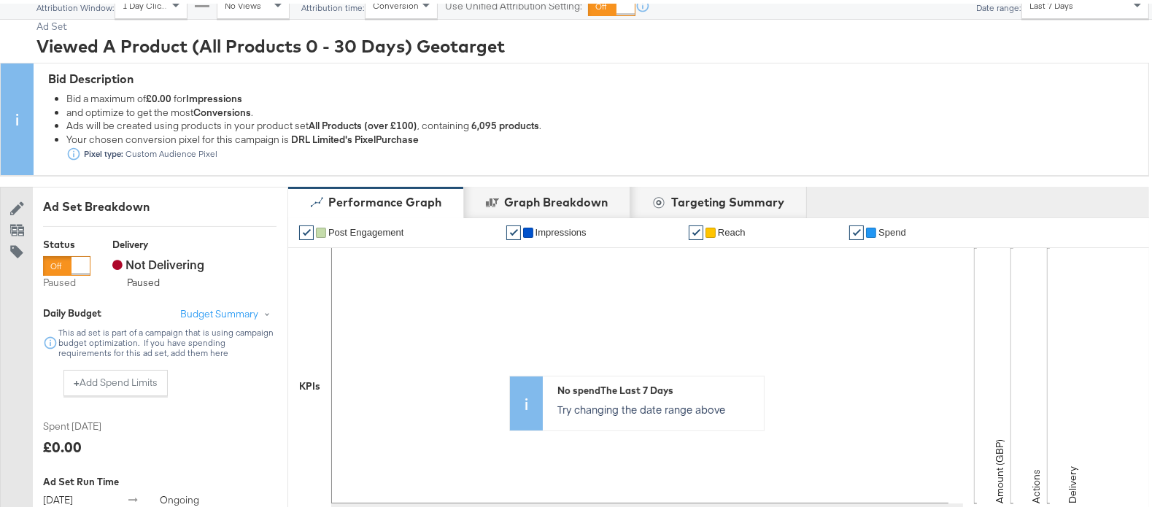
scroll to position [0, 0]
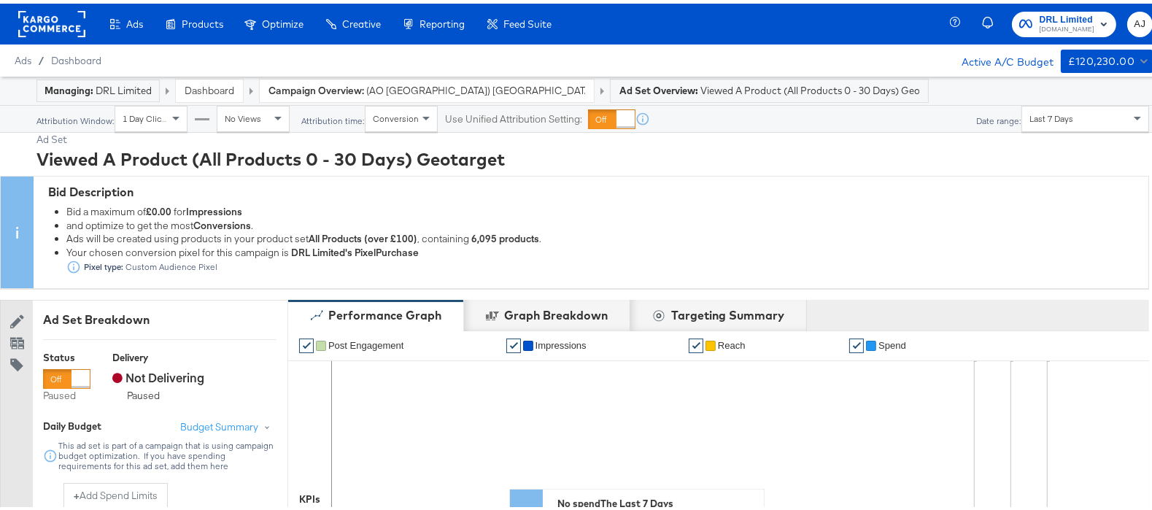
click at [289, 80] on strong "Campaign Overview:" at bounding box center [317, 86] width 96 height 13
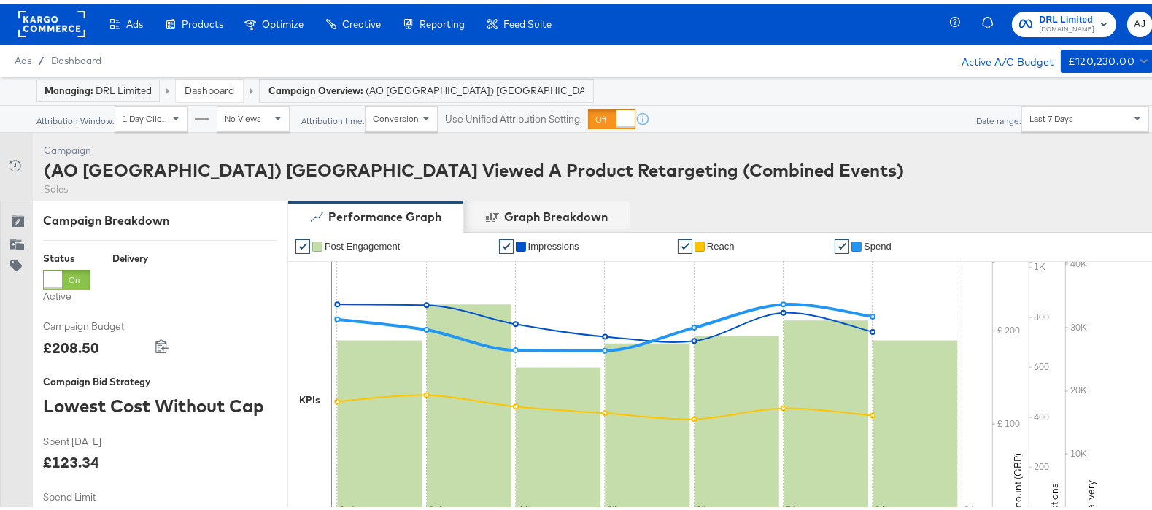
click at [208, 88] on link "Dashboard" at bounding box center [210, 86] width 50 height 13
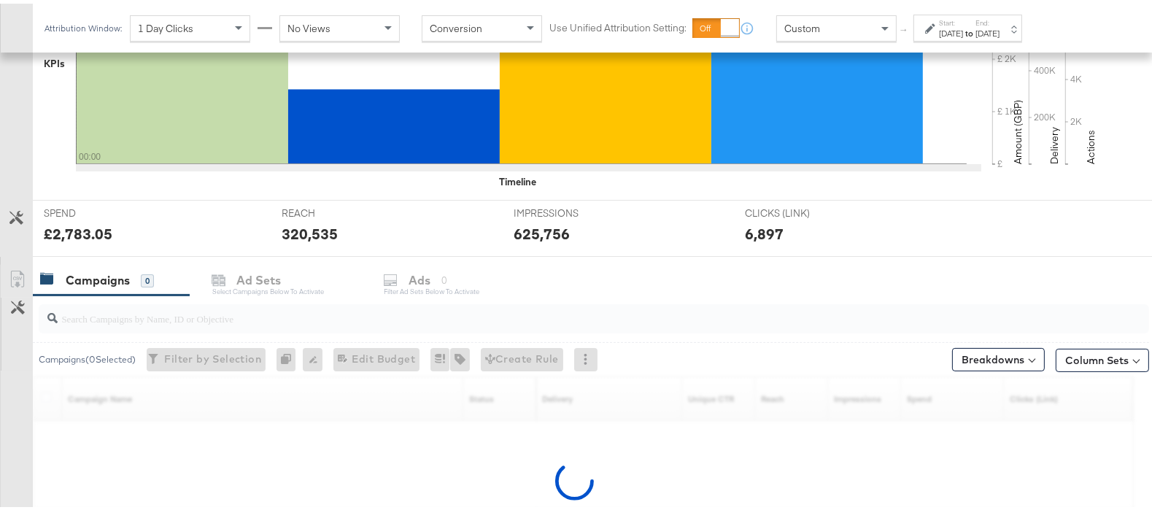
scroll to position [552, 0]
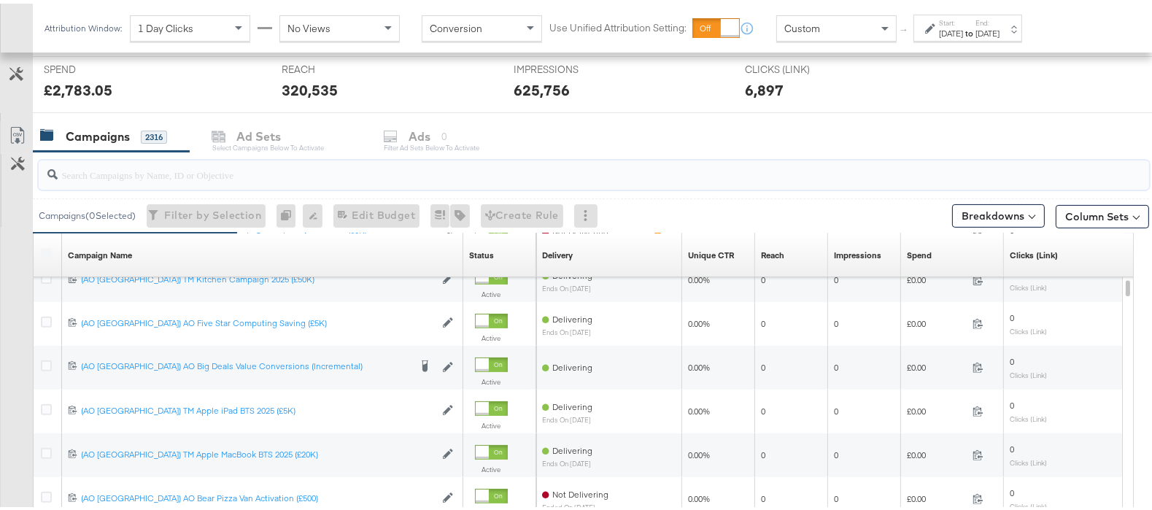
click at [162, 172] on input "search" at bounding box center [554, 165] width 992 height 28
paste input "(AO [GEOGRAPHIC_DATA]) UK Basket Abandon Retargeting DPA (All Products)"
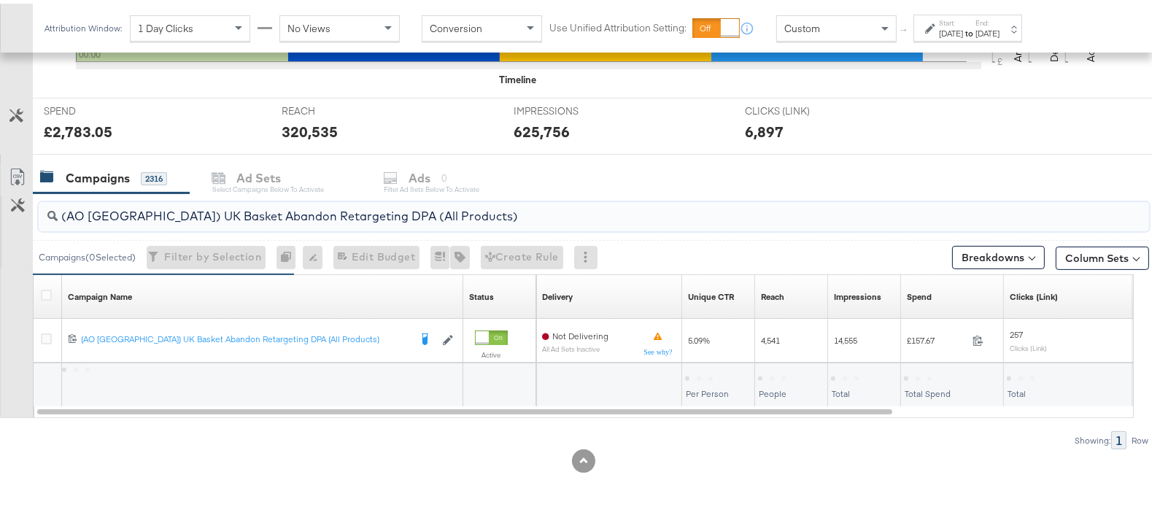
scroll to position [508, 0]
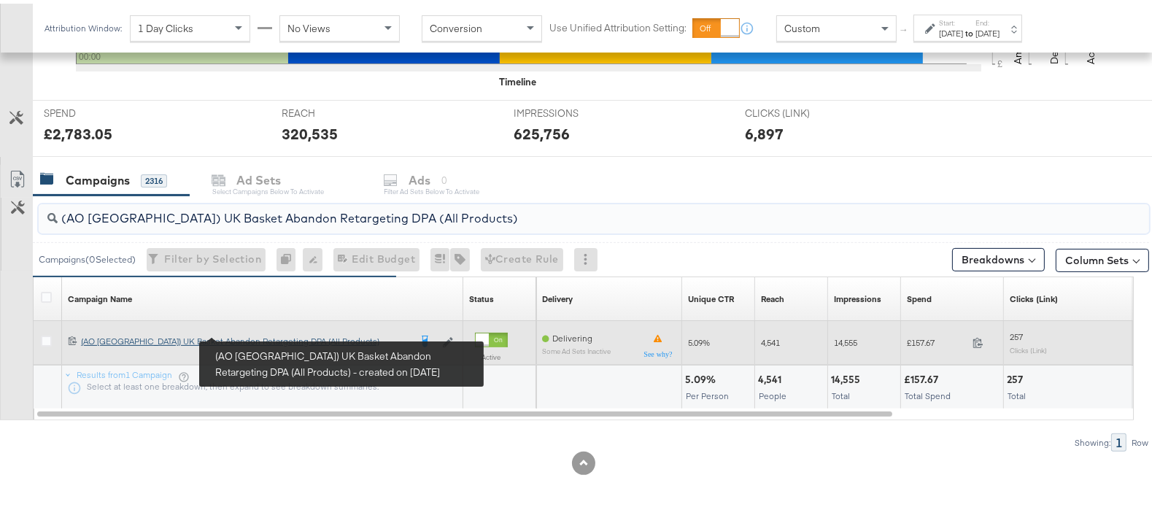
type input "(AO [GEOGRAPHIC_DATA]) UK Basket Abandon Retargeting DPA (All Products)"
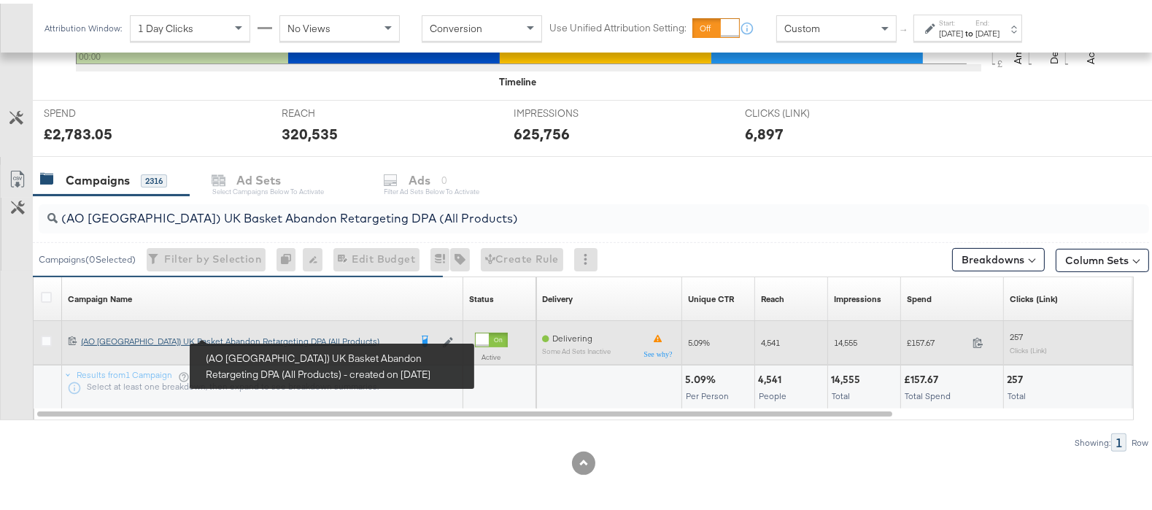
click at [254, 332] on div "(AO [GEOGRAPHIC_DATA]) UK Basket Abandon Retargeting DPA (All Products) (AO [GE…" at bounding box center [245, 338] width 328 height 12
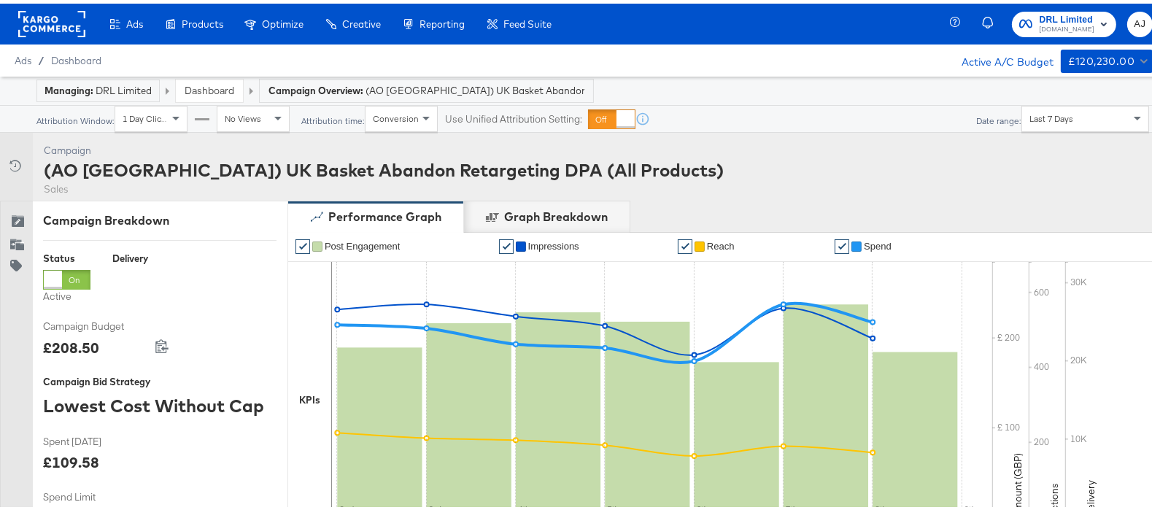
scroll to position [676, 0]
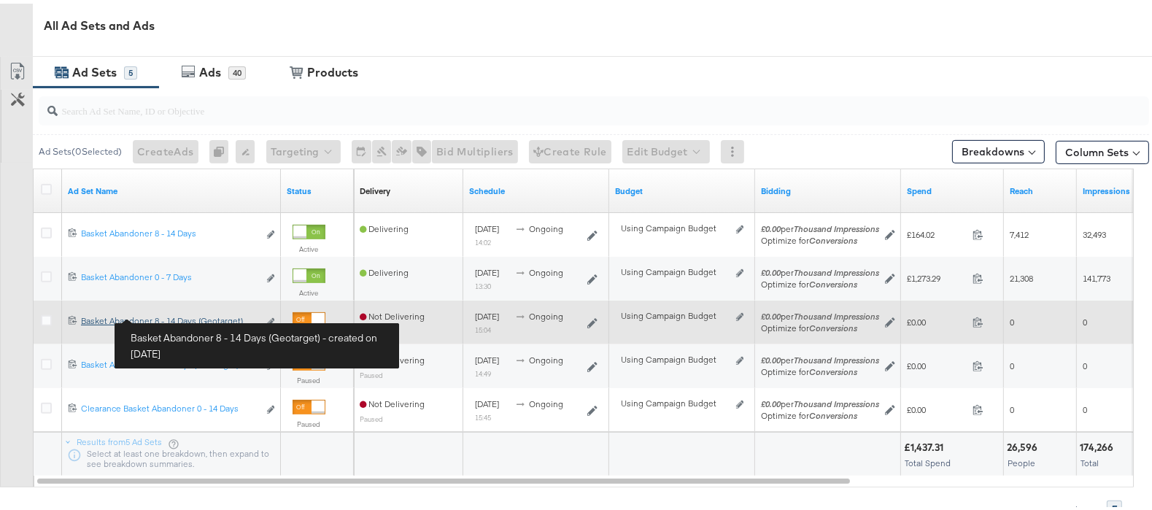
click at [196, 315] on div "Basket Abandoner 8 - 14 Days (Geotarget) Basket Abandoner 8 - 14 Days (Geotarge…" at bounding box center [169, 318] width 177 height 12
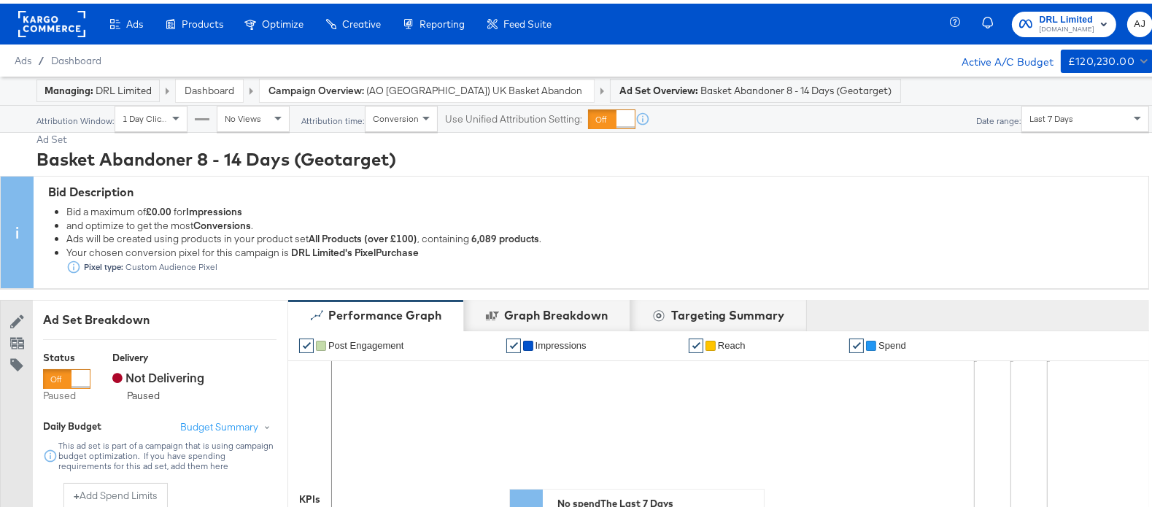
scroll to position [804, 0]
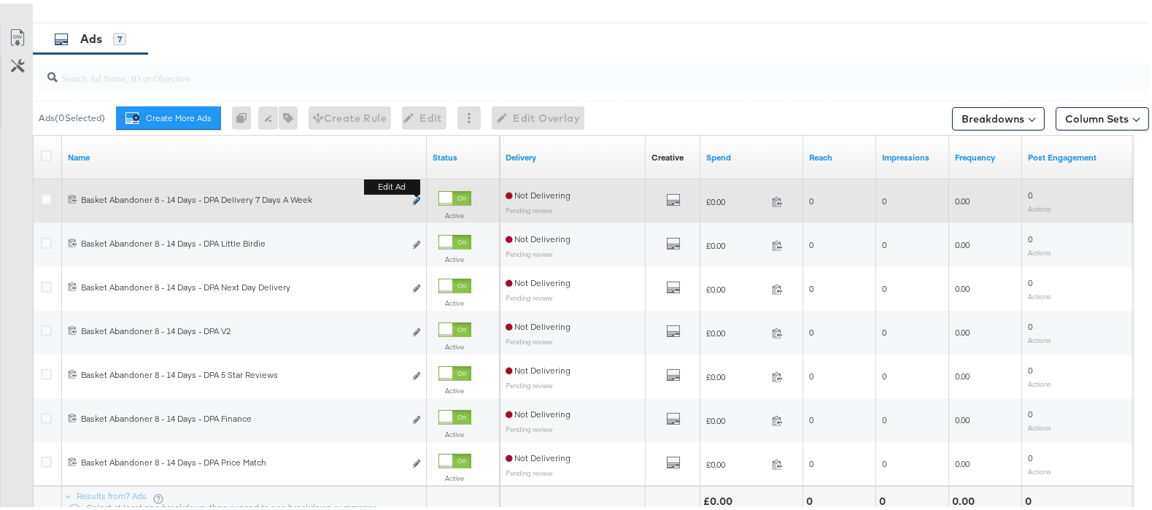
click at [417, 198] on button "Edit ad" at bounding box center [416, 197] width 9 height 15
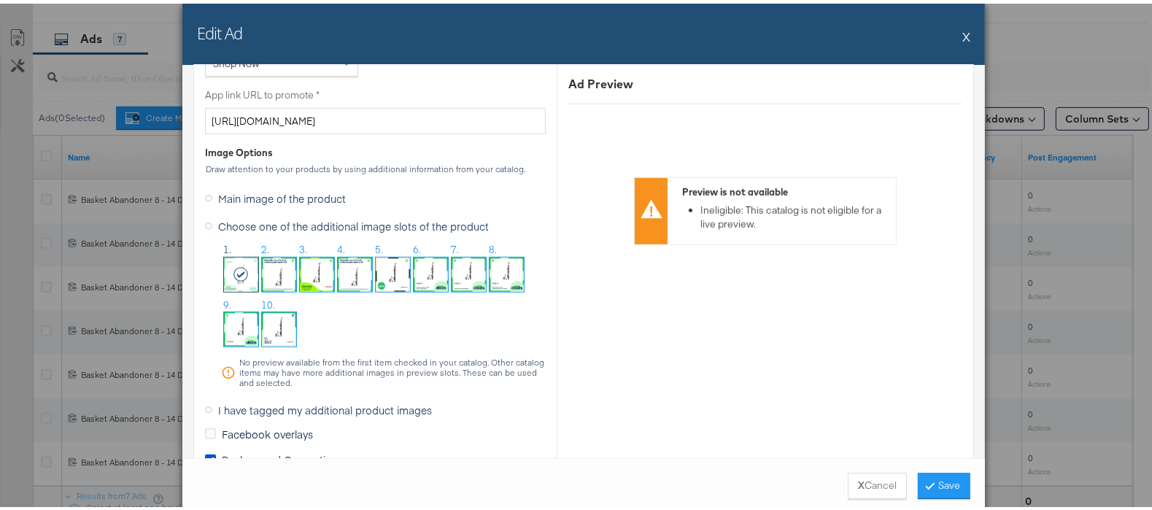
scroll to position [1152, 0]
click at [276, 322] on img at bounding box center [279, 326] width 34 height 34
click at [959, 490] on button "Save" at bounding box center [944, 482] width 53 height 26
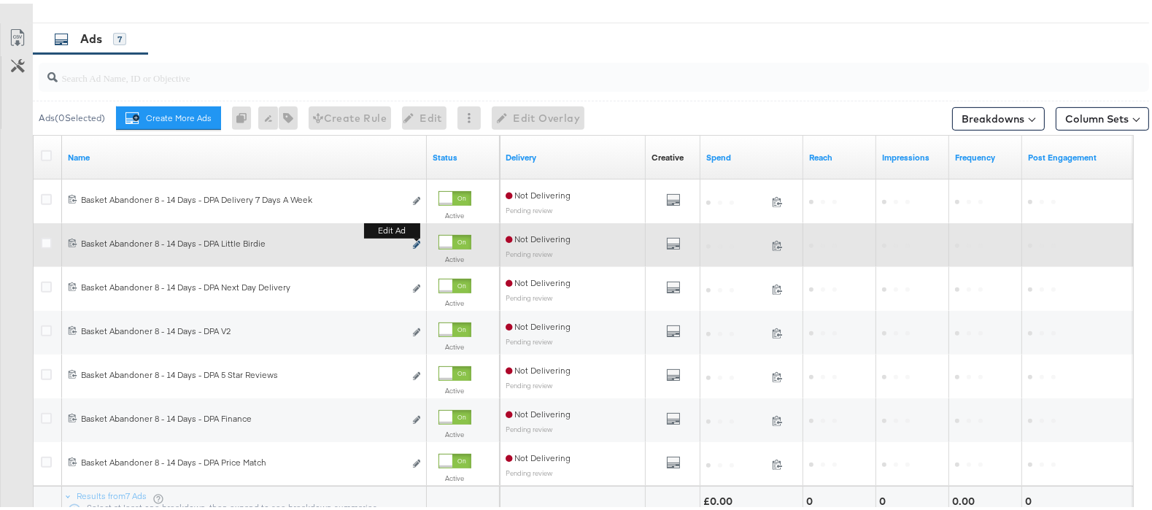
click at [413, 245] on icon "link" at bounding box center [416, 241] width 7 height 8
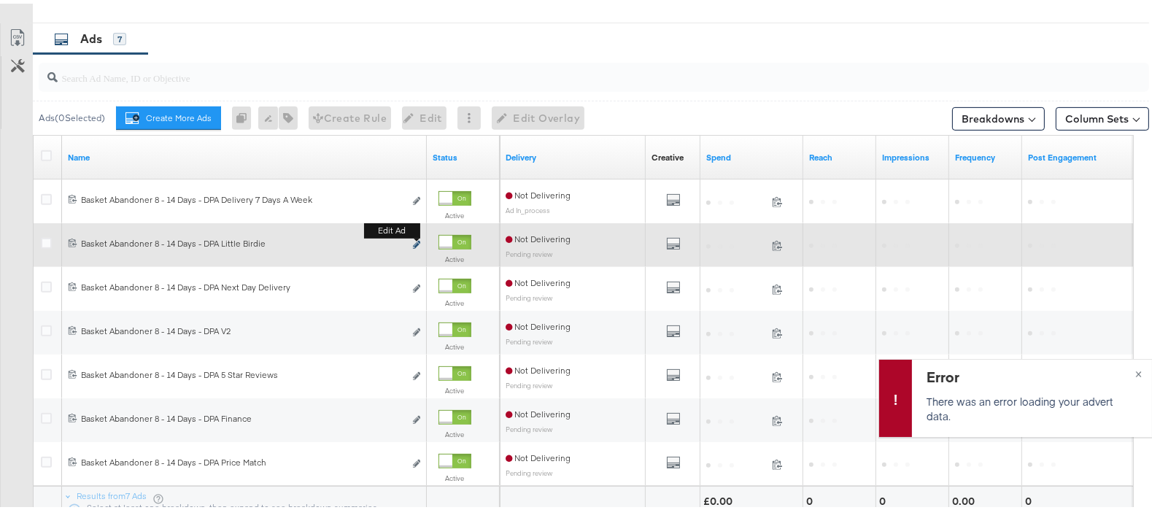
click at [413, 245] on icon "link" at bounding box center [416, 241] width 7 height 8
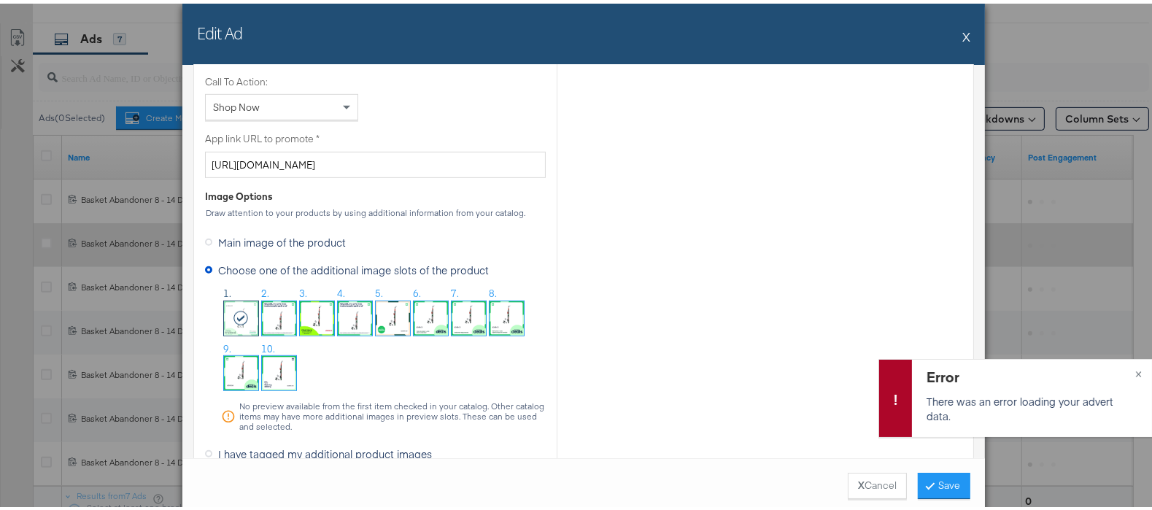
scroll to position [1176, 0]
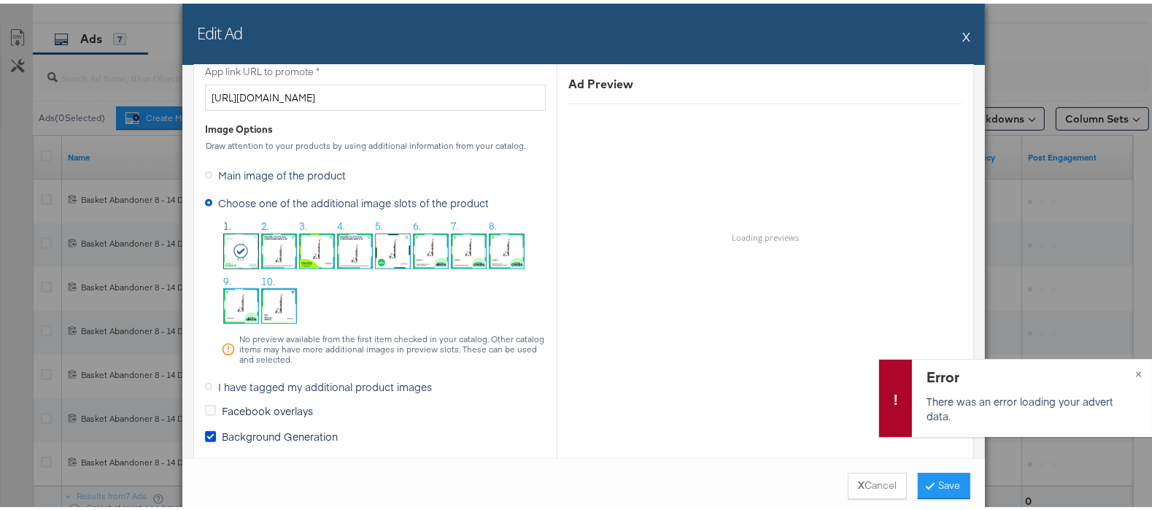
click at [280, 306] on img at bounding box center [279, 302] width 34 height 34
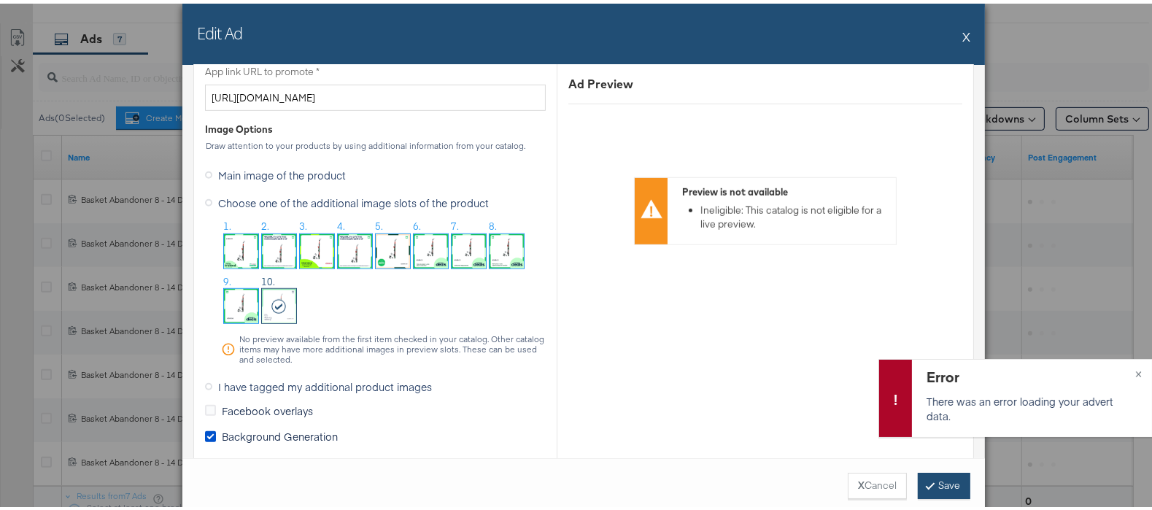
click at [918, 476] on button "Save" at bounding box center [944, 482] width 53 height 26
click at [1125, 370] on div "Error There was an error loading your advert data. ×" at bounding box center [1016, 394] width 274 height 78
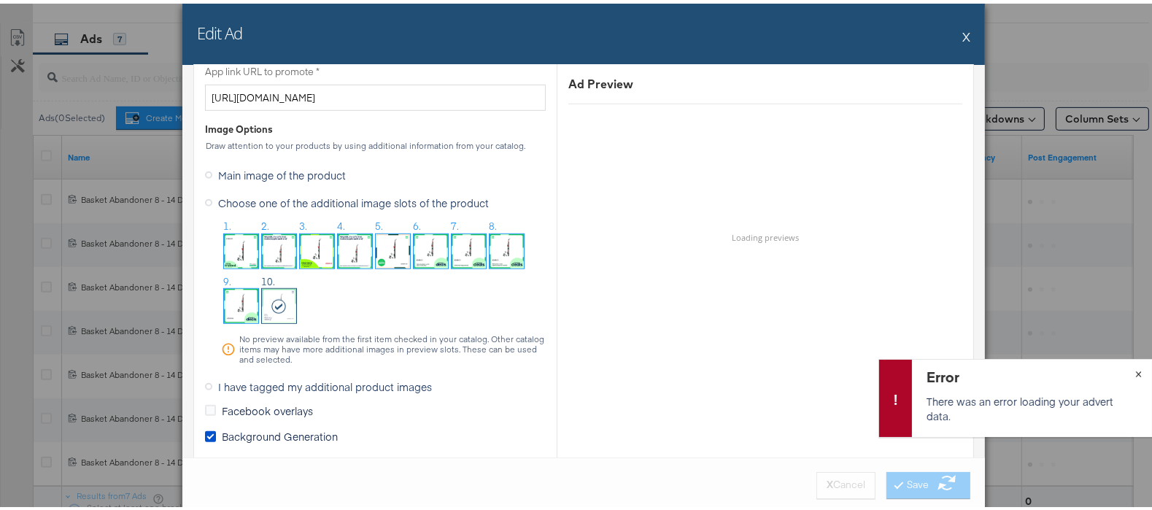
click at [1125, 370] on div "Error There was an error loading your advert data. ×" at bounding box center [1016, 394] width 274 height 78
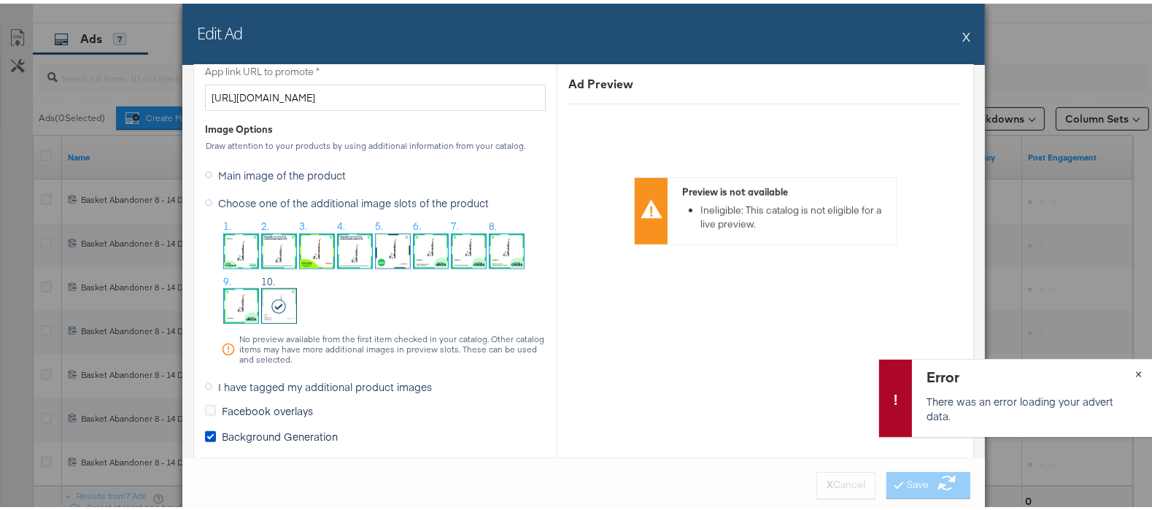
click at [1120, 370] on div "Error There was an error loading your advert data. ×" at bounding box center [1016, 394] width 274 height 78
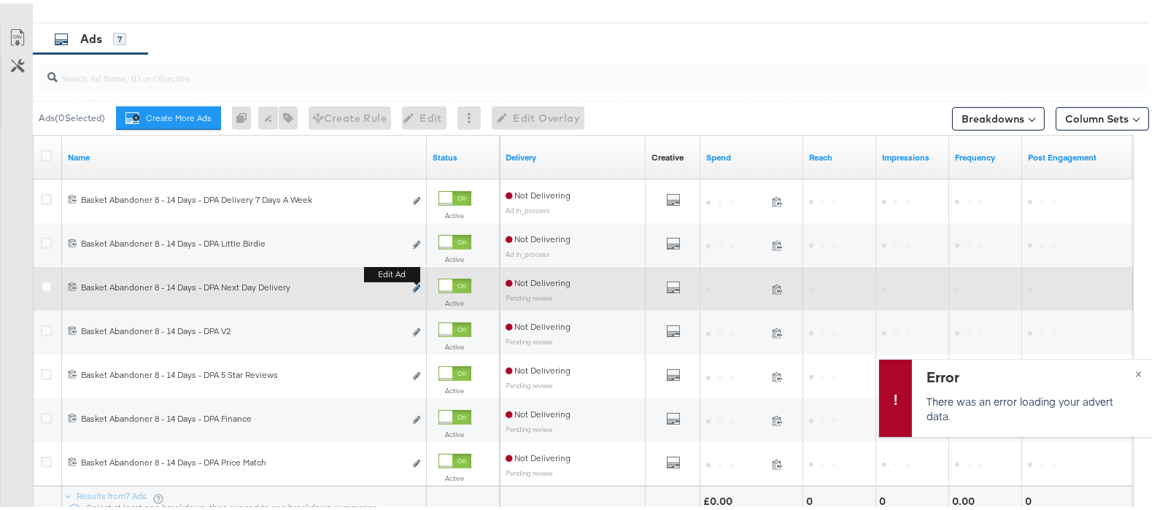
click at [416, 289] on icon "link" at bounding box center [416, 285] width 7 height 8
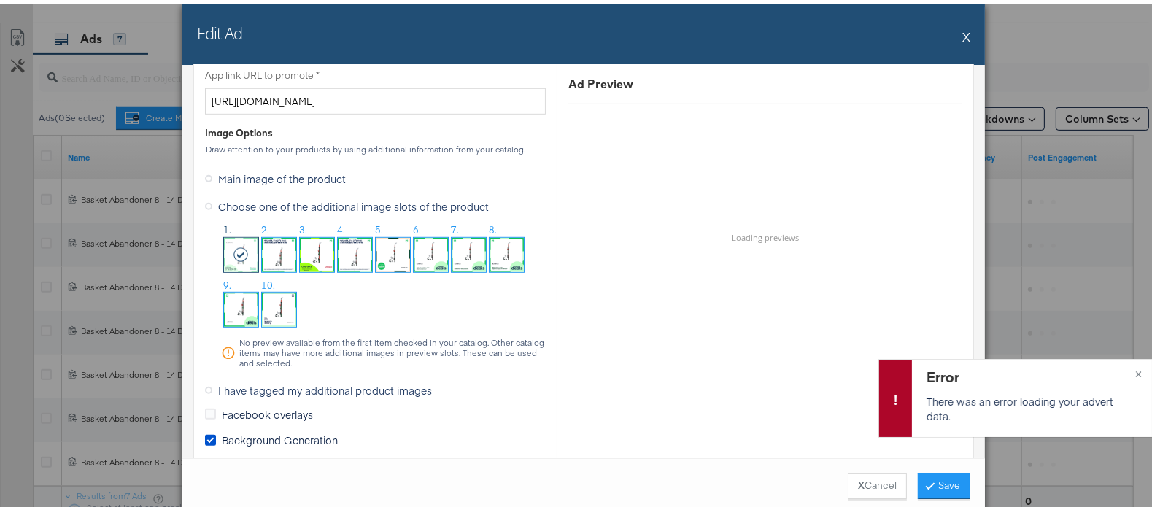
scroll to position [1173, 0]
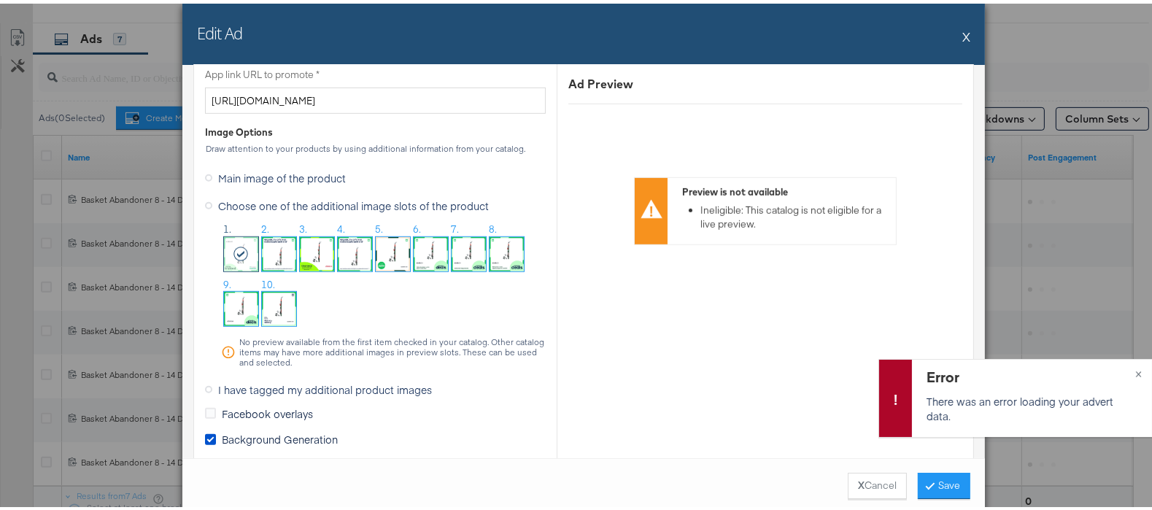
click at [270, 308] on img at bounding box center [279, 305] width 34 height 34
click at [930, 479] on button "Save" at bounding box center [944, 482] width 53 height 26
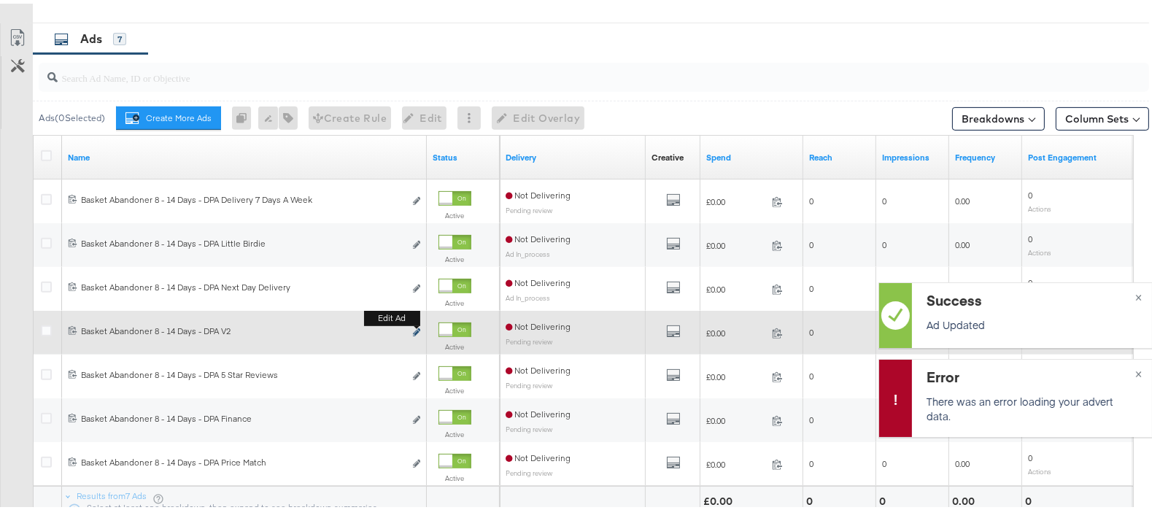
click at [420, 330] on button "Edit ad" at bounding box center [416, 329] width 9 height 15
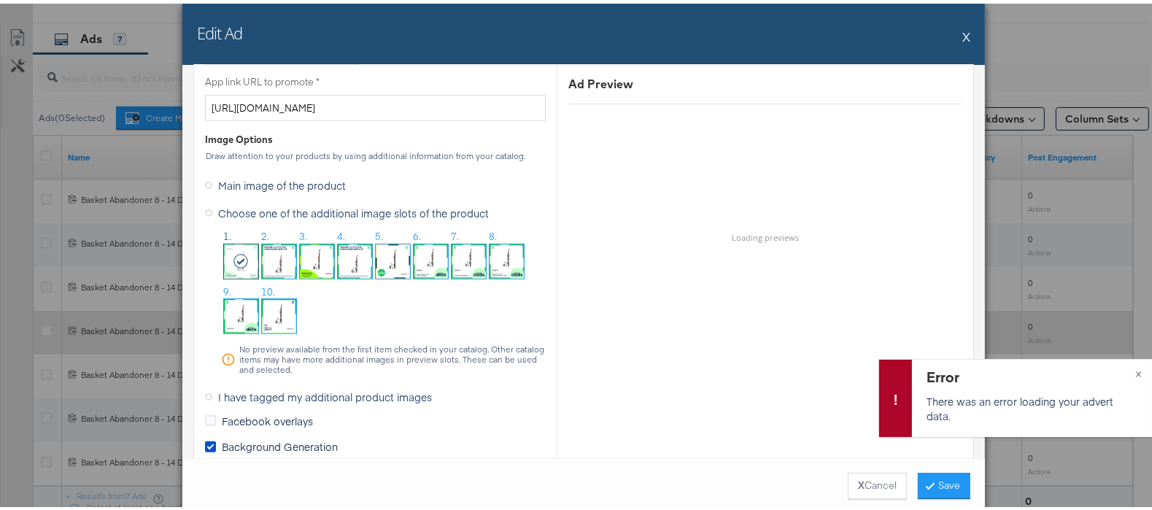
scroll to position [1167, 0]
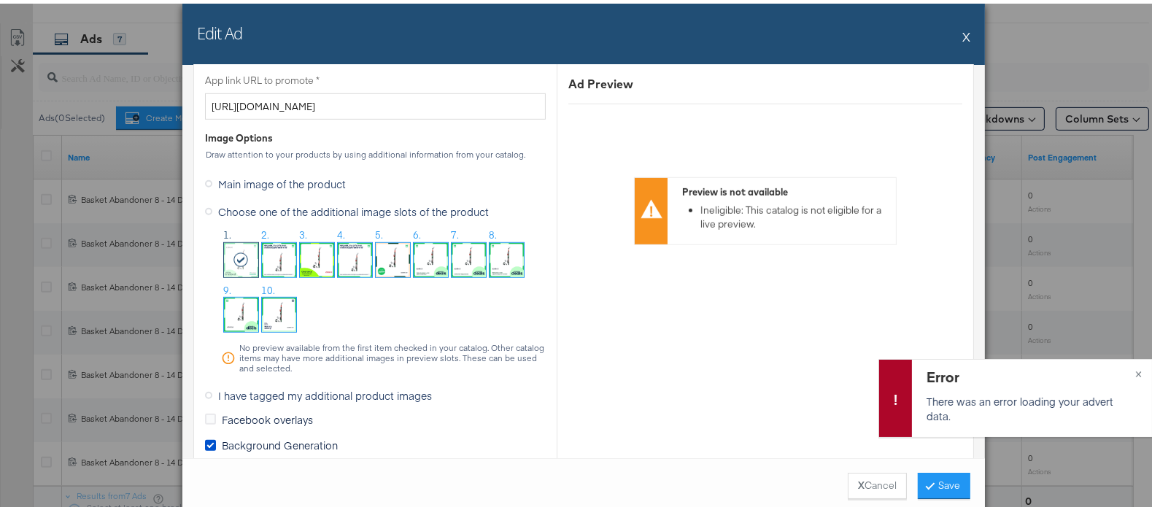
click at [277, 320] on img at bounding box center [279, 311] width 34 height 34
click at [936, 477] on button "Save" at bounding box center [944, 482] width 53 height 26
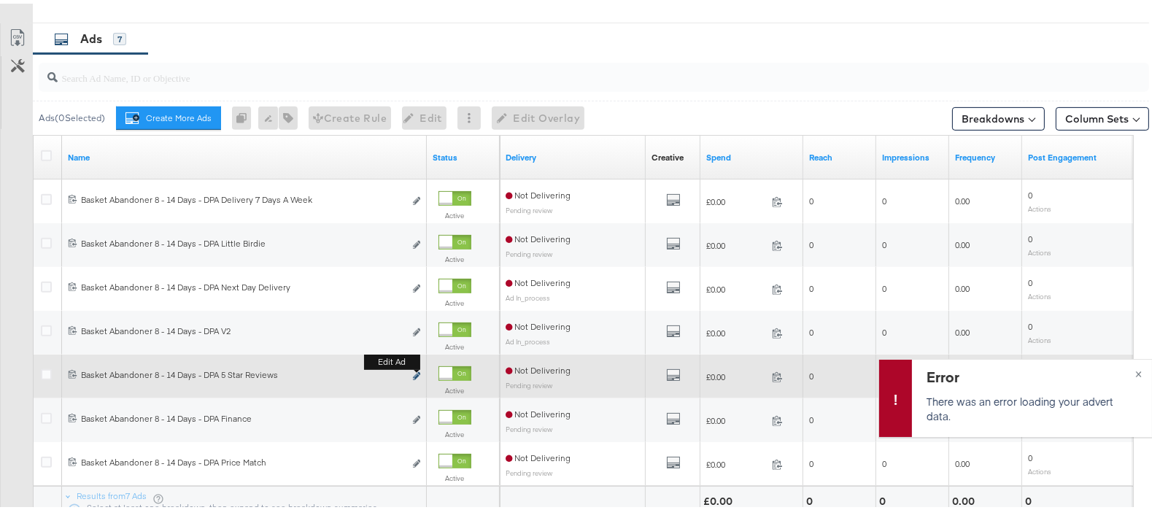
click at [415, 377] on icon "link" at bounding box center [416, 373] width 7 height 8
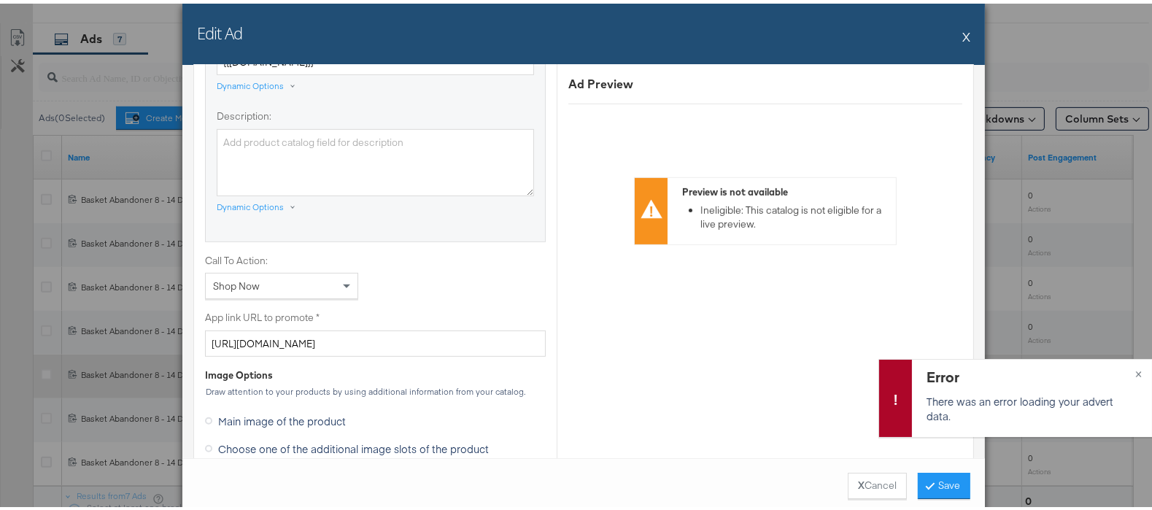
scroll to position [1100, 0]
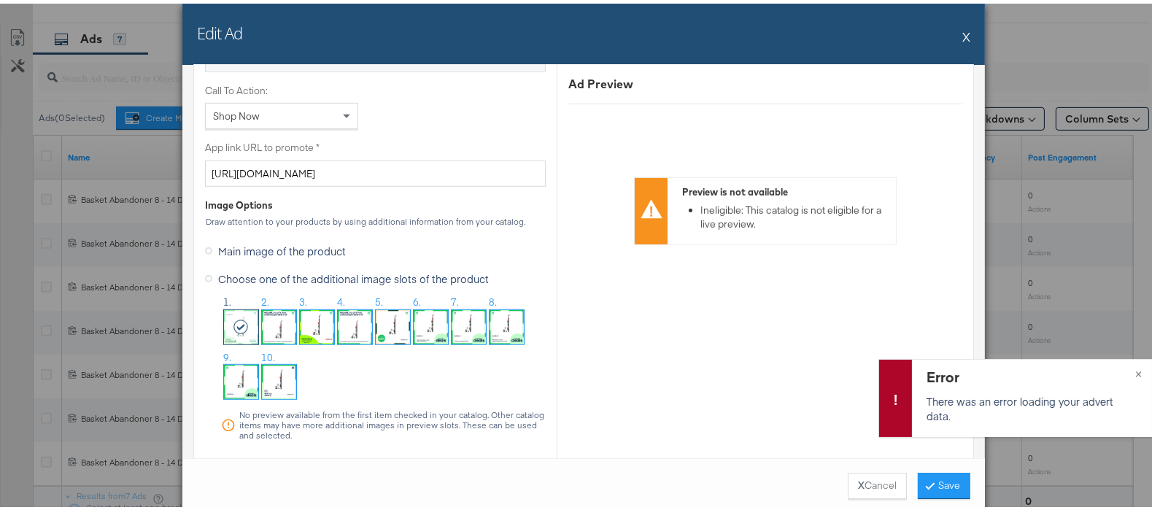
click at [265, 375] on img at bounding box center [279, 378] width 34 height 34
click at [946, 474] on button "Save" at bounding box center [944, 482] width 53 height 26
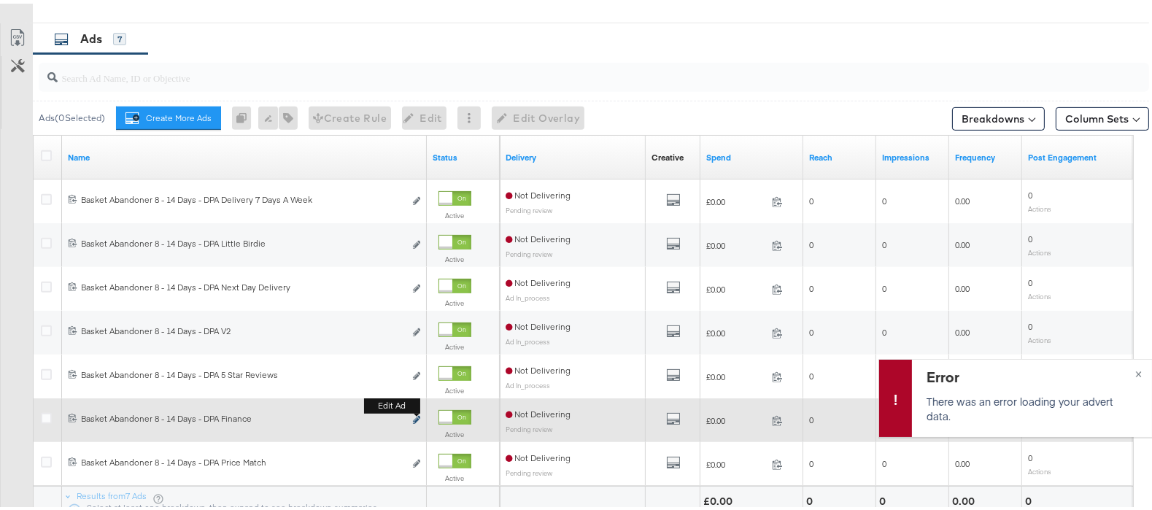
click at [415, 420] on icon "link" at bounding box center [416, 416] width 7 height 8
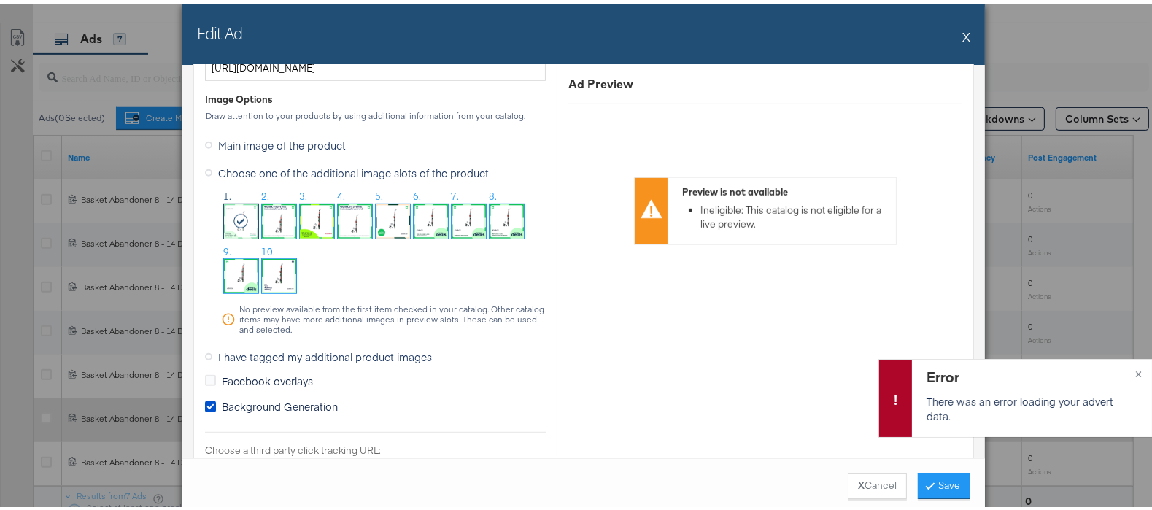
scroll to position [1224, 0]
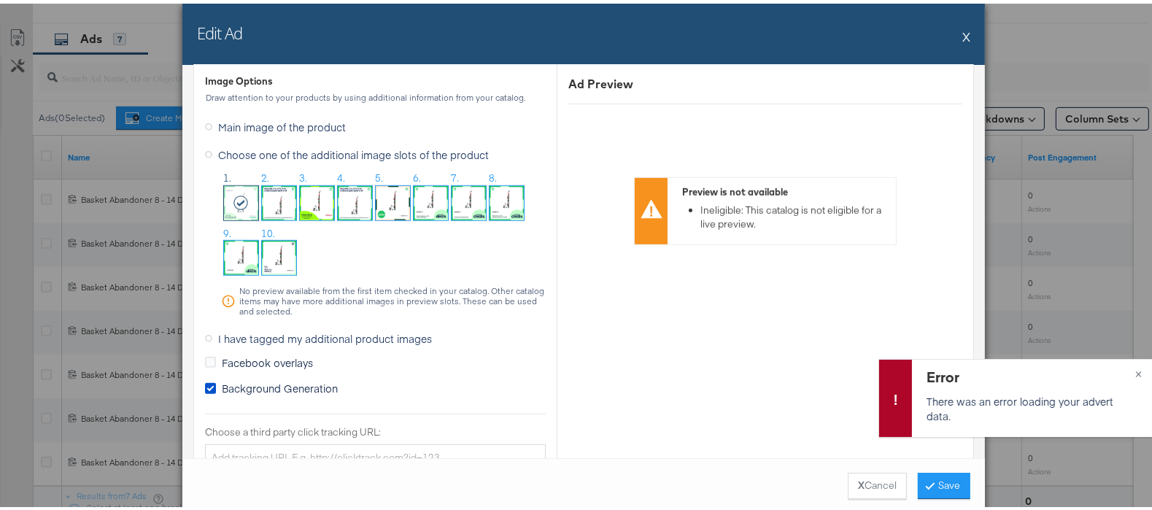
click at [274, 247] on img at bounding box center [279, 254] width 34 height 34
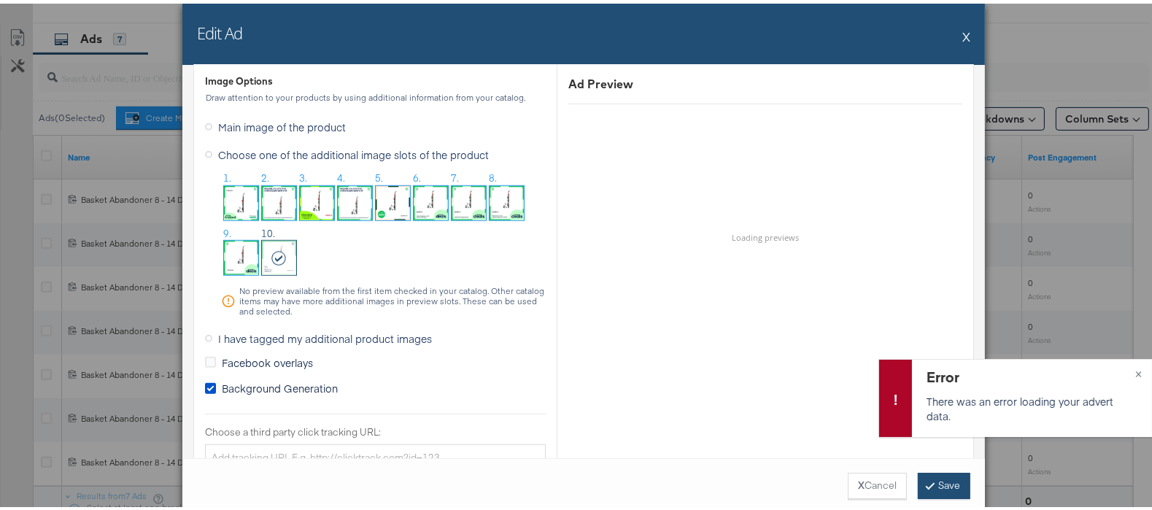
click at [928, 485] on button "Save" at bounding box center [944, 482] width 53 height 26
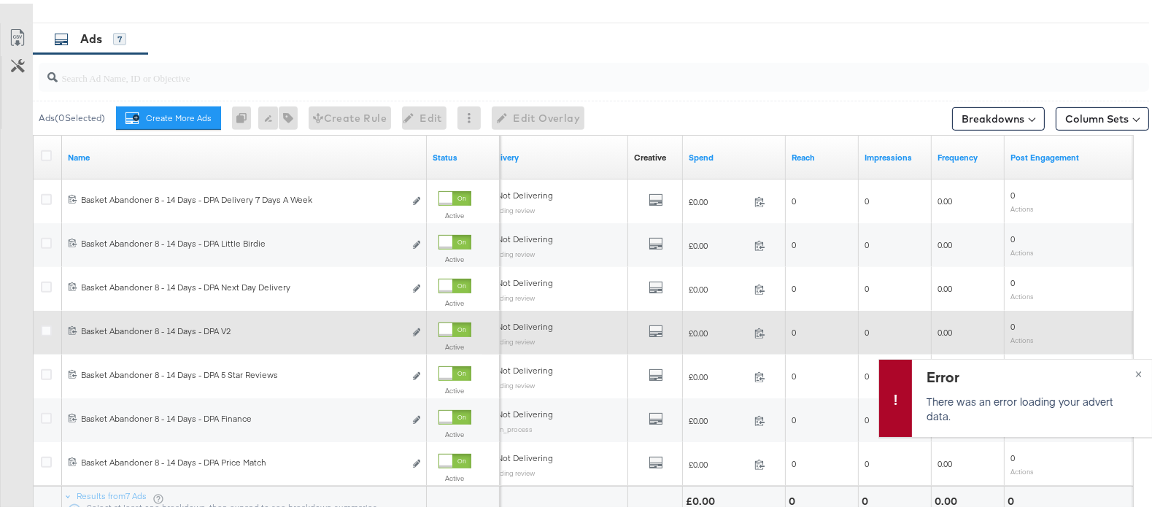
scroll to position [806, 0]
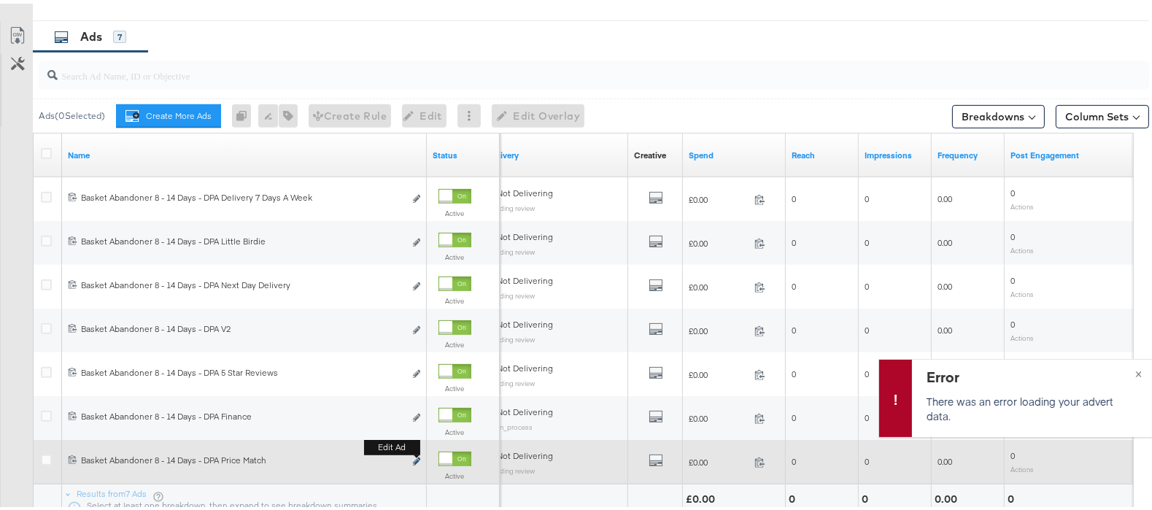
click at [415, 462] on icon "link" at bounding box center [416, 458] width 7 height 8
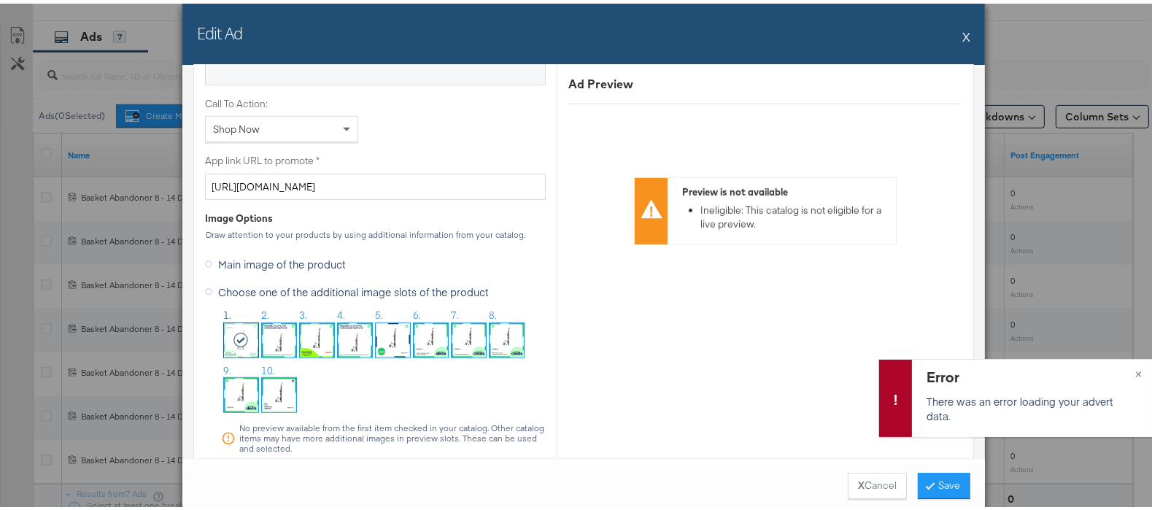
scroll to position [1140, 0]
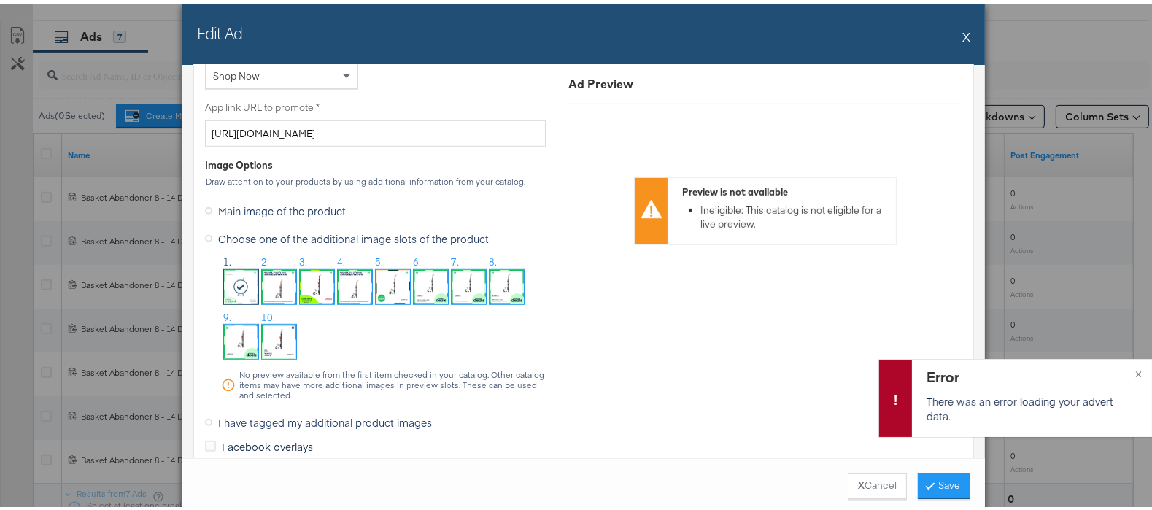
click at [273, 340] on img at bounding box center [279, 338] width 34 height 34
click at [930, 477] on button "Save" at bounding box center [944, 482] width 53 height 26
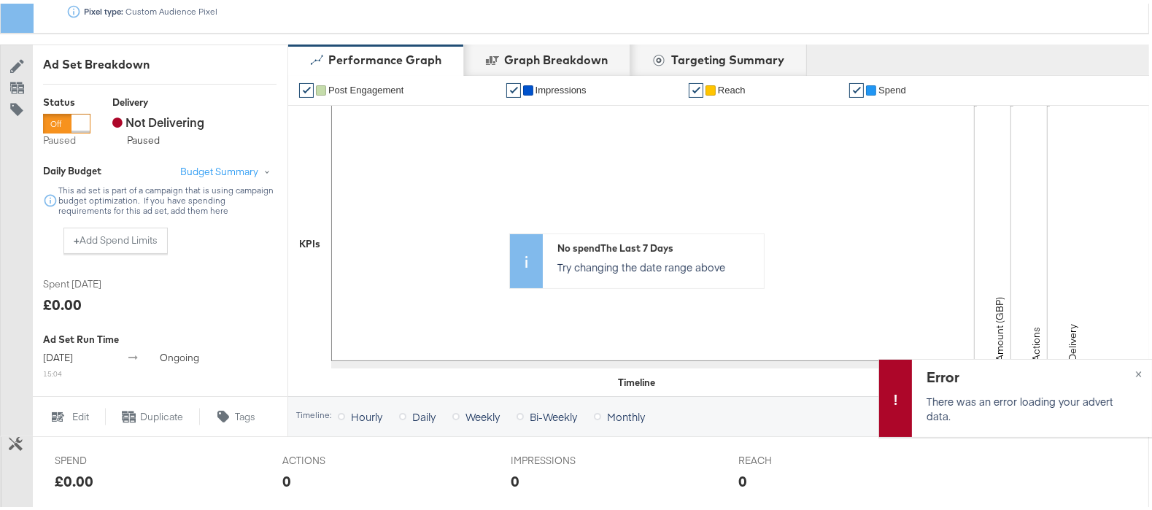
scroll to position [0, 0]
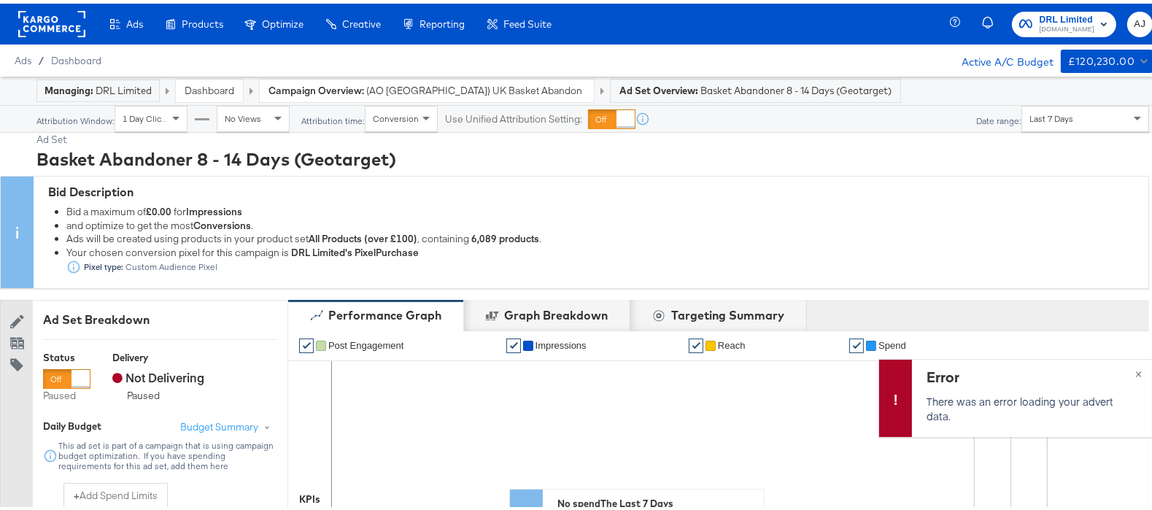
click at [493, 88] on span "(AO [GEOGRAPHIC_DATA]) UK Basket Abandon Retargeting DPA (All Products)" at bounding box center [475, 87] width 219 height 14
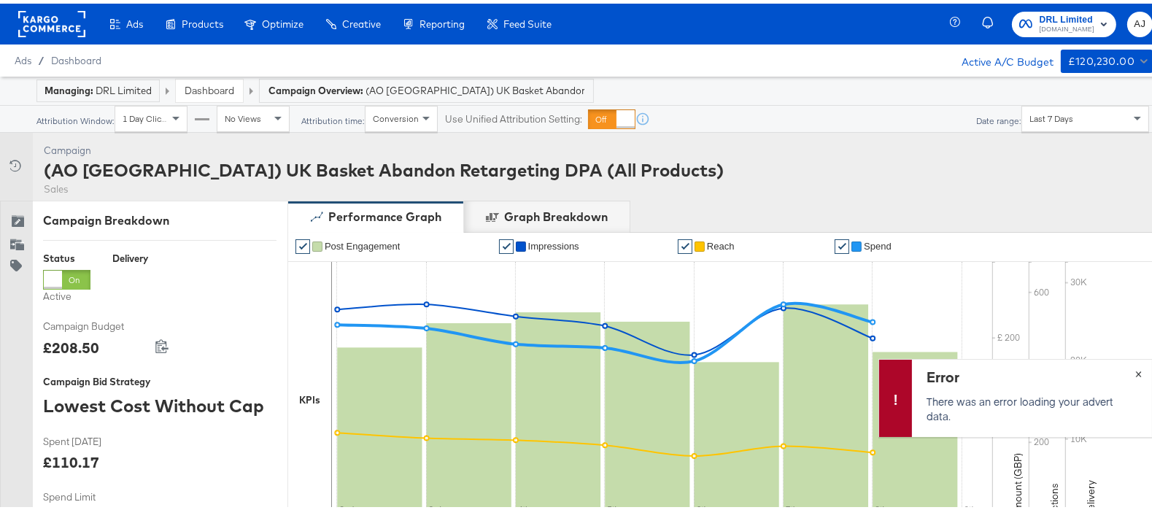
click at [1121, 370] on div "Error There was an error loading your advert data. ×" at bounding box center [1016, 394] width 274 height 78
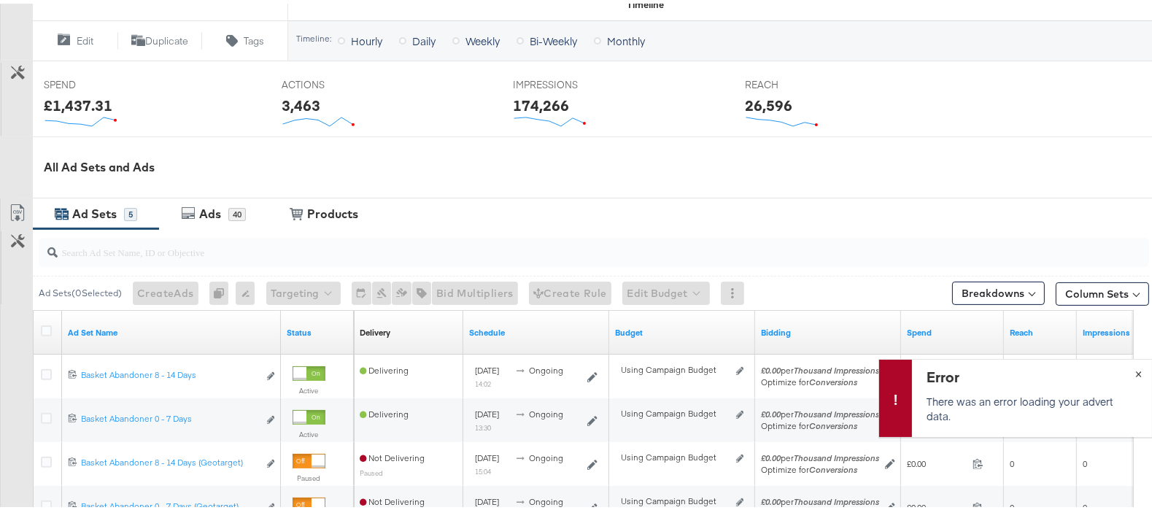
scroll to position [768, 0]
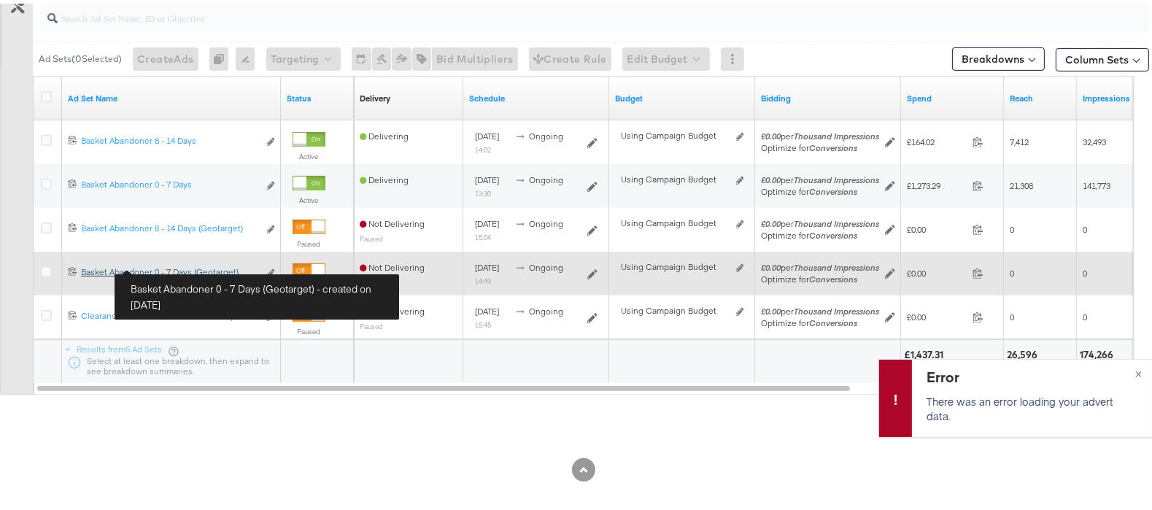
click at [176, 263] on div "Basket Abandoner 0 - 7 Days (Geotarget) Basket Abandoner 0 - 7 Days (Geotarget)" at bounding box center [169, 269] width 177 height 12
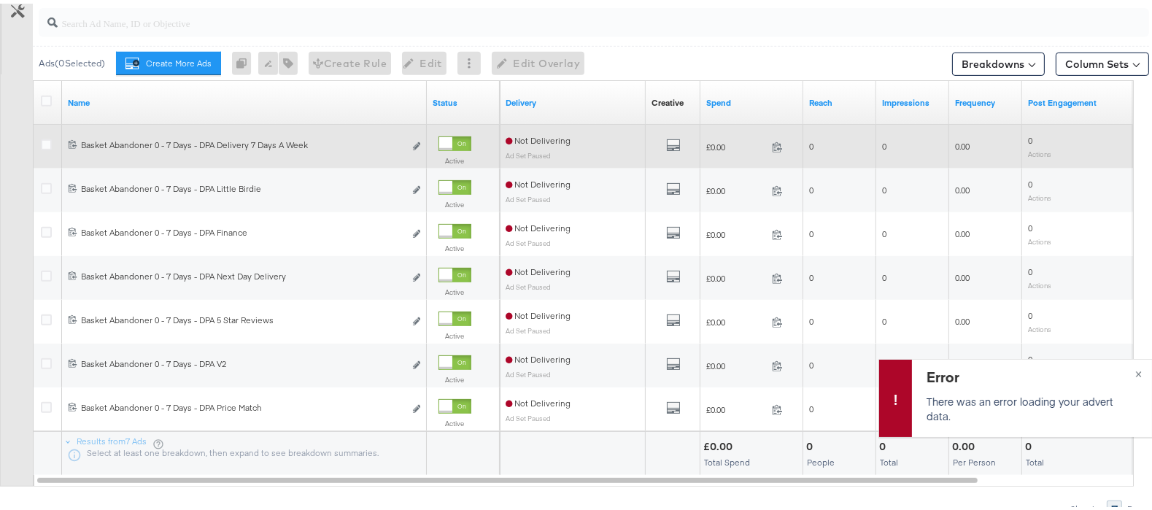
scroll to position [860, 0]
click at [414, 145] on icon "link" at bounding box center [416, 141] width 7 height 8
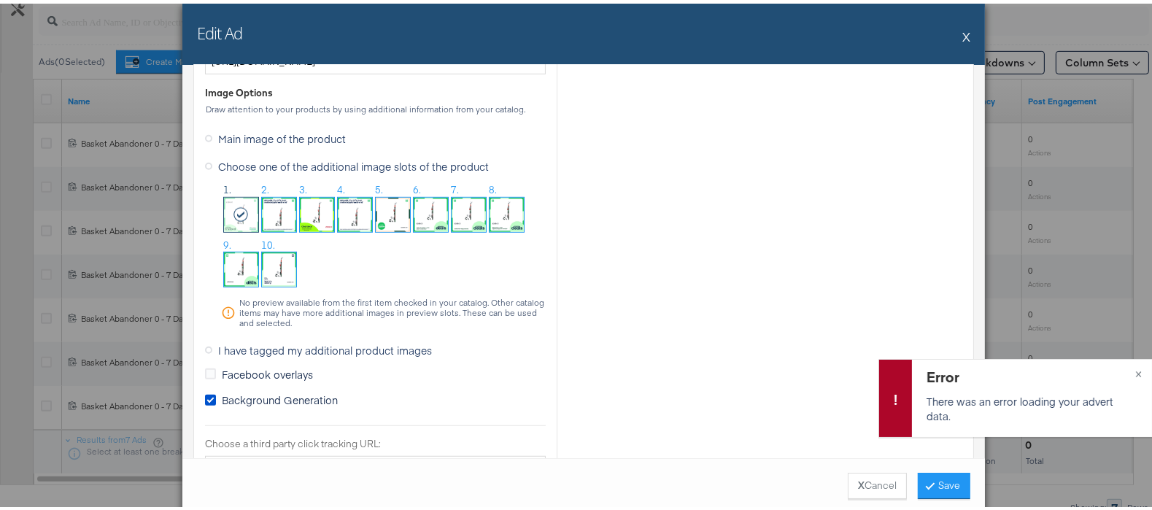
scroll to position [1240, 0]
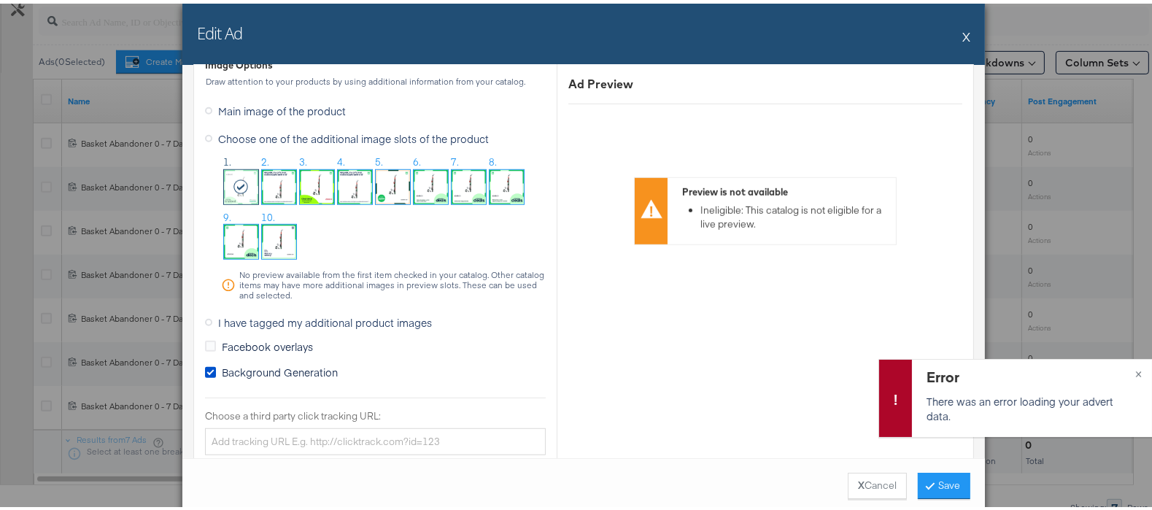
click at [279, 247] on img at bounding box center [279, 238] width 34 height 34
click at [933, 477] on button "Save" at bounding box center [944, 482] width 53 height 26
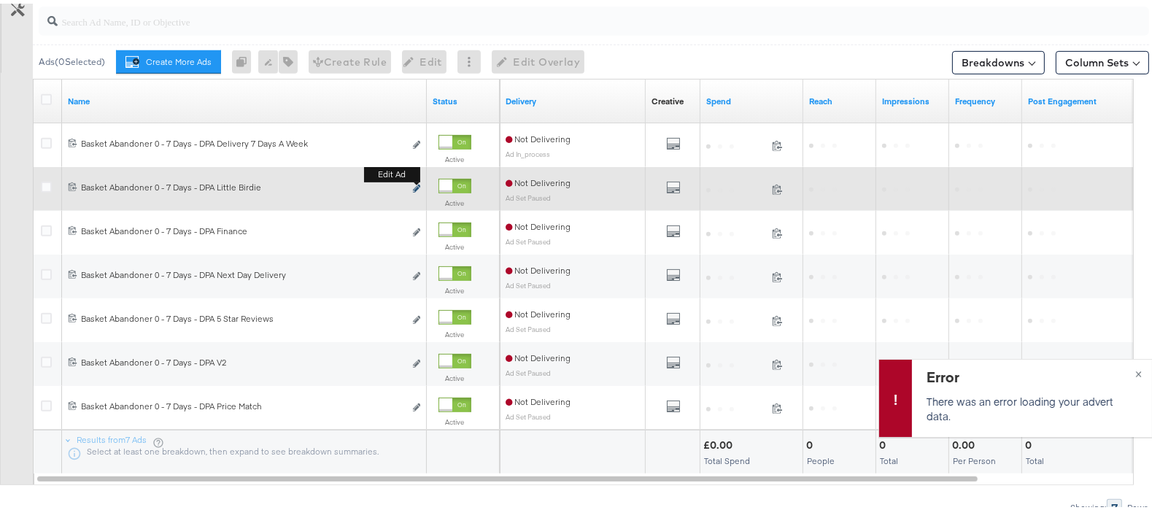
click at [414, 188] on icon "link" at bounding box center [416, 185] width 7 height 8
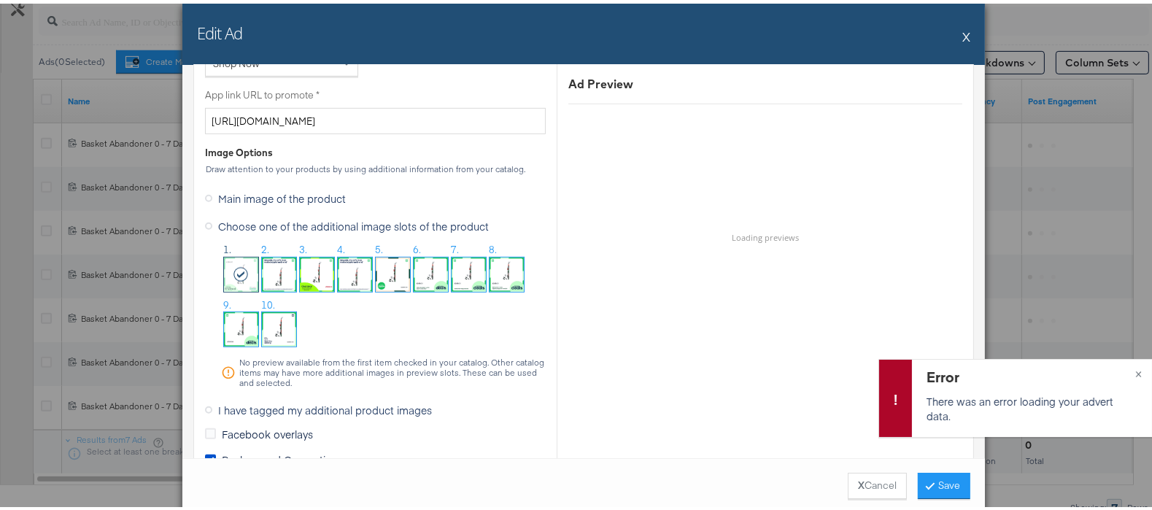
scroll to position [1158, 0]
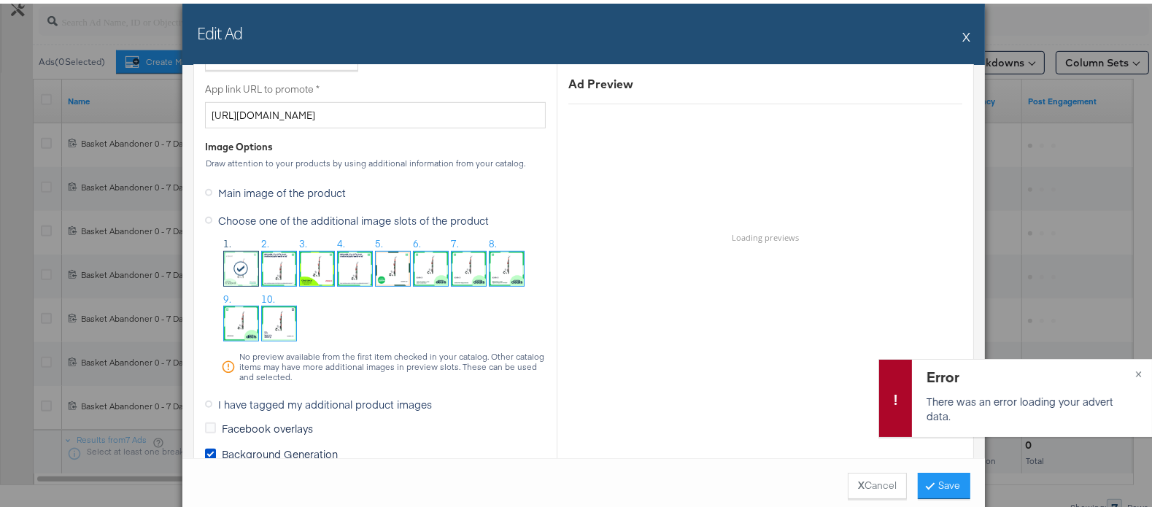
click at [283, 315] on img at bounding box center [279, 320] width 34 height 34
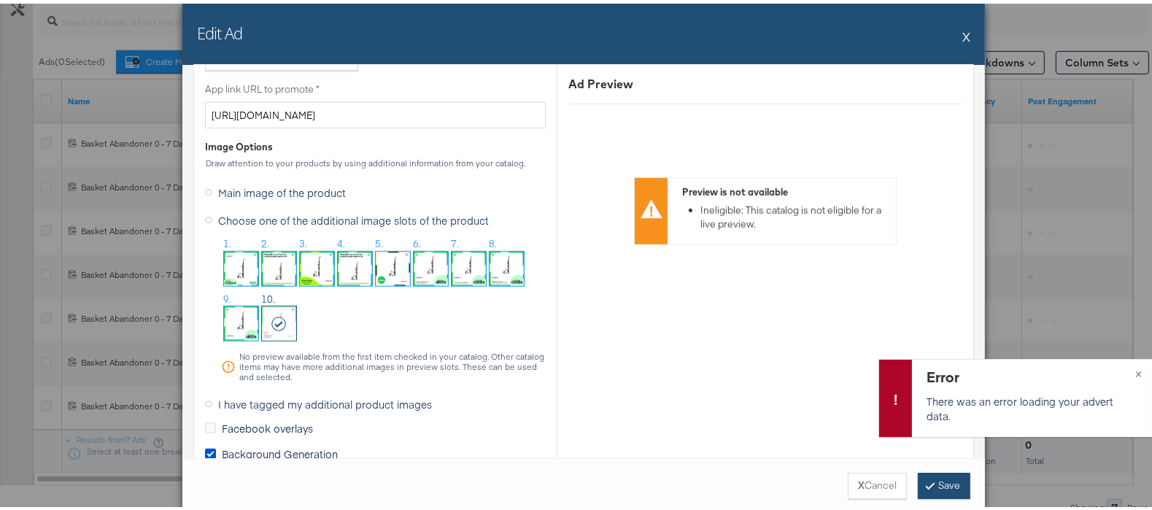
click at [918, 476] on button "Save" at bounding box center [944, 482] width 53 height 26
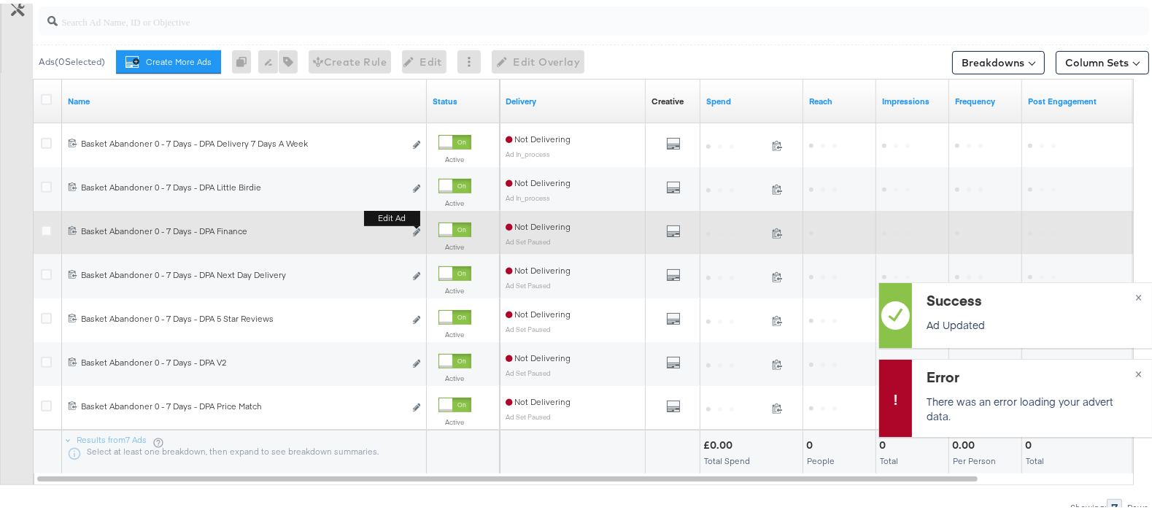
click at [418, 237] on button "Edit ad" at bounding box center [416, 229] width 9 height 15
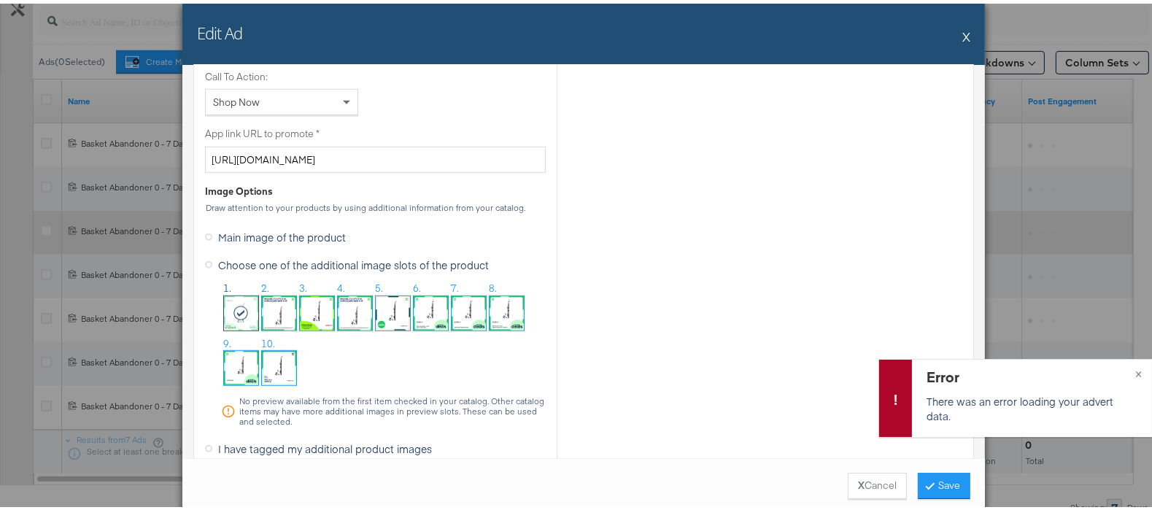
scroll to position [1114, 0]
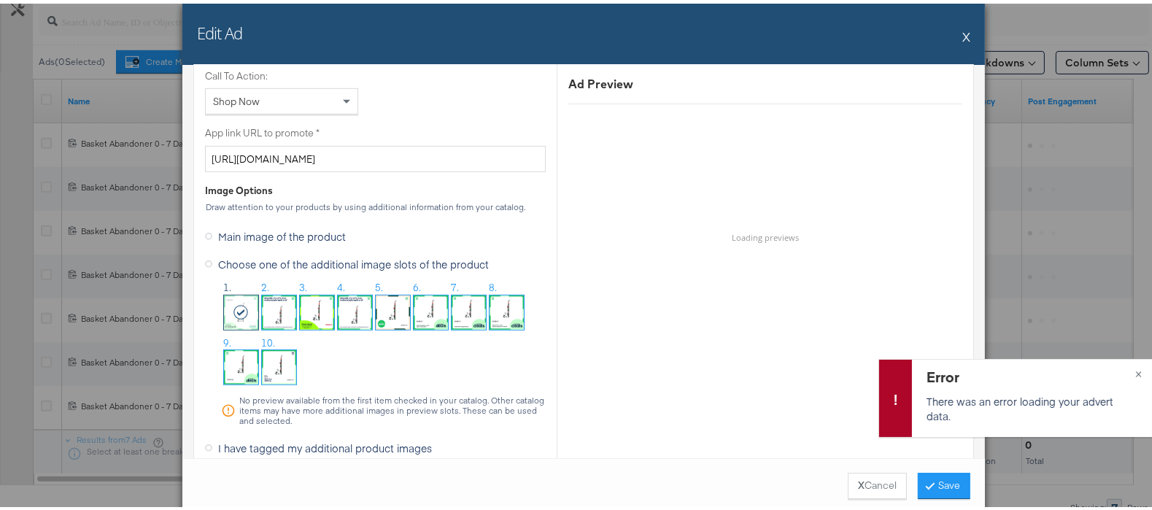
click at [262, 362] on img at bounding box center [279, 364] width 34 height 34
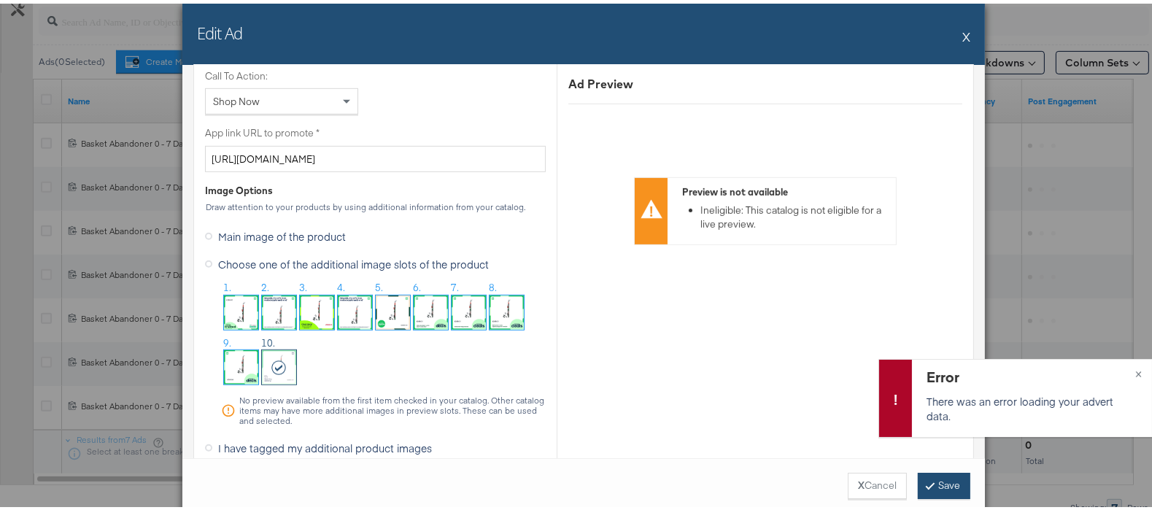
click at [930, 485] on button "Save" at bounding box center [944, 482] width 53 height 26
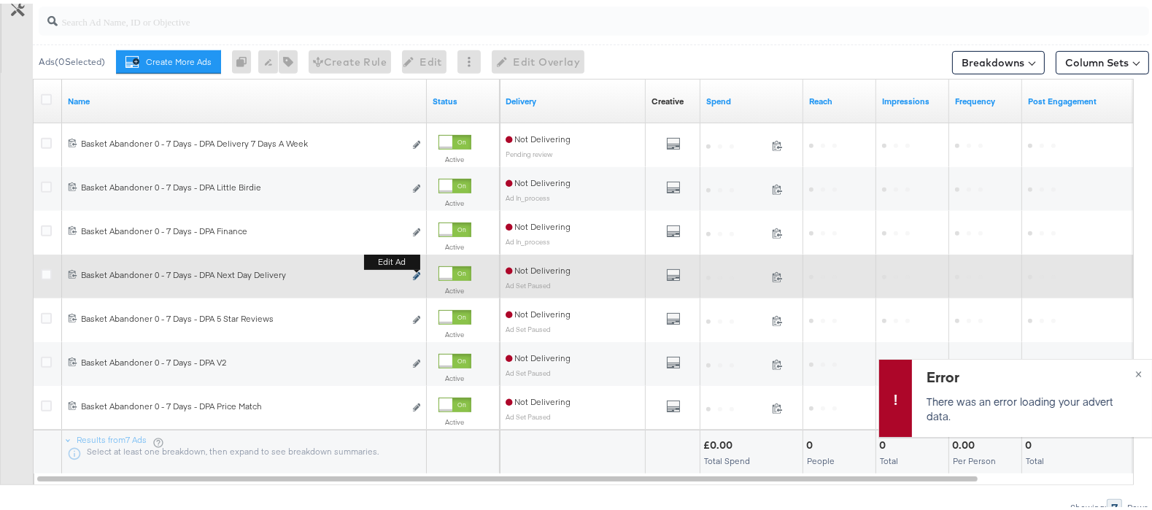
click at [413, 277] on icon "link" at bounding box center [416, 273] width 7 height 8
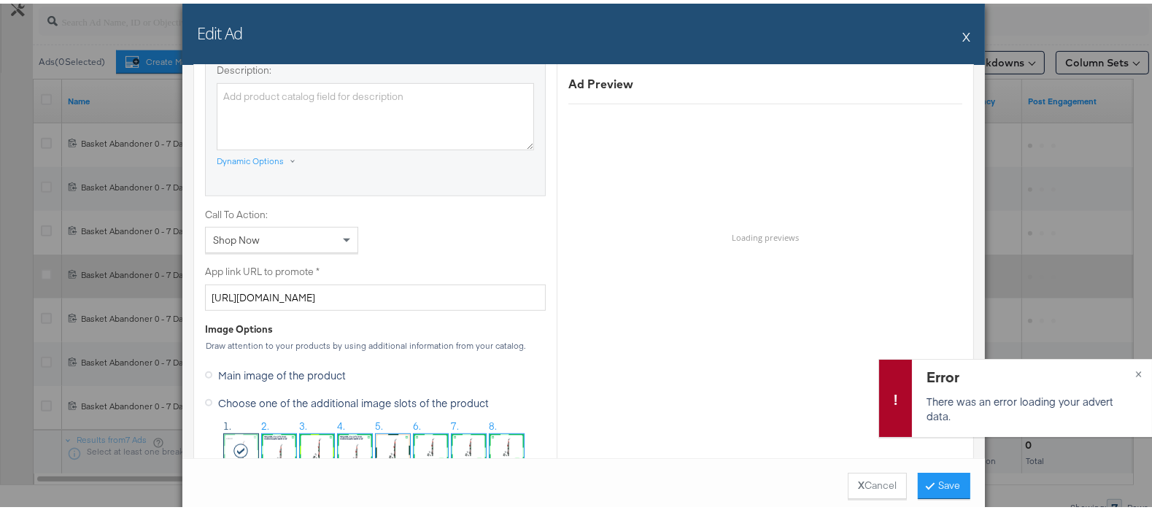
scroll to position [1107, 0]
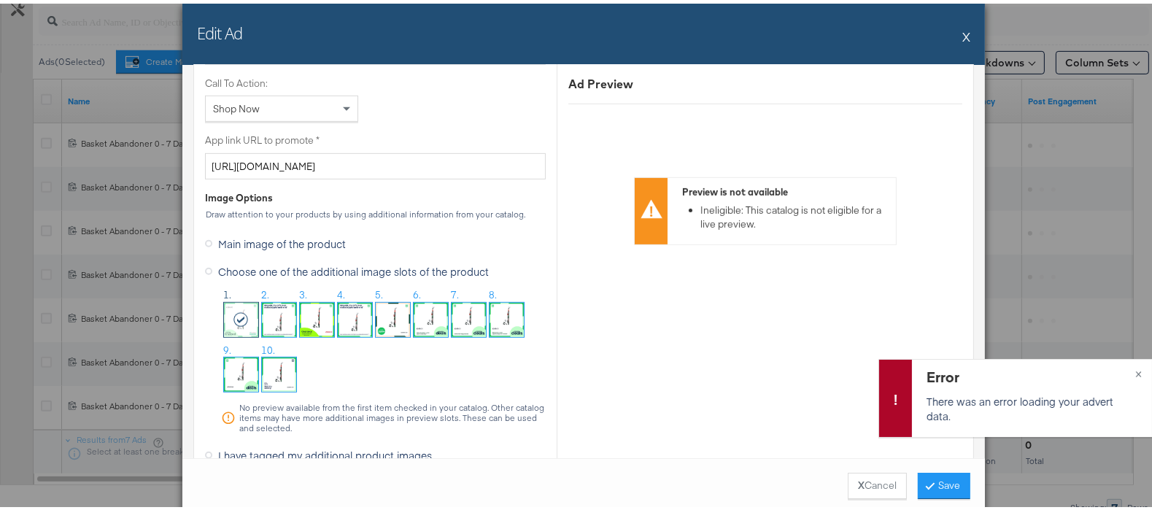
click at [276, 355] on img at bounding box center [279, 371] width 34 height 34
click at [918, 481] on button "Save" at bounding box center [944, 482] width 53 height 26
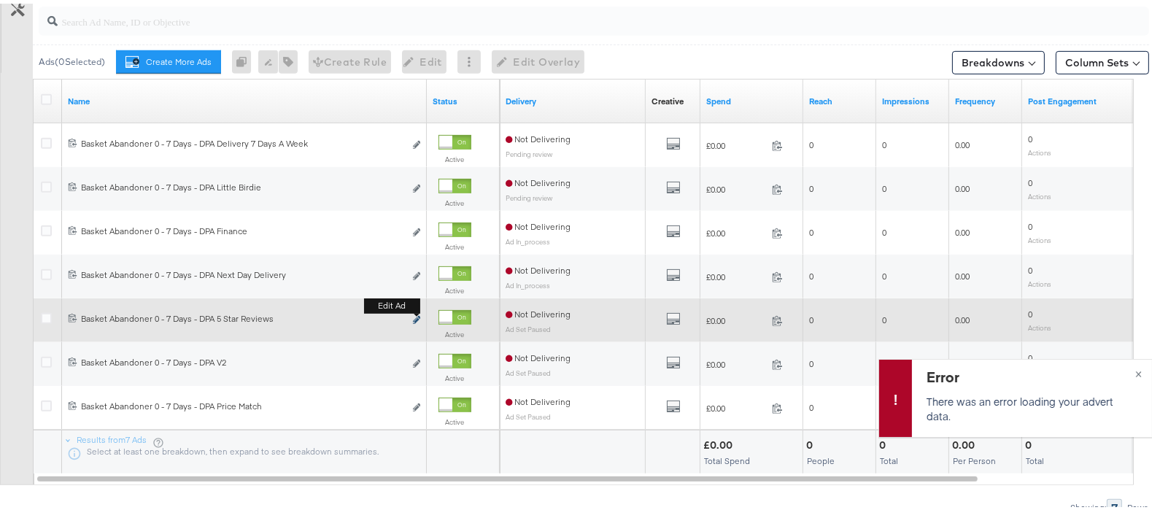
click at [413, 320] on icon "link" at bounding box center [416, 316] width 7 height 8
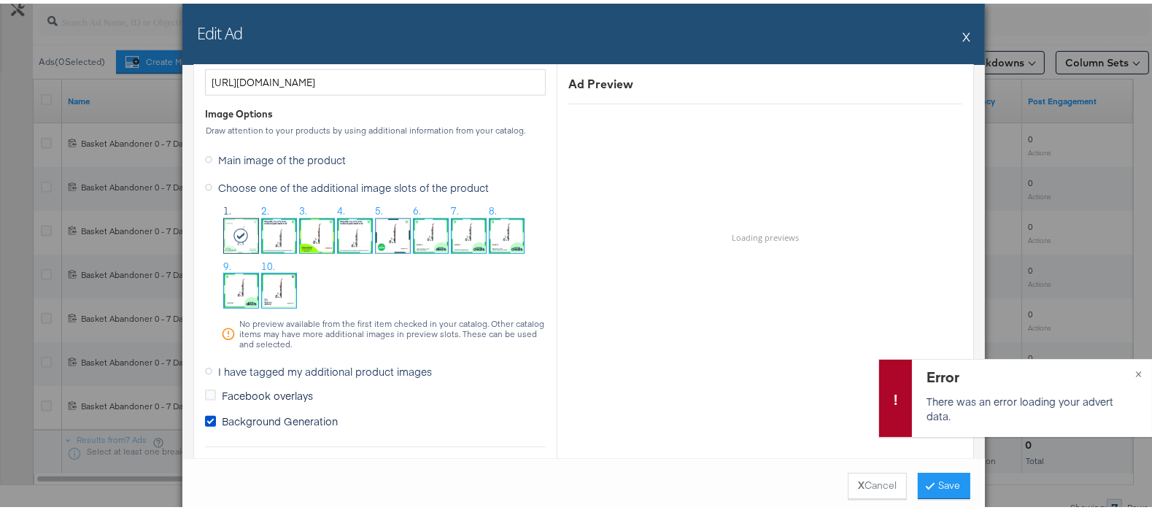
scroll to position [1194, 0]
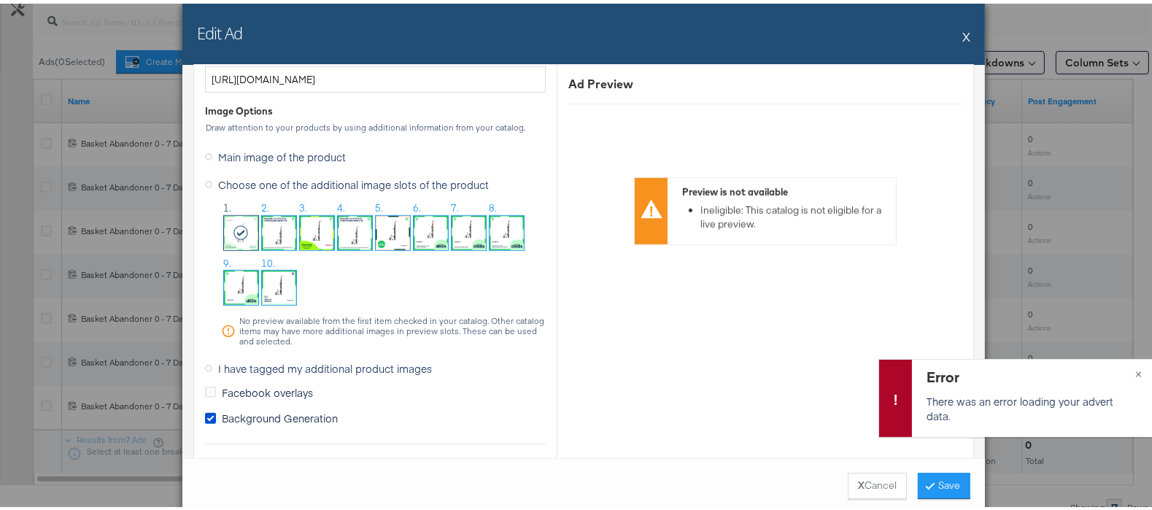
click at [271, 281] on img at bounding box center [279, 284] width 34 height 34
click at [928, 483] on button "Save" at bounding box center [944, 482] width 53 height 26
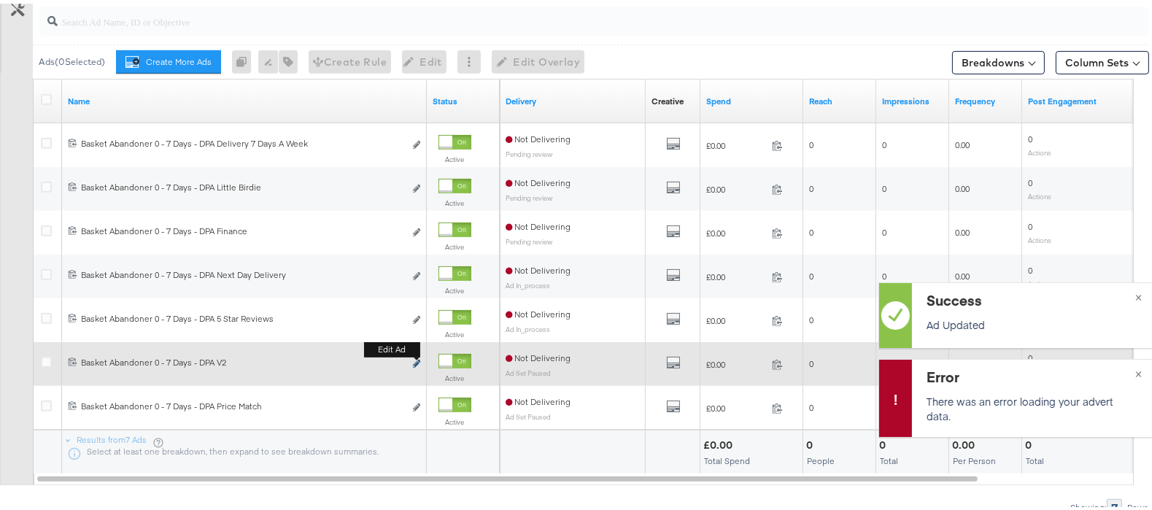
click at [416, 364] on icon "link" at bounding box center [416, 360] width 7 height 8
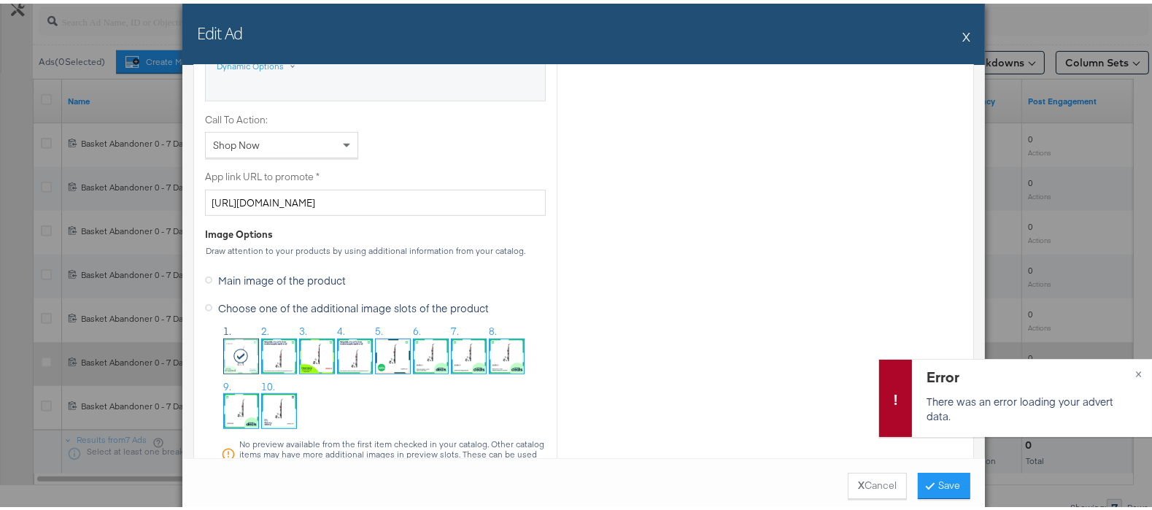
scroll to position [1073, 0]
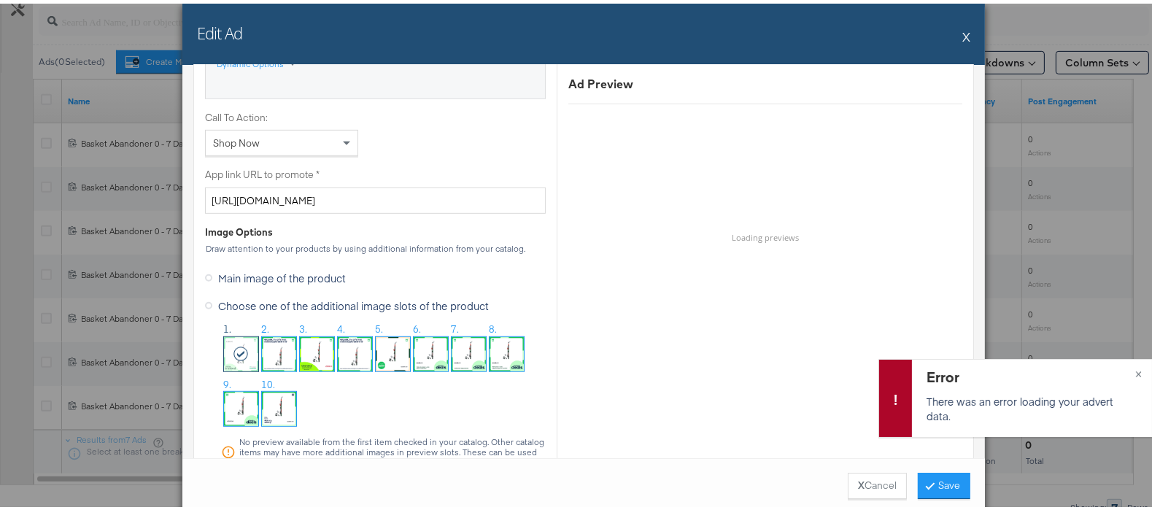
click at [264, 403] on img at bounding box center [279, 405] width 34 height 34
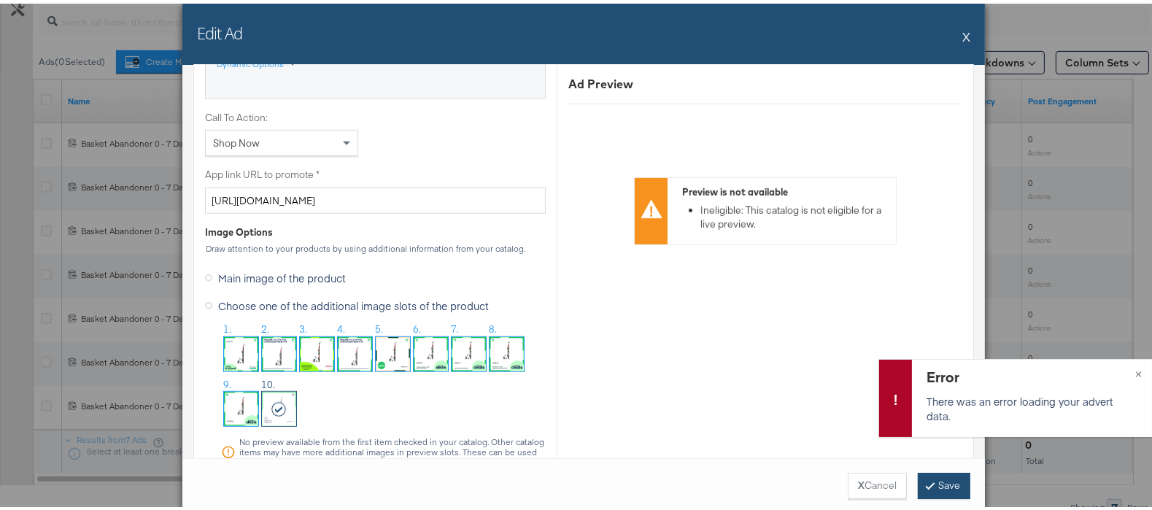
click at [936, 483] on button "Save" at bounding box center [944, 482] width 53 height 26
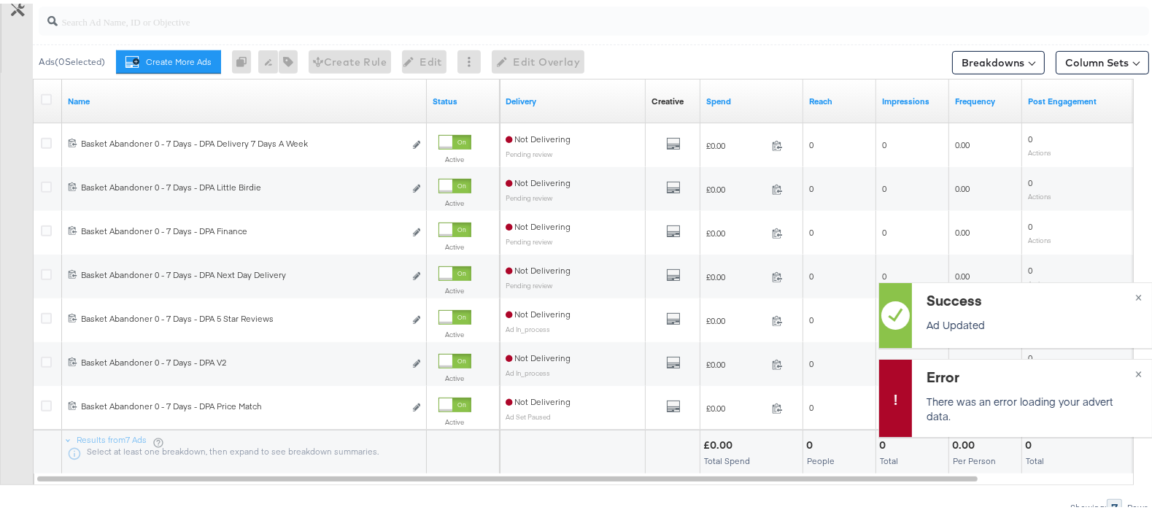
scroll to position [922, 0]
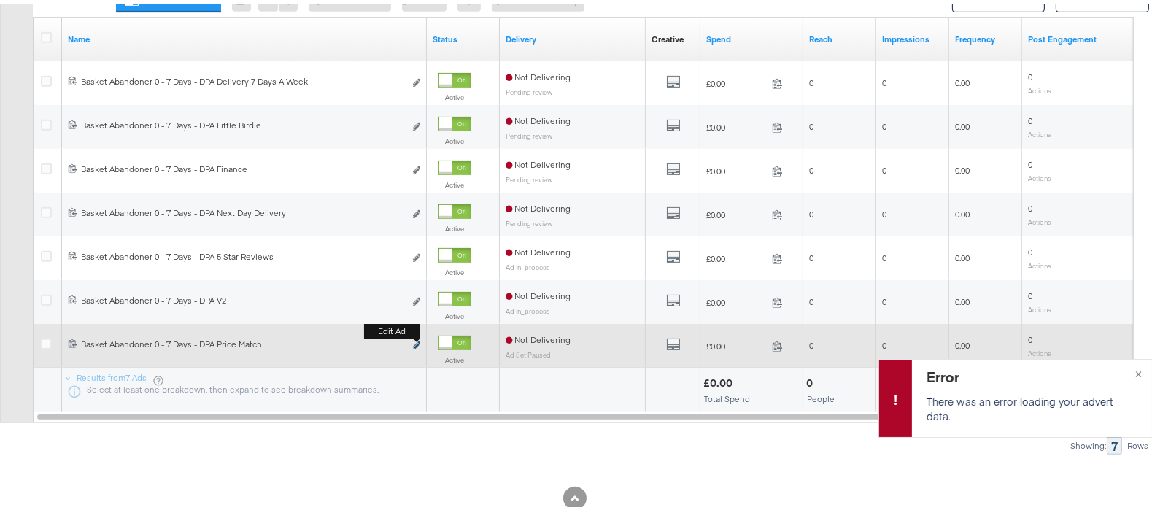
click at [418, 346] on icon "link" at bounding box center [416, 342] width 7 height 8
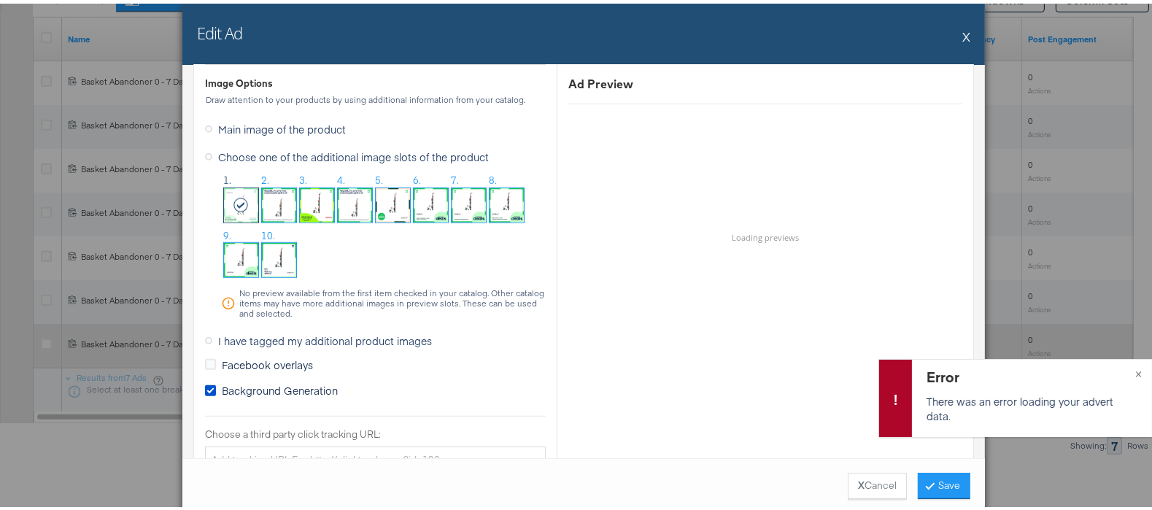
scroll to position [1222, 0]
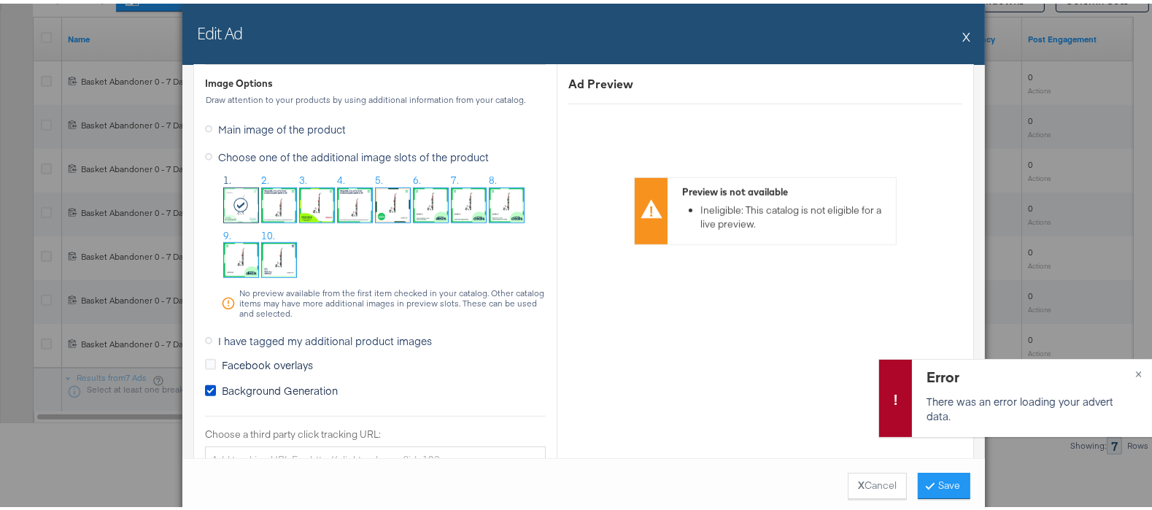
click at [274, 246] on img at bounding box center [279, 256] width 34 height 34
click at [930, 485] on button "Save" at bounding box center [944, 482] width 53 height 26
